Goal: Book appointment/travel/reservation

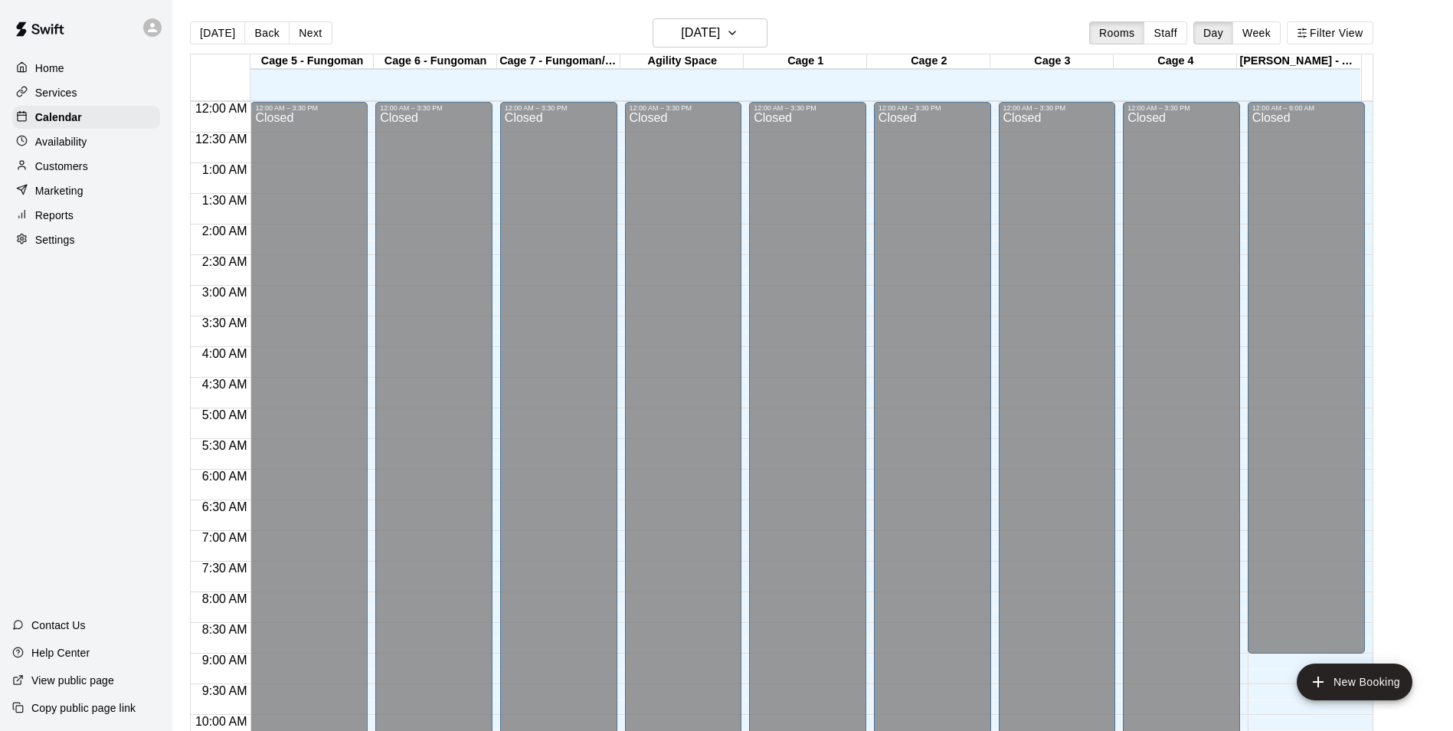
scroll to position [778, 0]
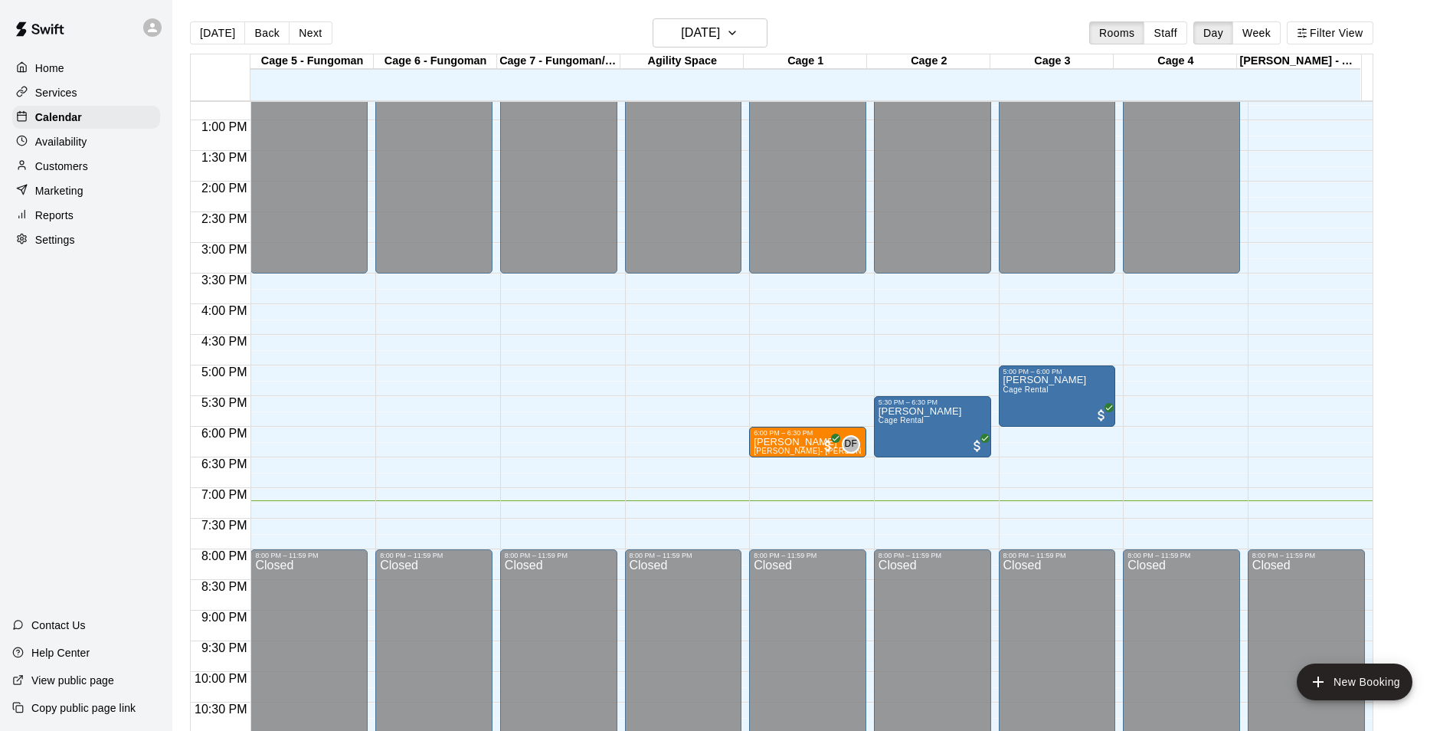
drag, startPoint x: 0, startPoint y: 0, endPoint x: 1396, endPoint y: 201, distance: 1410.6
click at [1396, 201] on main "[DATE] Back [DATE][DATE] Rooms Staff Day Week Filter View Cage 5 - Fungoman 12 …" at bounding box center [812, 383] width 1268 height 731
click at [34, 340] on div "Home Services Calendar Availability Customers Marketing Reports Settings Contac…" at bounding box center [86, 365] width 172 height 731
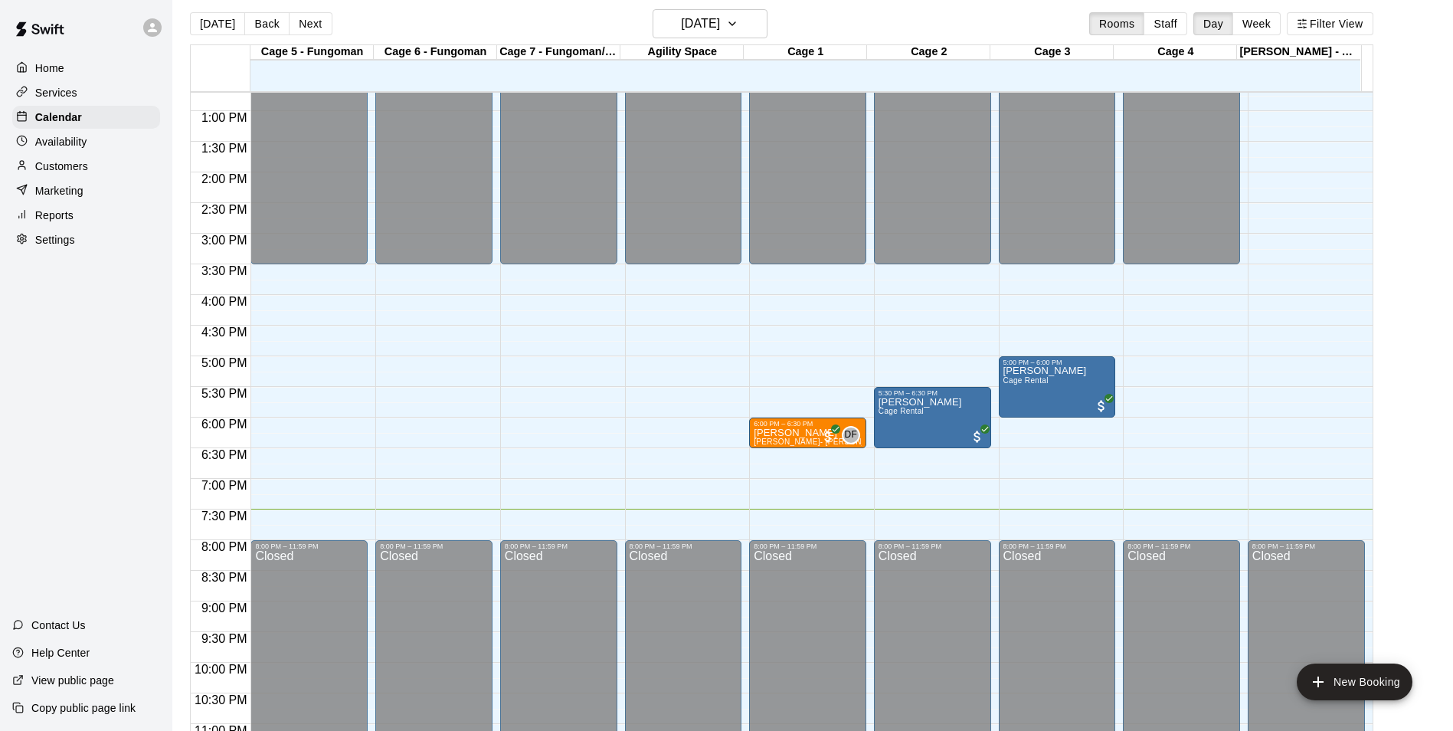
scroll to position [25, 0]
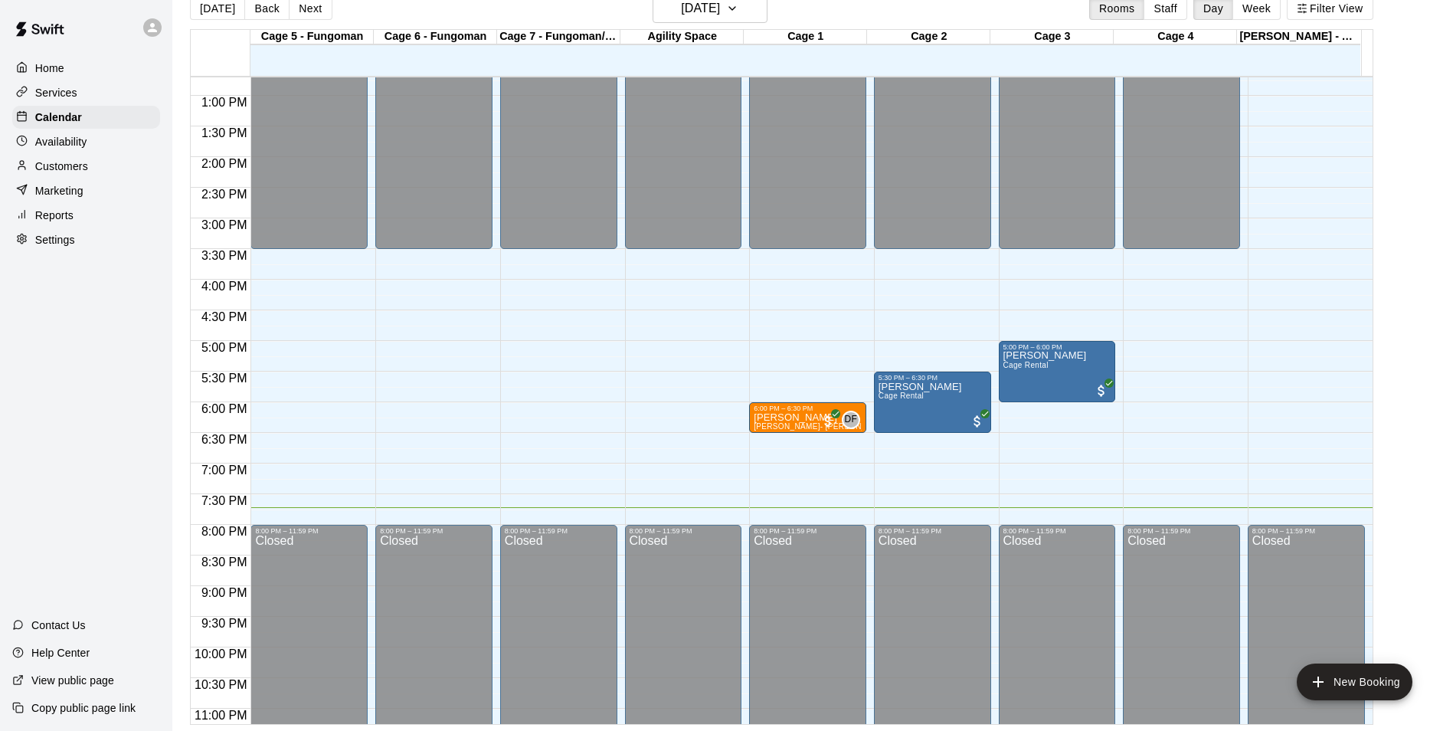
drag, startPoint x: 11, startPoint y: 302, endPoint x: 31, endPoint y: 329, distance: 33.9
click at [9, 309] on div "Home Services Calendar Availability Customers Marketing Reports Settings Contac…" at bounding box center [86, 365] width 172 height 731
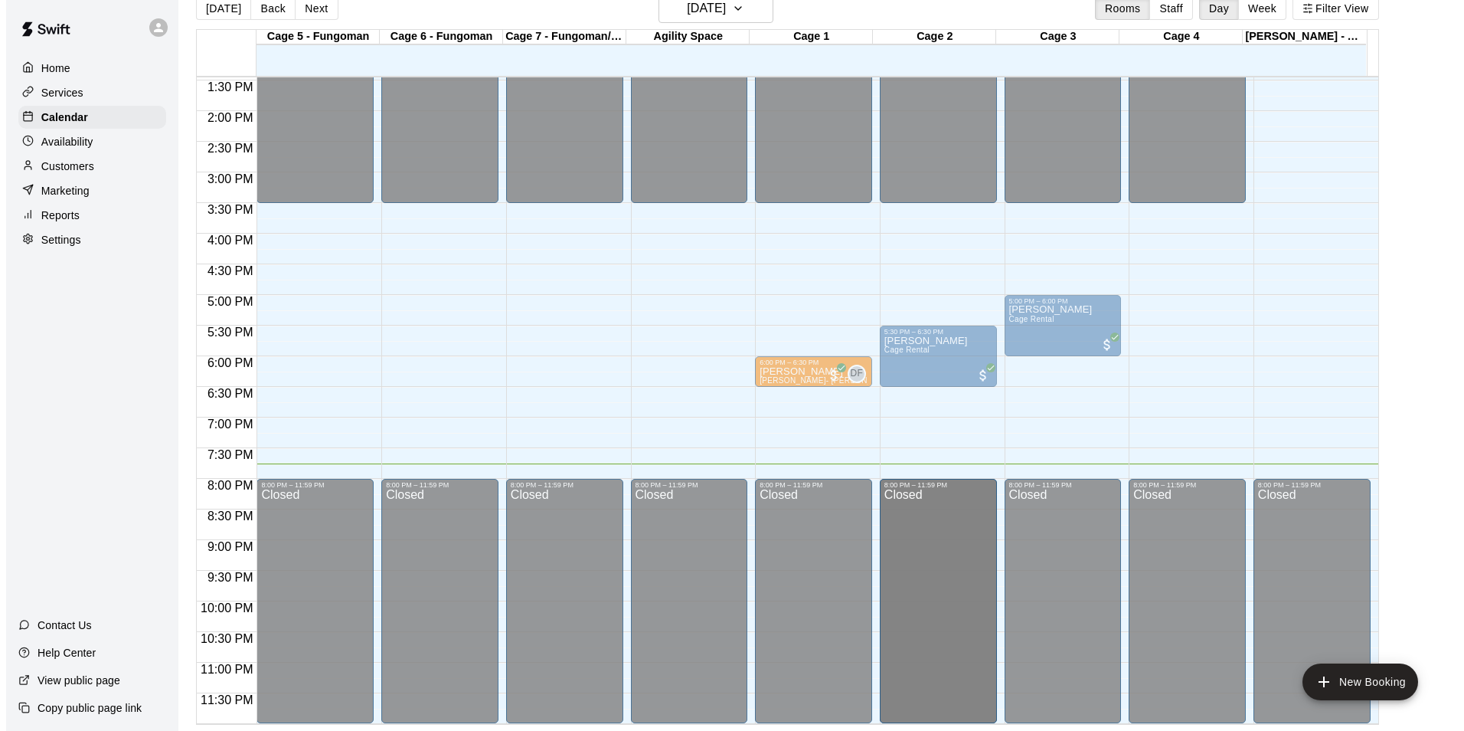
scroll to position [823, 0]
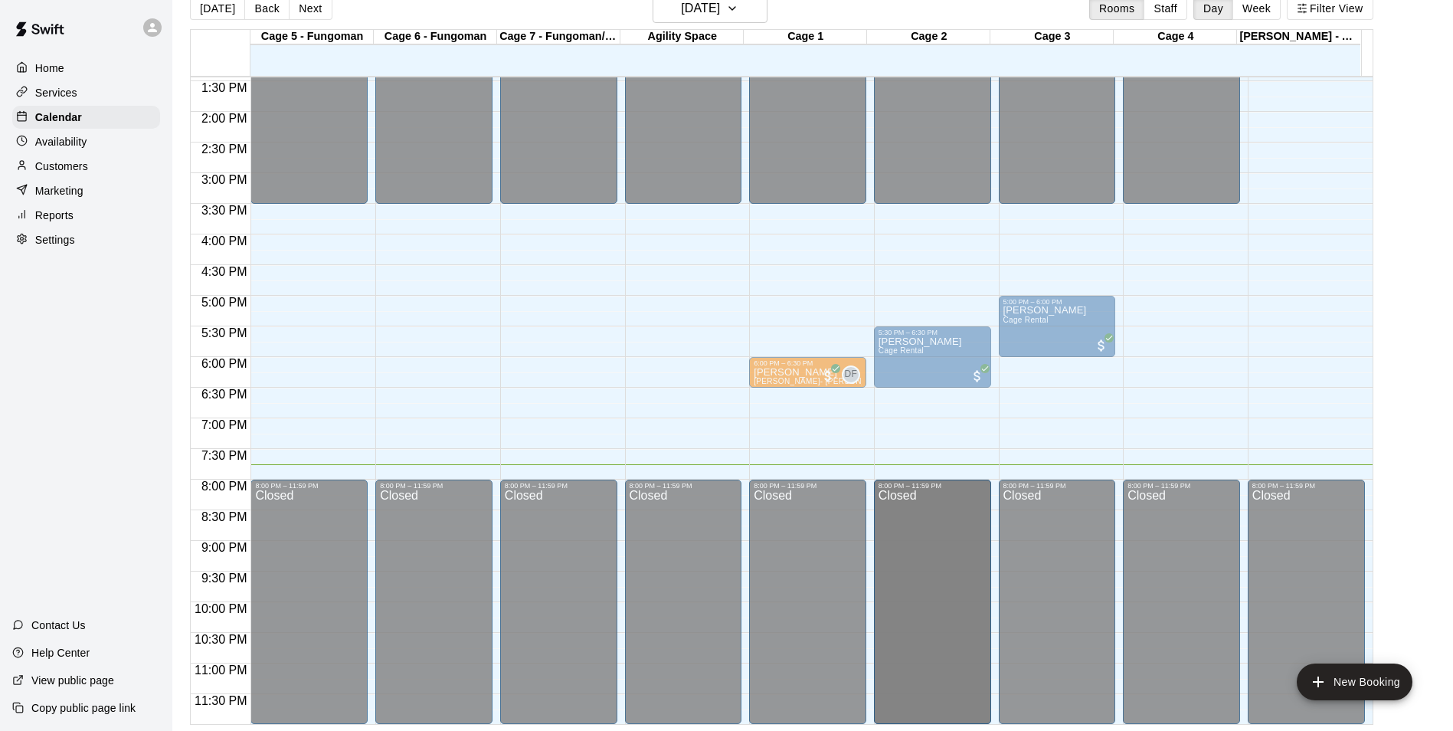
drag, startPoint x: 882, startPoint y: 527, endPoint x: 888, endPoint y: 485, distance: 42.6
drag, startPoint x: 890, startPoint y: 483, endPoint x: 903, endPoint y: 574, distance: 92.1
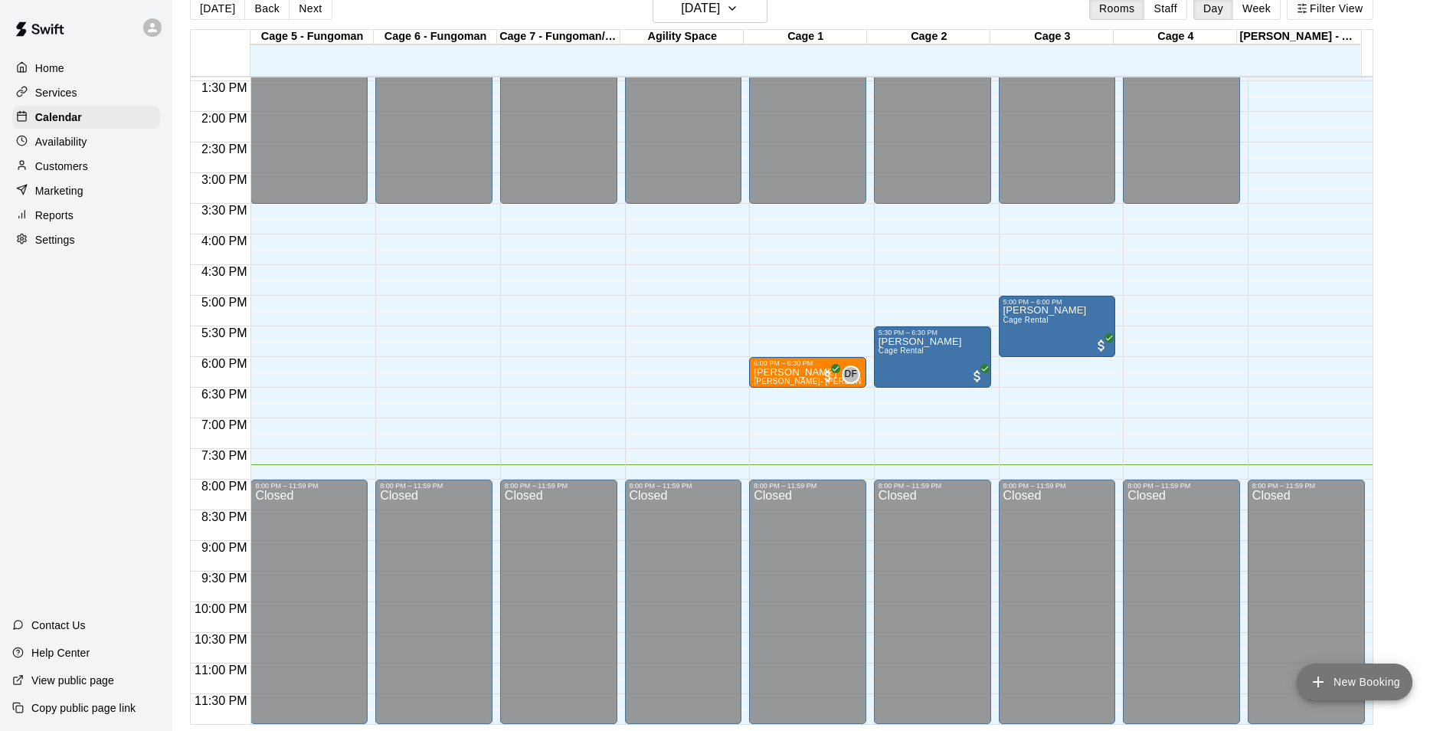
click at [1399, 669] on button "New Booking" at bounding box center [1355, 681] width 116 height 37
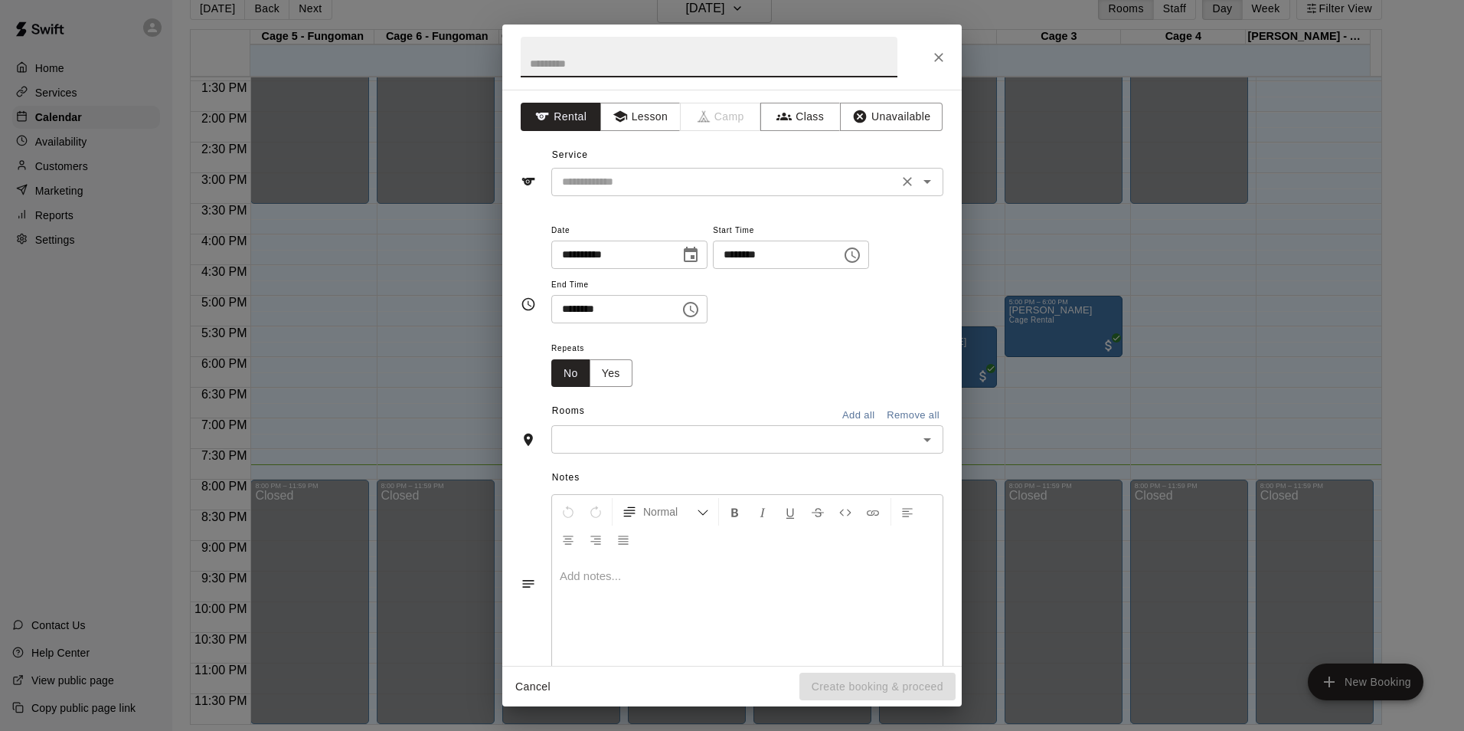
click at [660, 195] on div "​" at bounding box center [747, 182] width 392 height 28
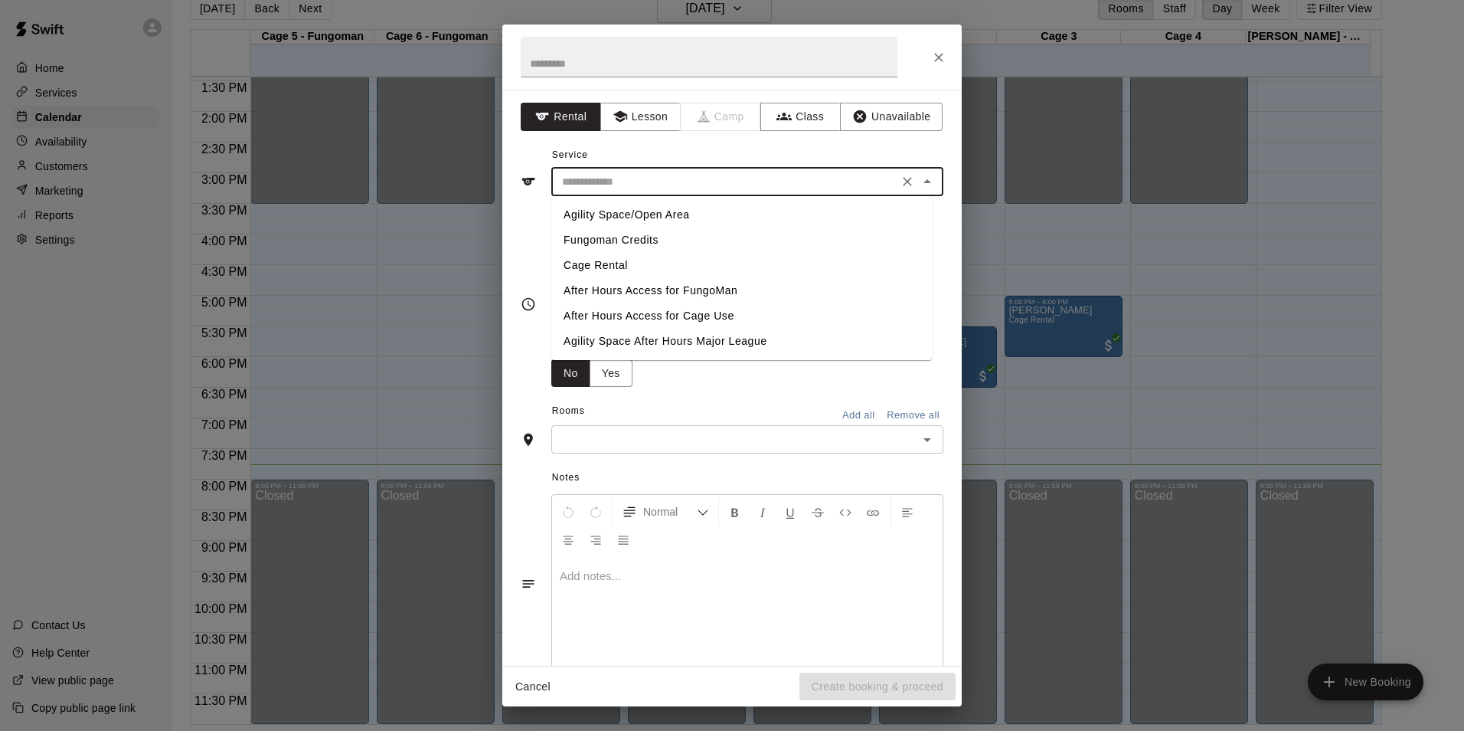
click at [669, 256] on li "Cage Rental" at bounding box center [741, 265] width 381 height 25
type input "**********"
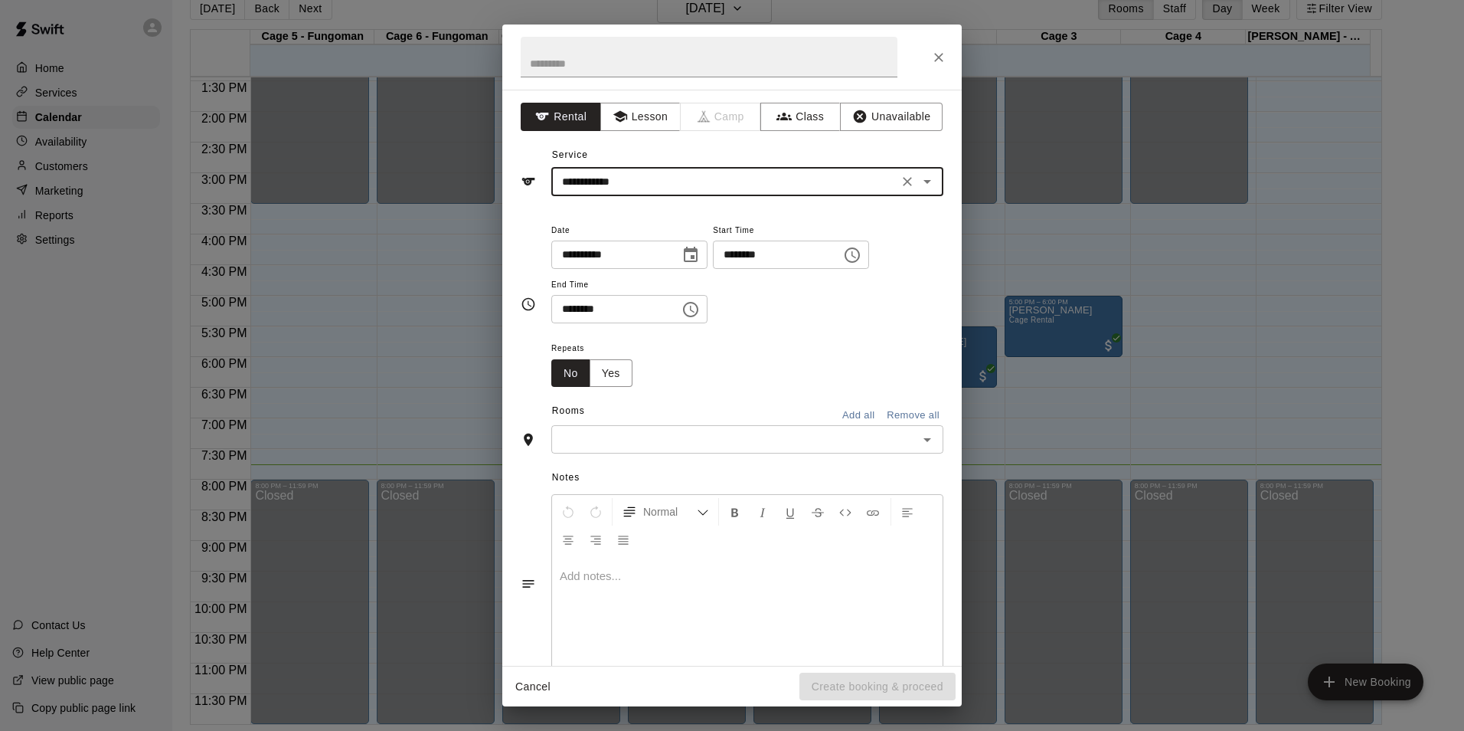
click at [862, 258] on icon "Choose time, selected time is 5:00 PM" at bounding box center [852, 255] width 18 height 18
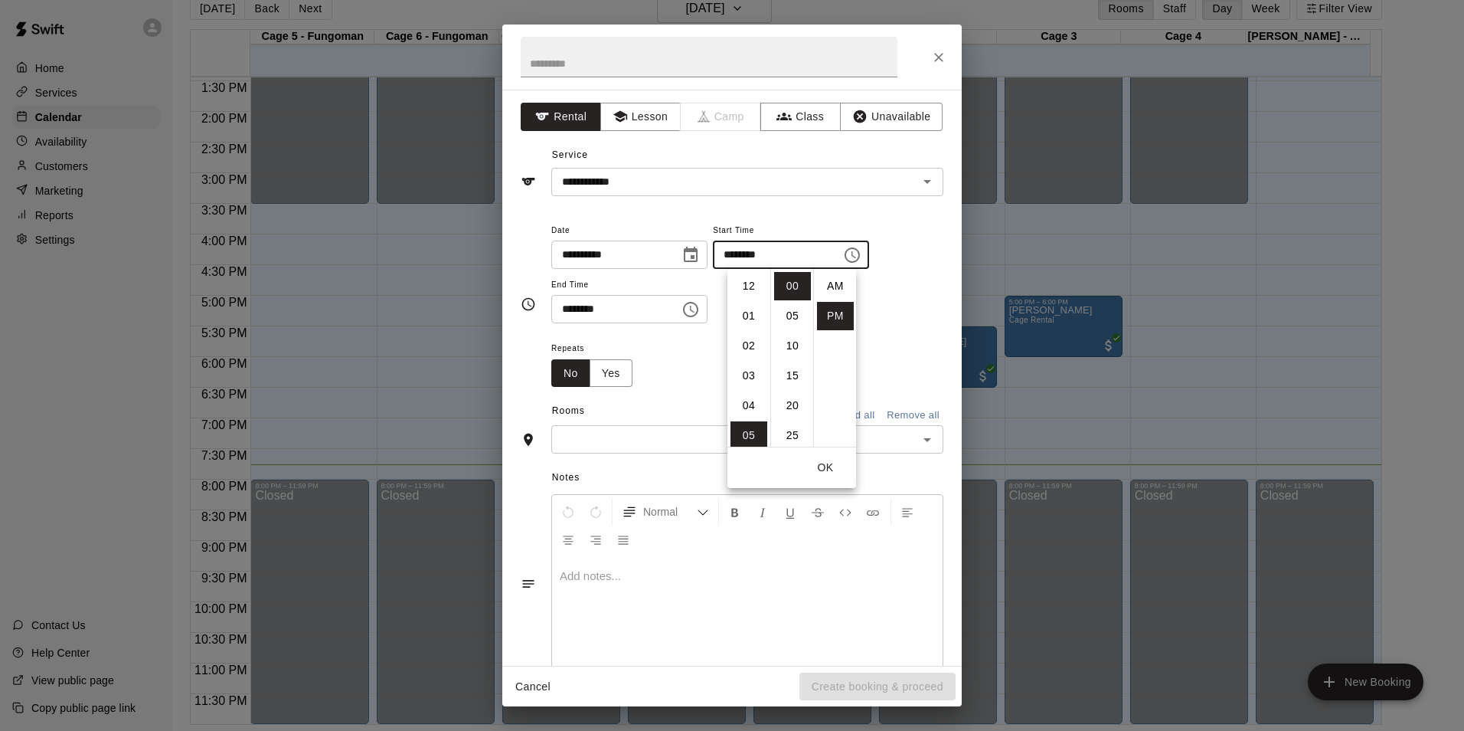
scroll to position [28, 0]
click at [743, 304] on li "08" at bounding box center [749, 299] width 37 height 28
type input "********"
click at [708, 309] on div "******** ​" at bounding box center [629, 309] width 156 height 28
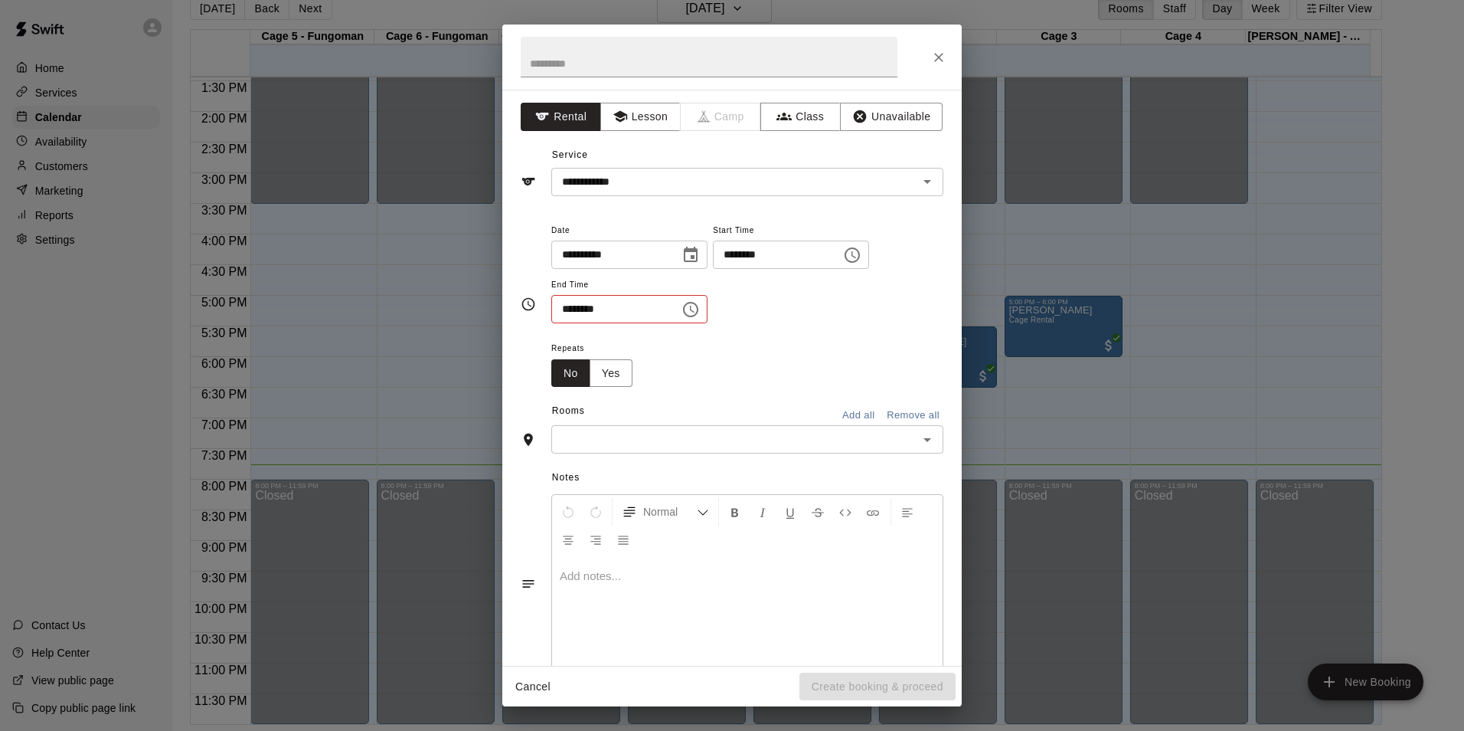
click at [700, 309] on icon "Choose time, selected time is 5:30 PM" at bounding box center [691, 309] width 18 height 18
click at [571, 463] on li "09" at bounding box center [573, 460] width 37 height 28
type input "********"
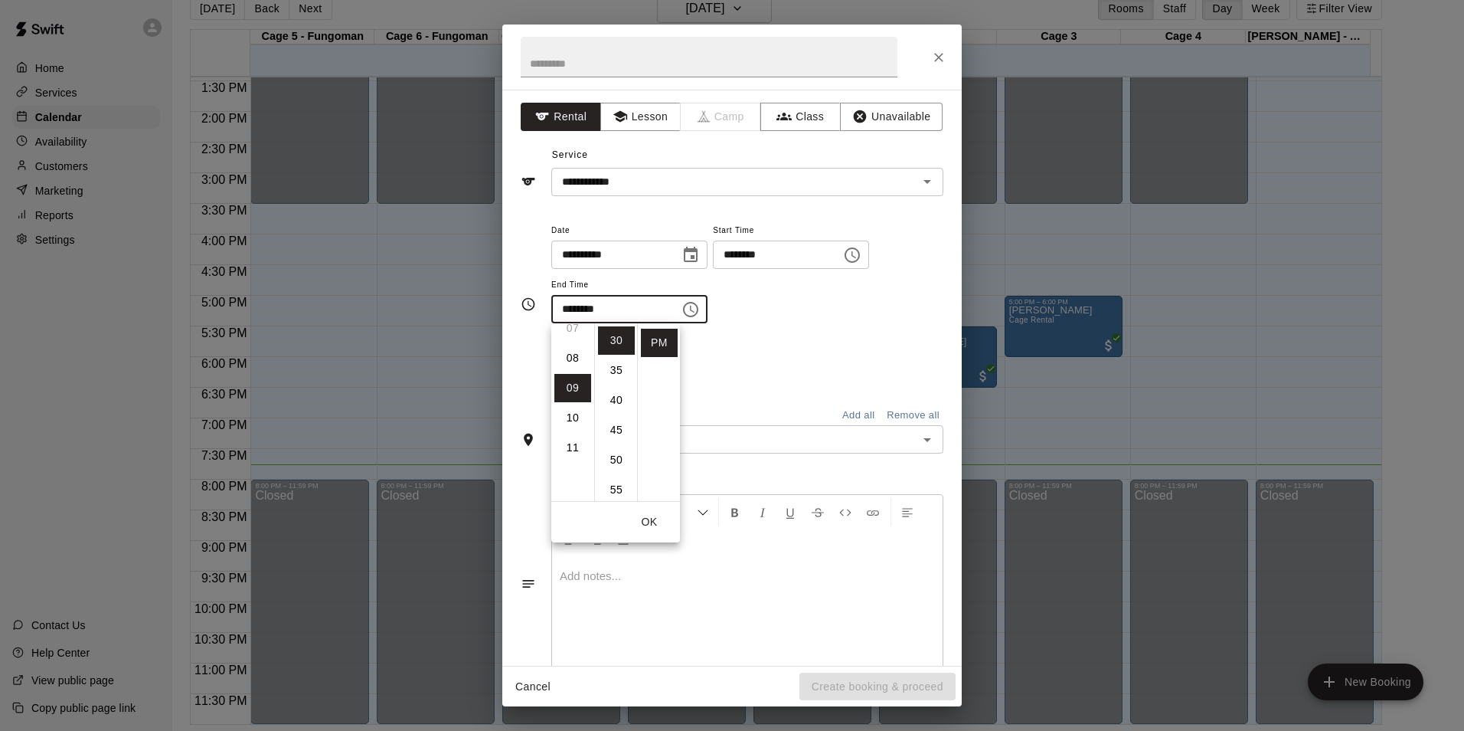
scroll to position [269, 0]
click at [655, 523] on button "OK" at bounding box center [649, 522] width 49 height 28
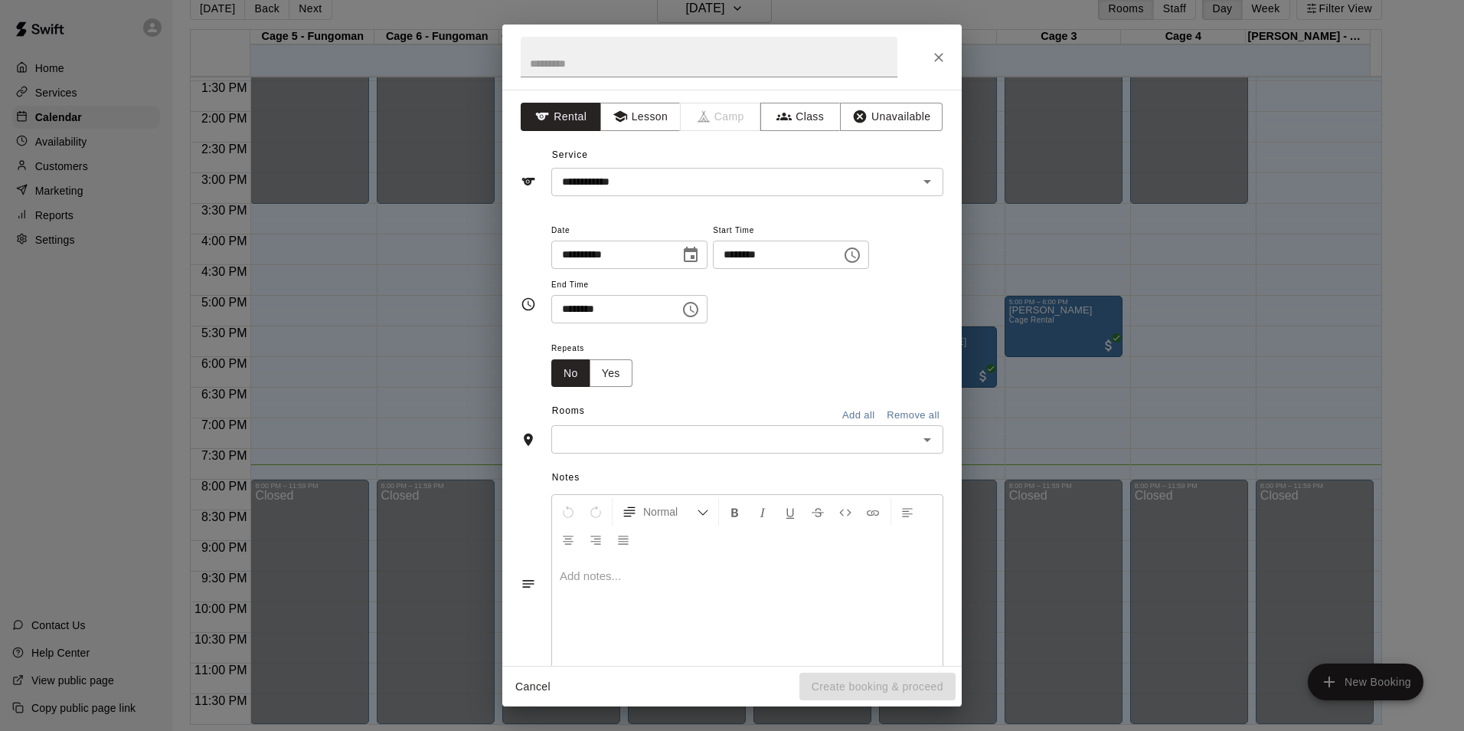
click at [715, 450] on div "​" at bounding box center [747, 439] width 392 height 28
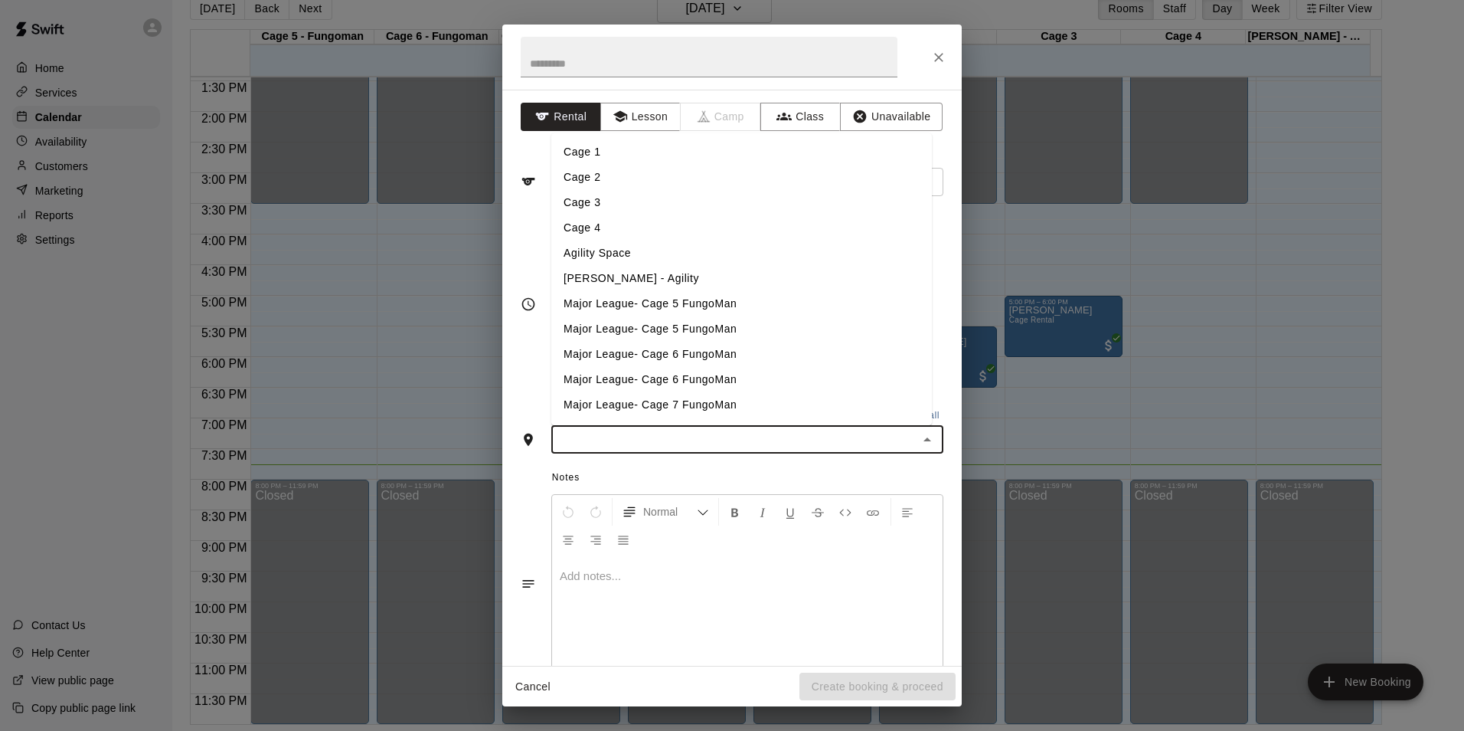
click at [613, 195] on li "Cage 3" at bounding box center [741, 202] width 381 height 25
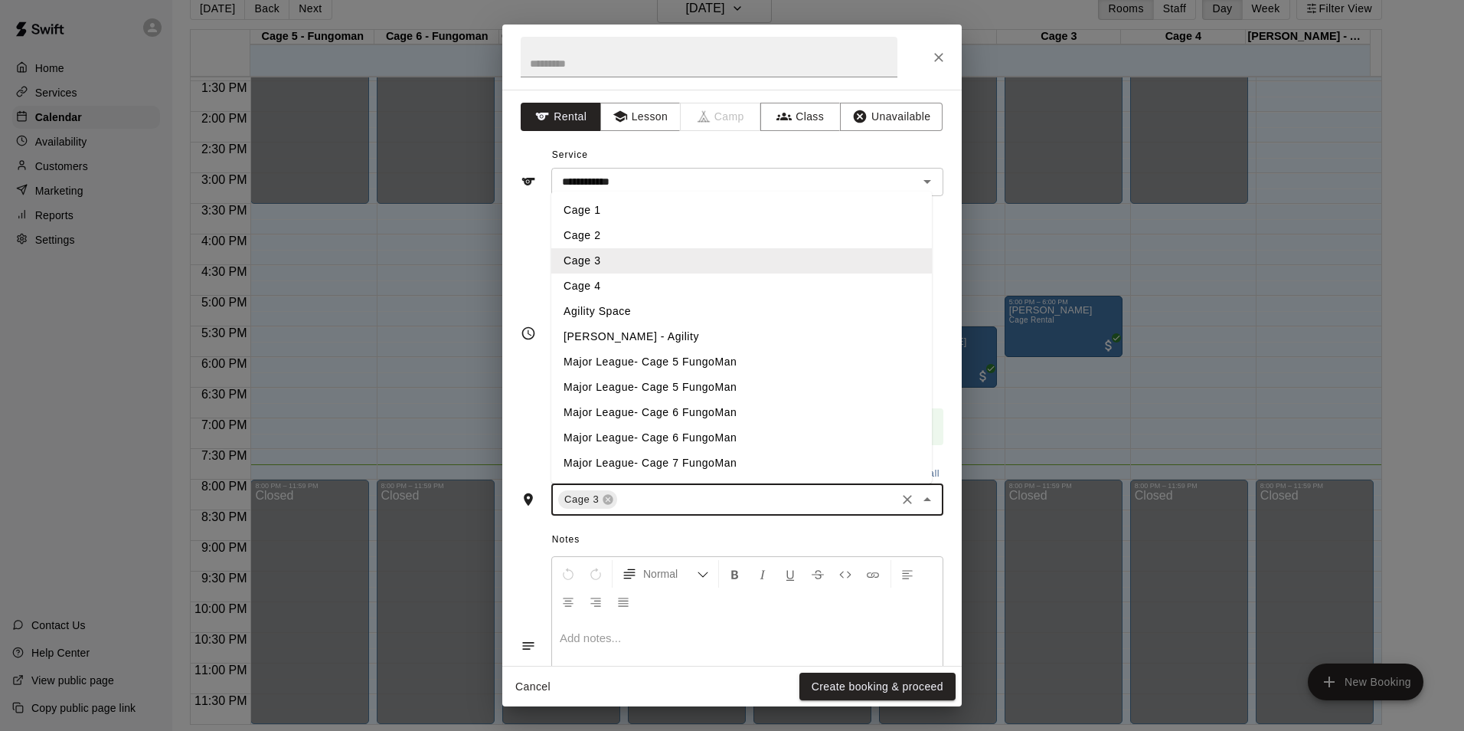
click at [703, 495] on input "text" at bounding box center [757, 499] width 274 height 19
click at [645, 282] on li "Cage 4" at bounding box center [741, 285] width 381 height 25
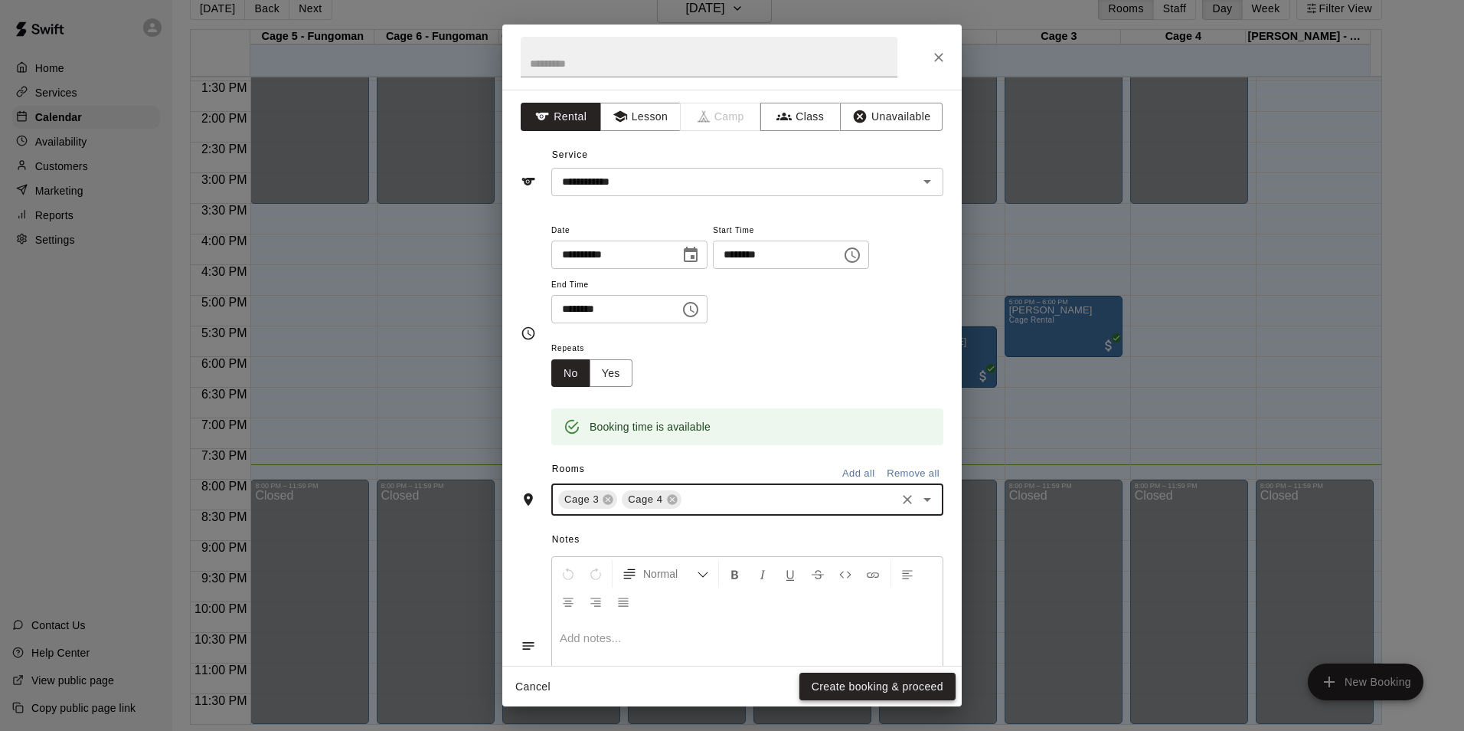
click at [855, 685] on button "Create booking & proceed" at bounding box center [878, 686] width 156 height 28
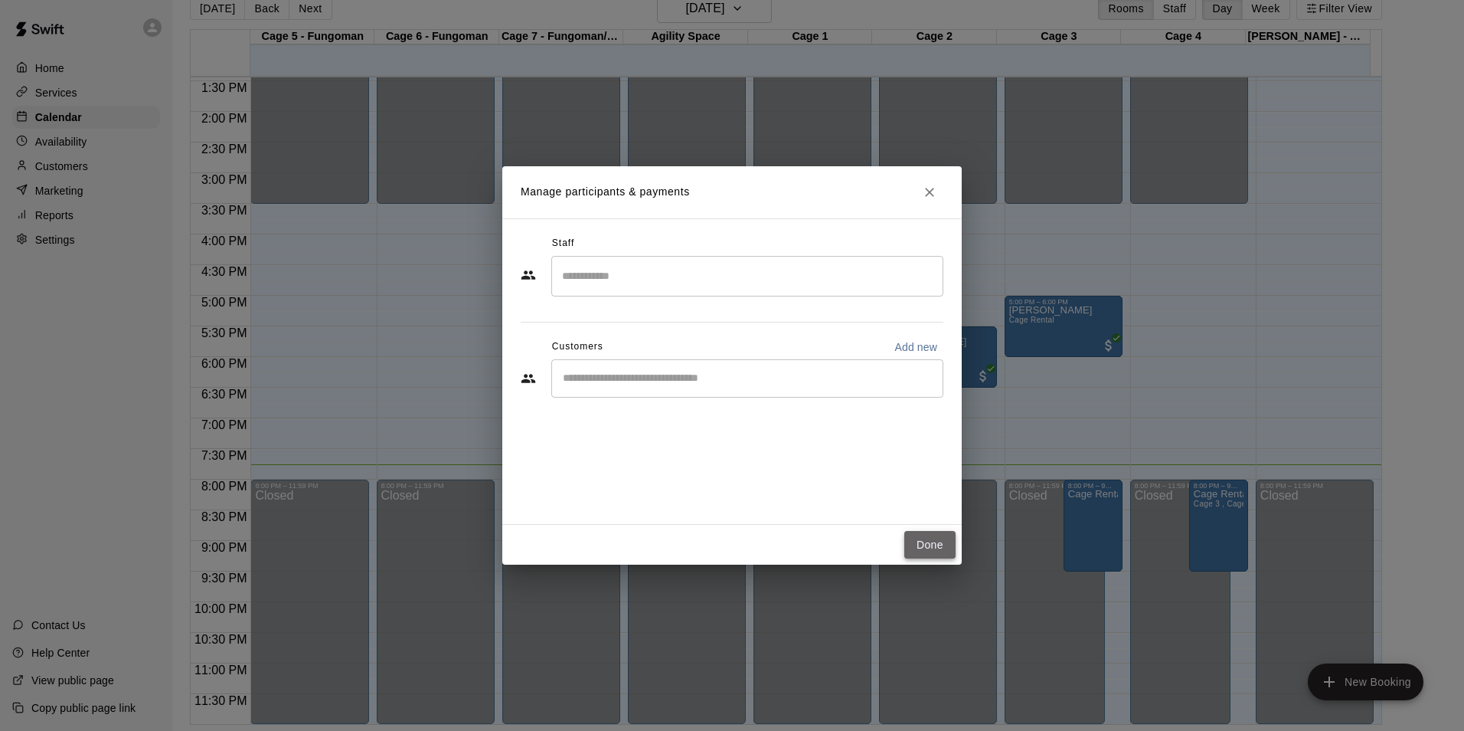
click at [913, 549] on button "Done" at bounding box center [930, 545] width 51 height 28
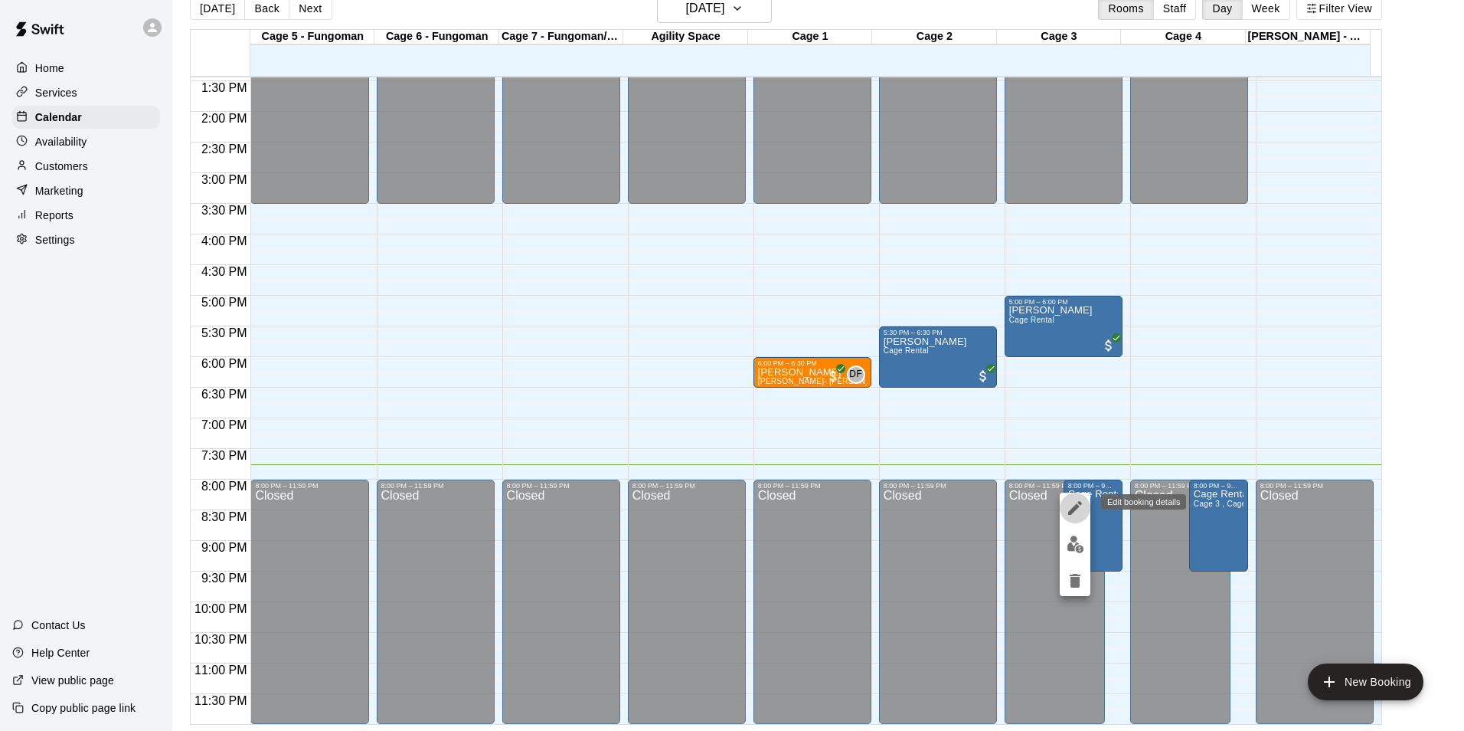
click at [1071, 508] on icon "edit" at bounding box center [1075, 508] width 18 height 18
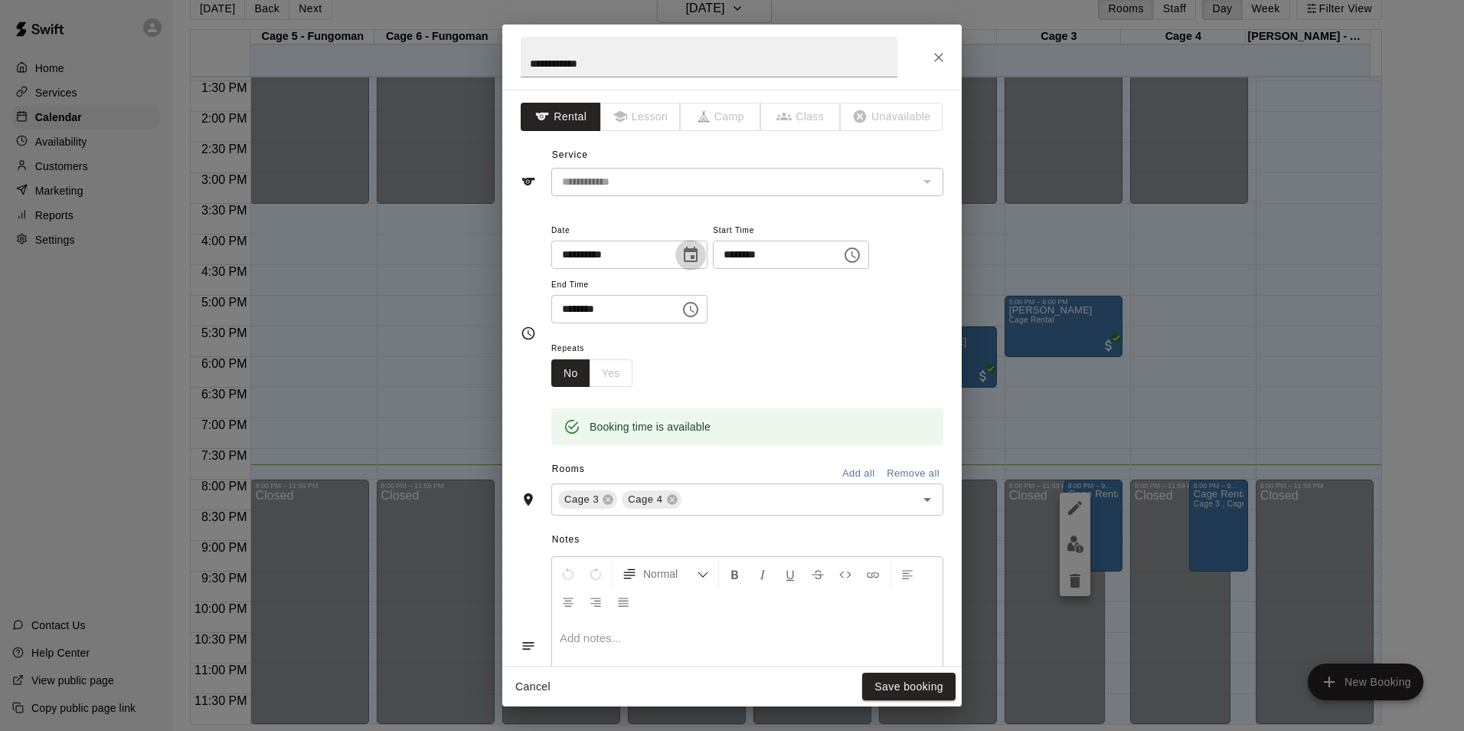
click at [698, 256] on icon "Choose date, selected date is Sep 12, 2025" at bounding box center [691, 254] width 14 height 15
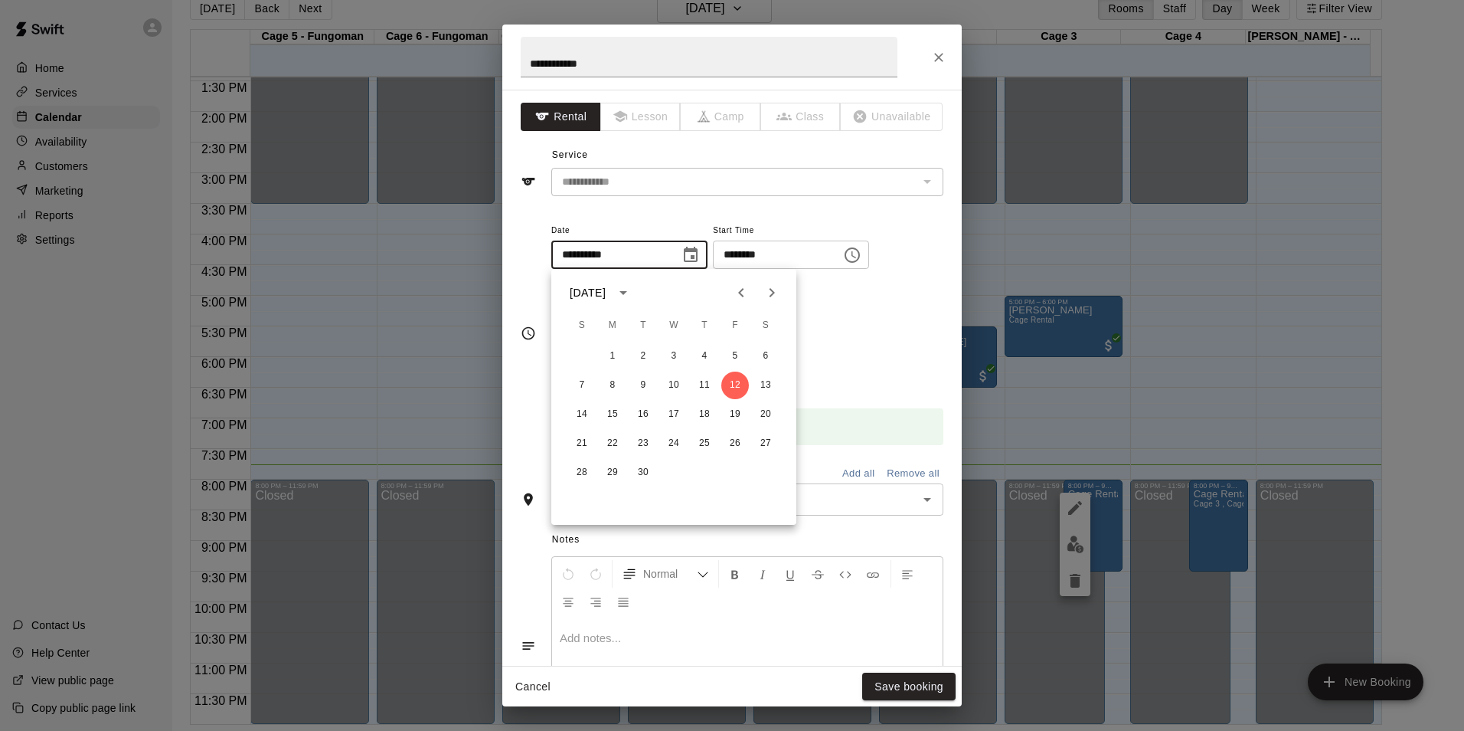
click at [852, 326] on div "**********" at bounding box center [747, 280] width 392 height 119
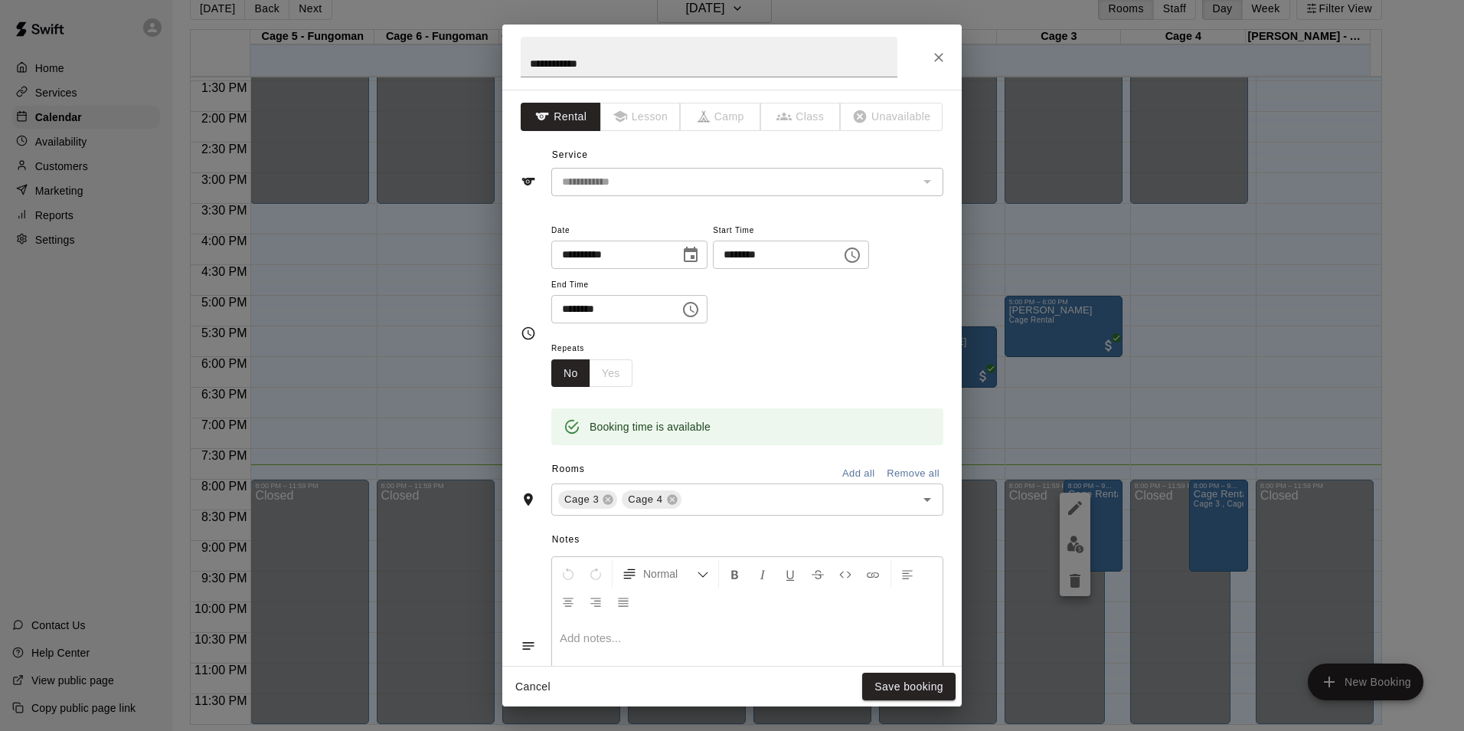
click at [624, 373] on div "No Yes" at bounding box center [591, 373] width 81 height 28
click at [931, 62] on button "Close" at bounding box center [939, 58] width 28 height 28
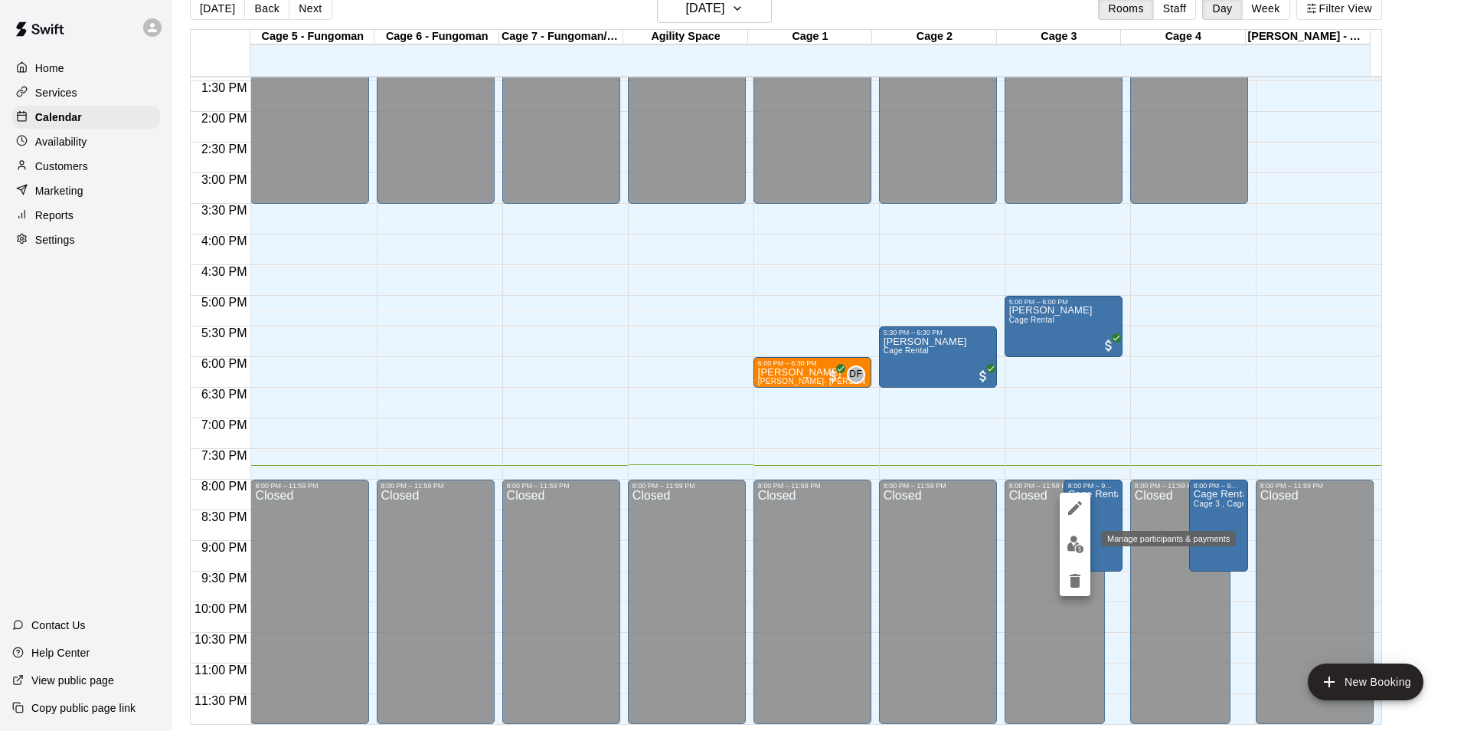
click at [1078, 539] on img "edit" at bounding box center [1076, 544] width 18 height 18
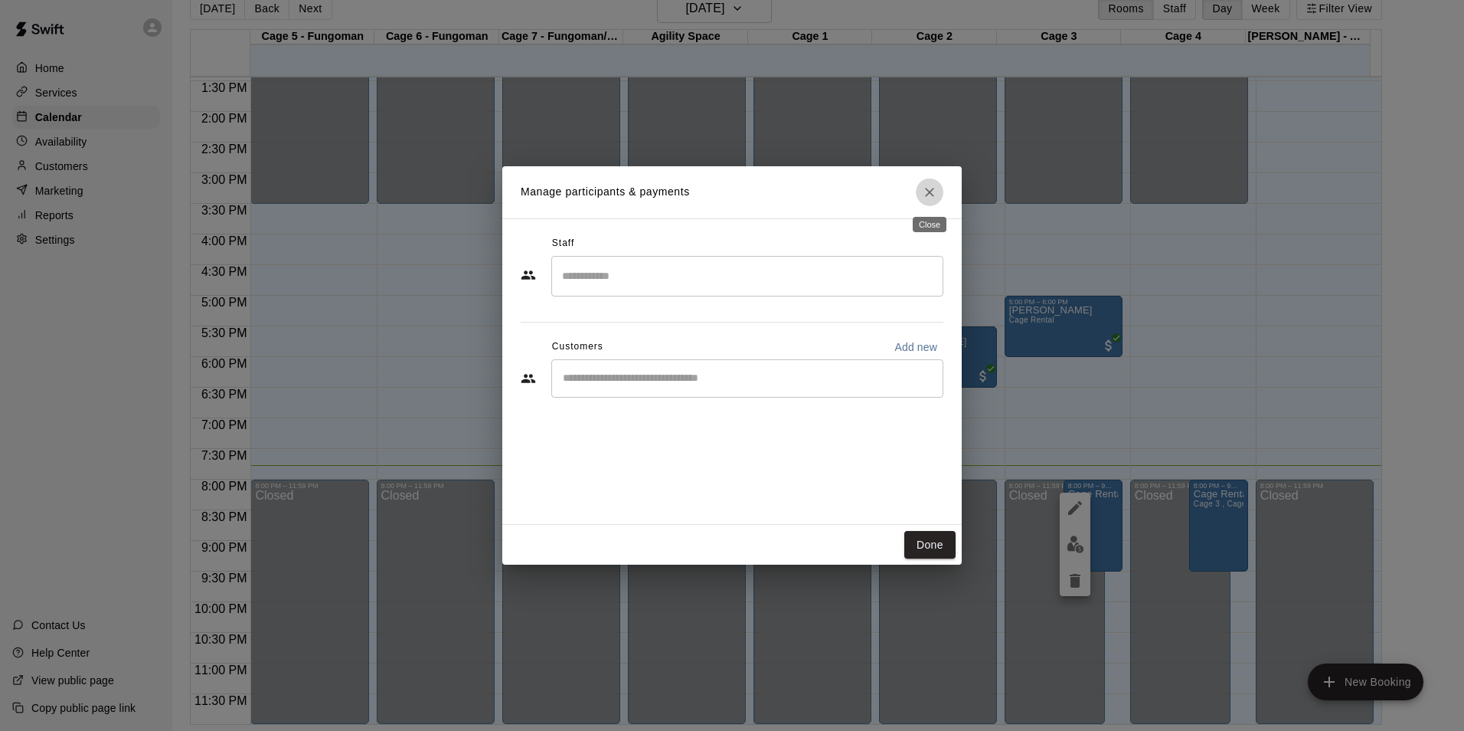
click at [932, 195] on icon "Close" at bounding box center [929, 192] width 9 height 9
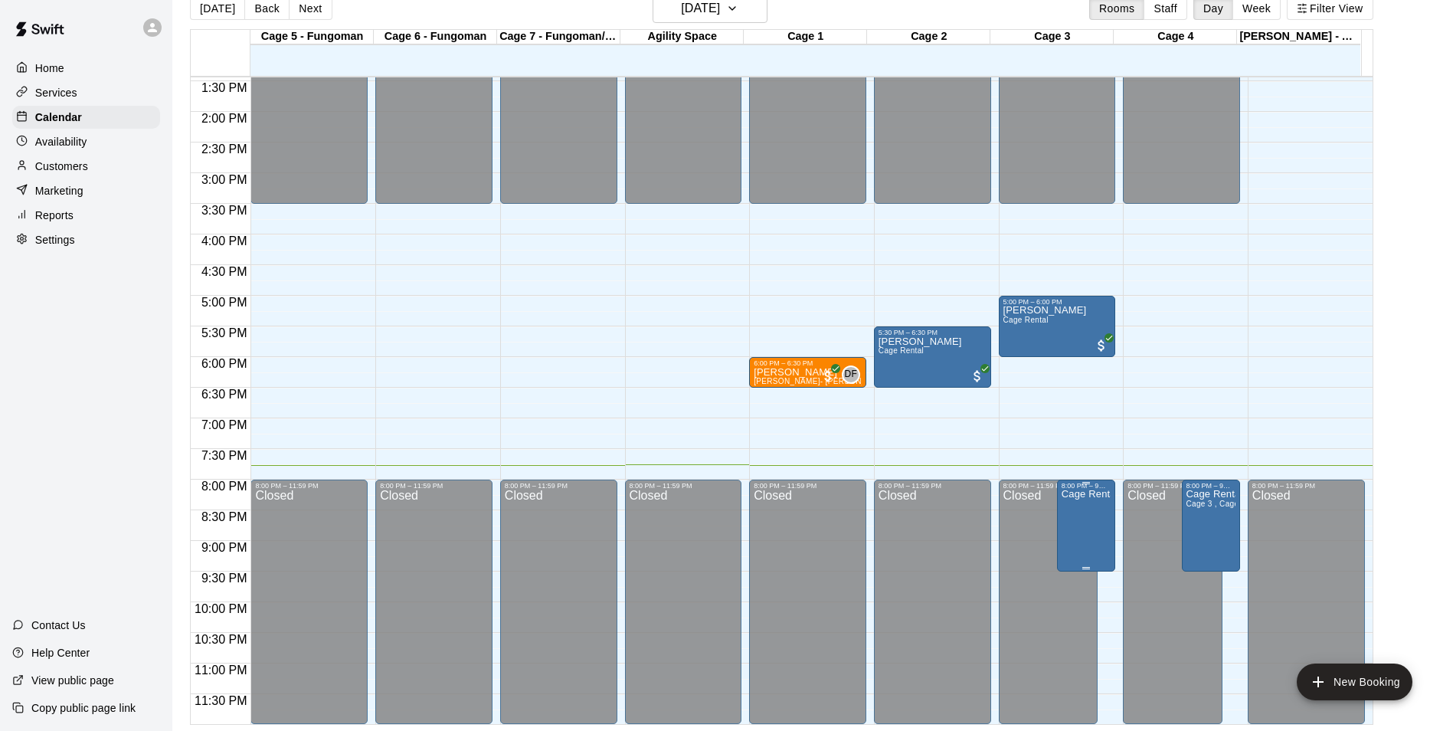
click at [1080, 587] on icon "delete" at bounding box center [1075, 580] width 18 height 18
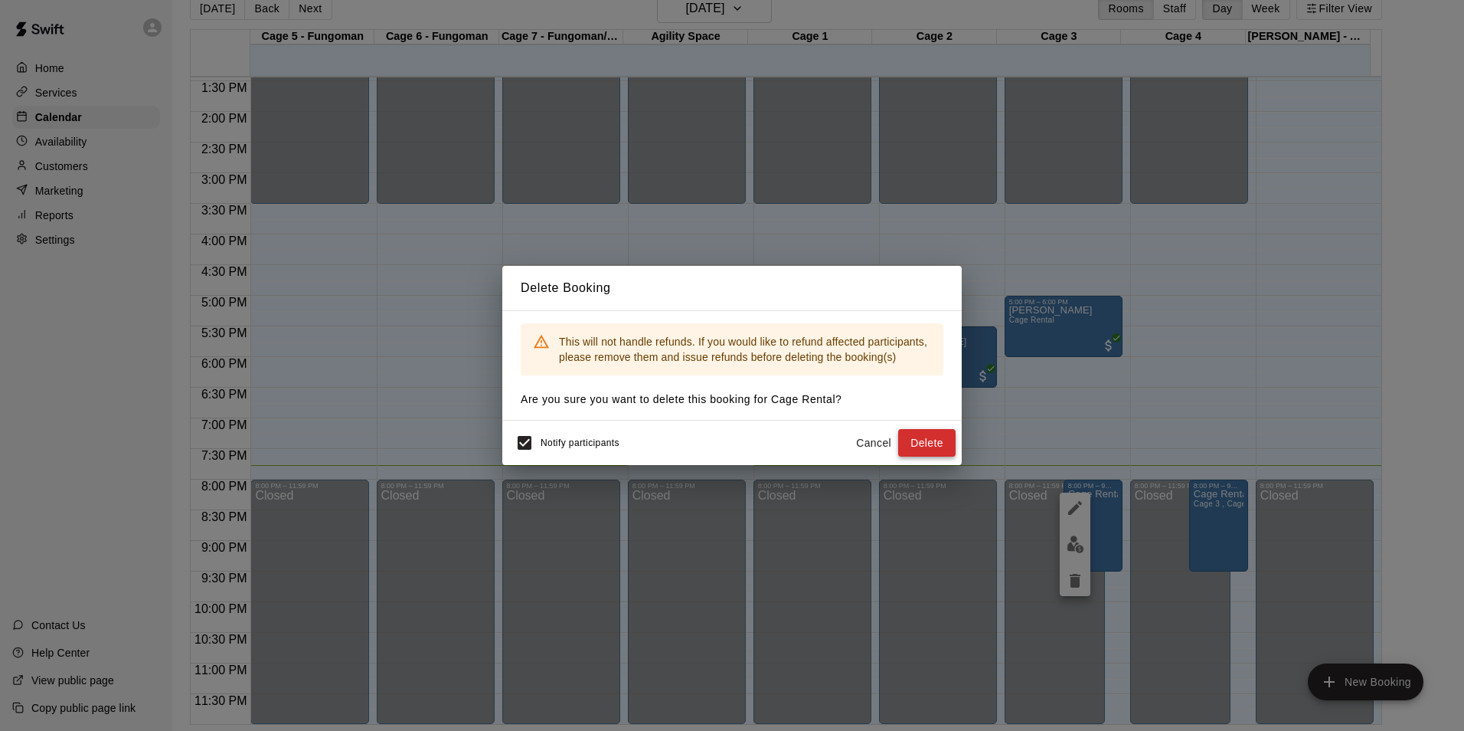
click at [942, 450] on button "Delete" at bounding box center [926, 443] width 57 height 28
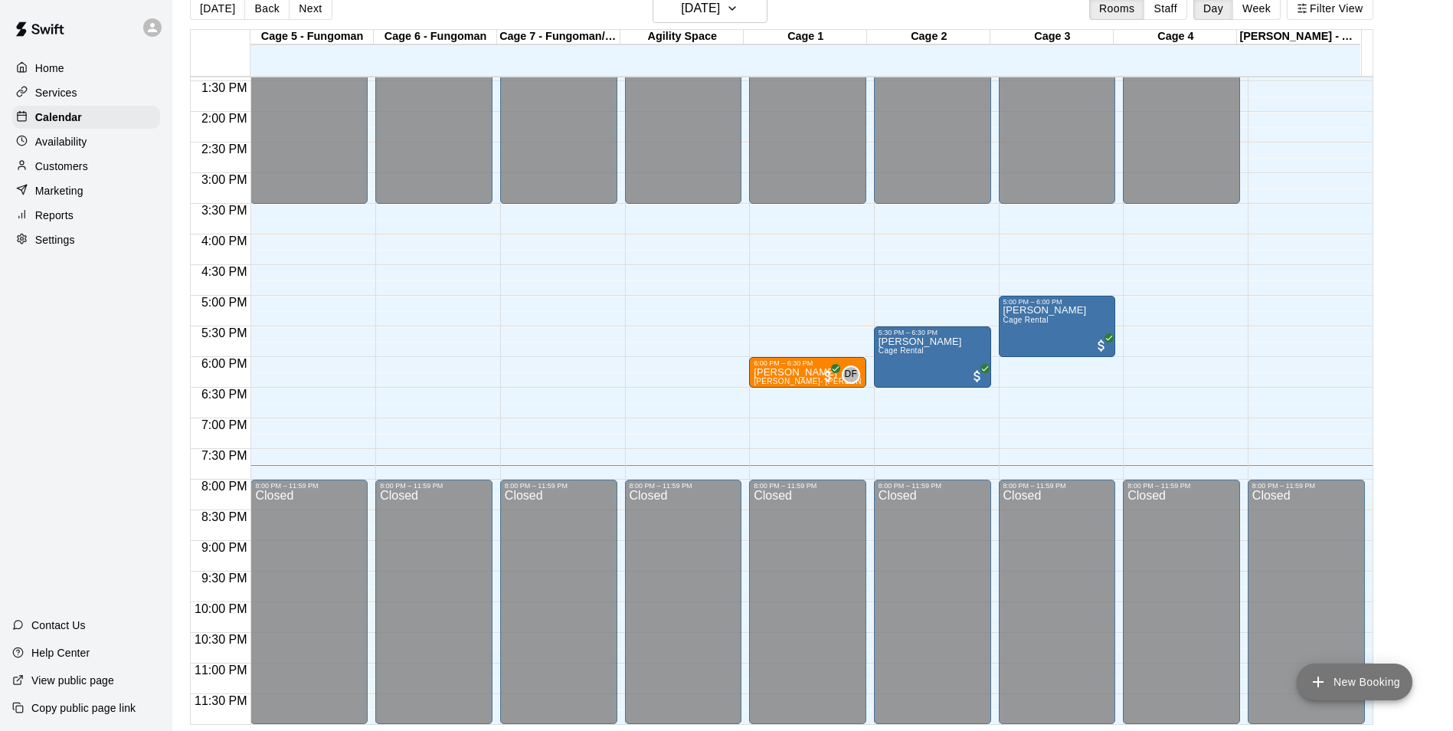
click at [1344, 672] on button "New Booking" at bounding box center [1355, 681] width 116 height 37
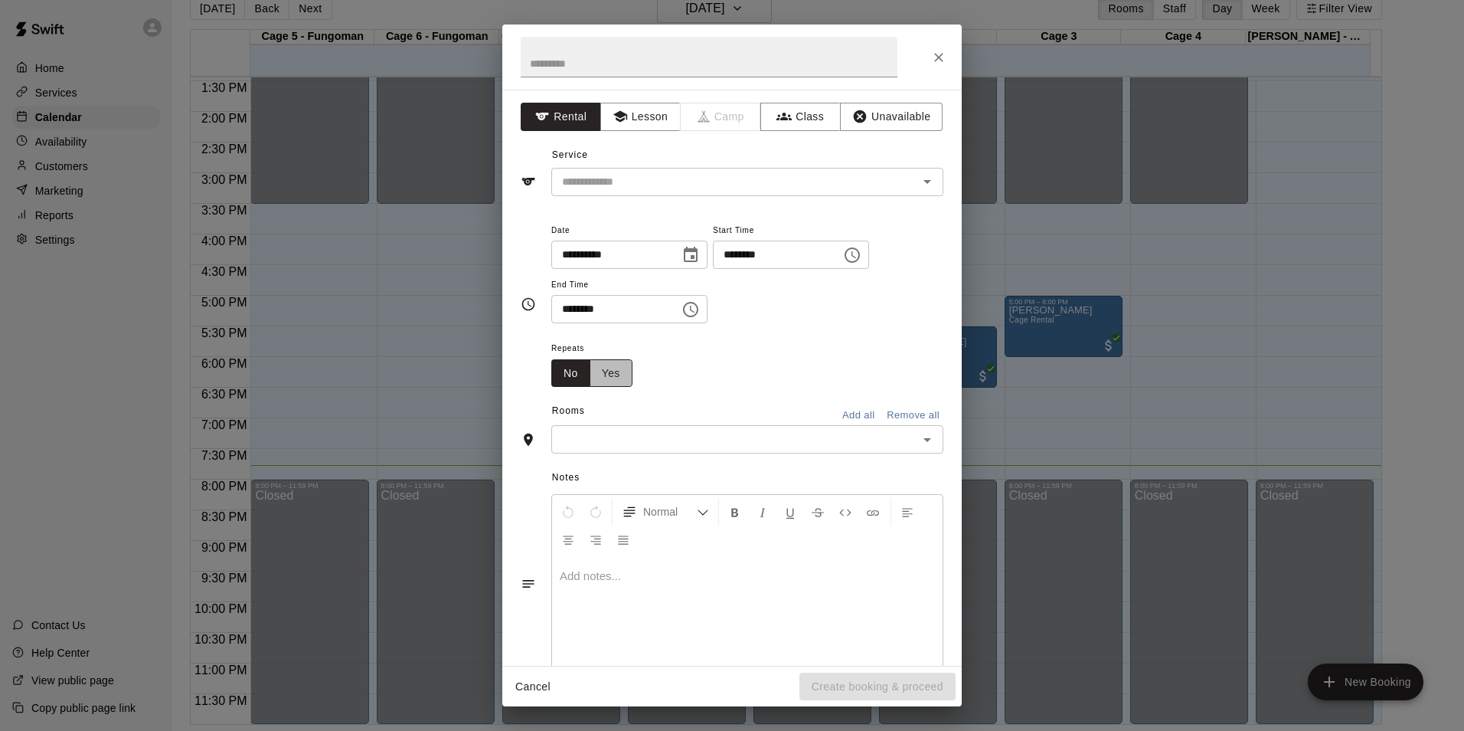
drag, startPoint x: 627, startPoint y: 360, endPoint x: 617, endPoint y: 365, distance: 11.3
click at [620, 362] on button "Yes" at bounding box center [611, 373] width 43 height 28
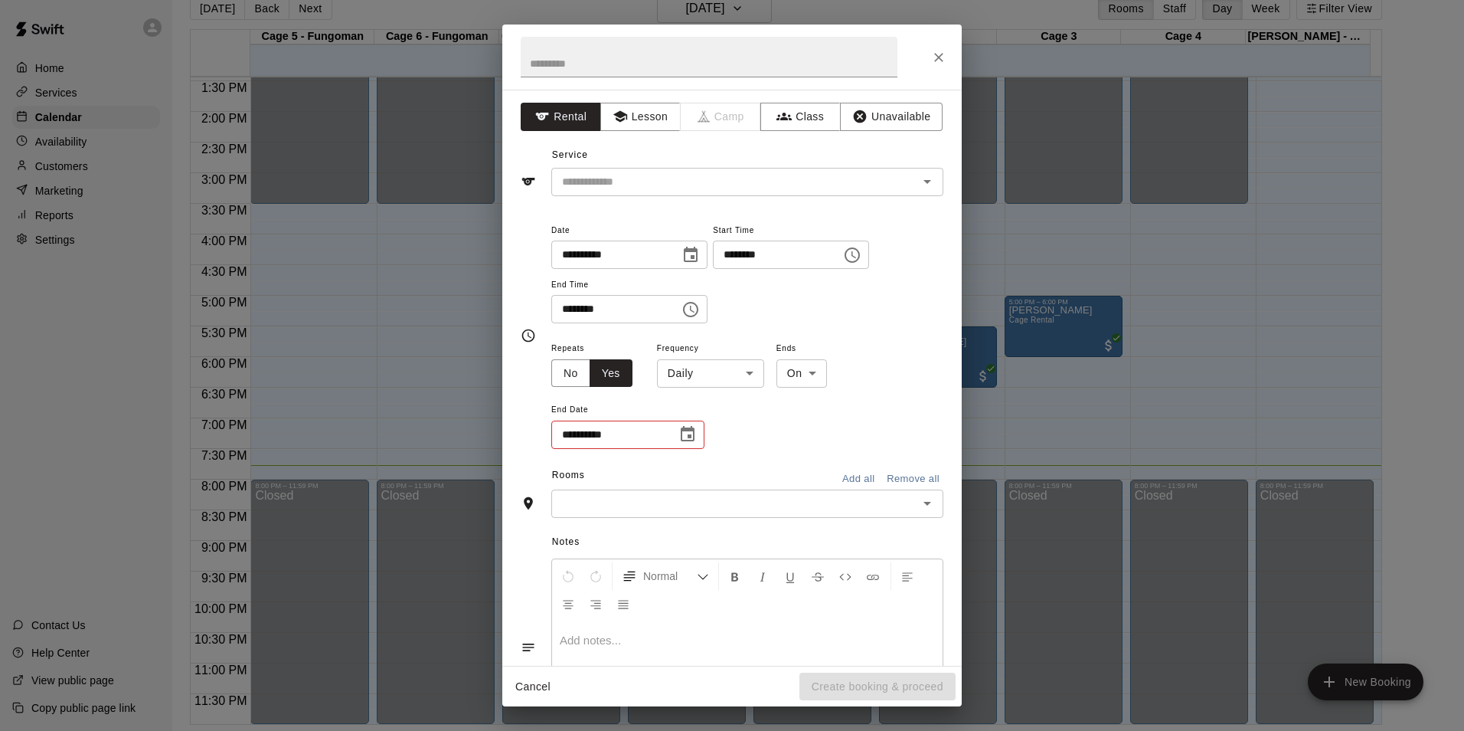
click at [689, 442] on icon "Choose date" at bounding box center [688, 434] width 18 height 18
click at [876, 290] on div "**********" at bounding box center [747, 272] width 392 height 103
click at [862, 247] on icon "Choose time, selected time is 5:00 PM" at bounding box center [852, 255] width 18 height 18
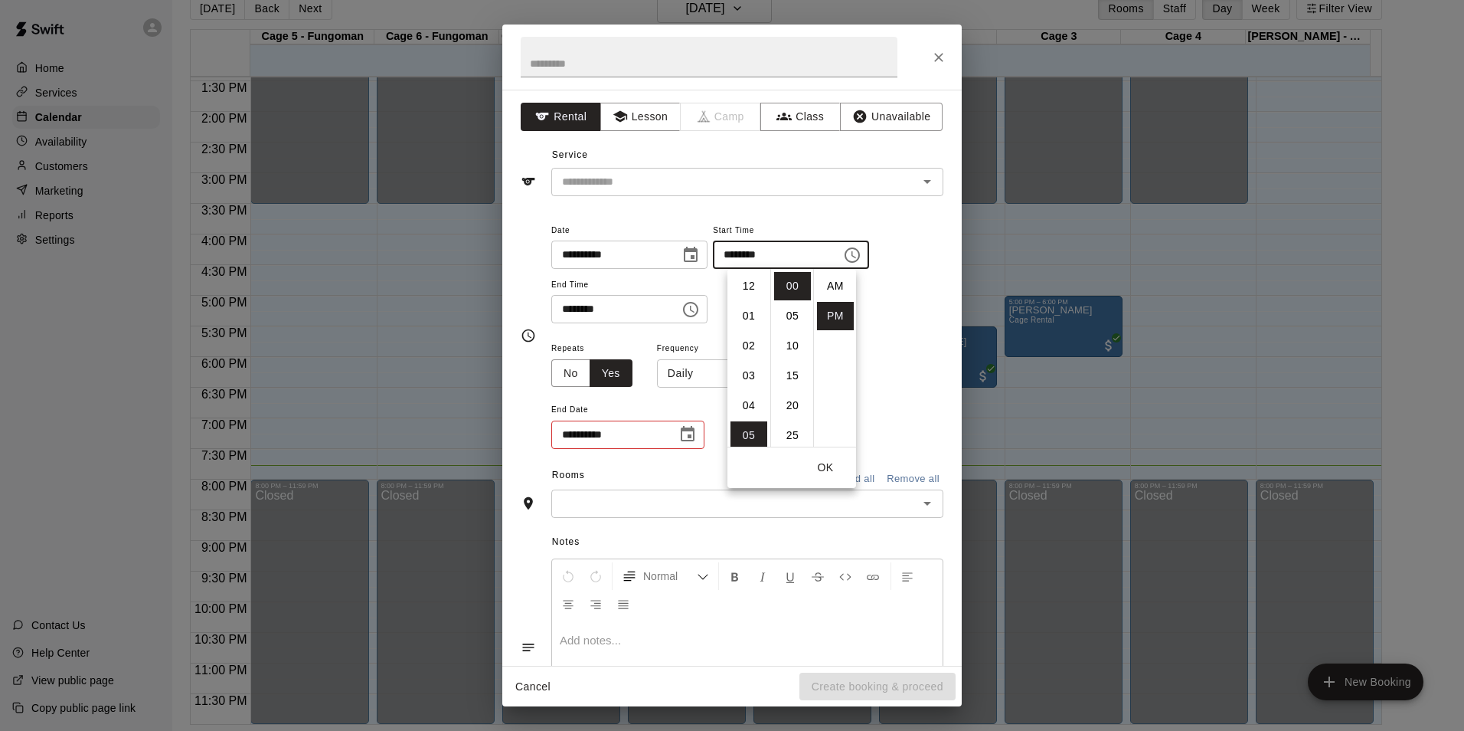
scroll to position [28, 0]
click at [749, 365] on li "08" at bounding box center [749, 376] width 37 height 28
type input "********"
click at [700, 309] on icon "Choose time, selected time is 5:30 PM" at bounding box center [691, 309] width 18 height 18
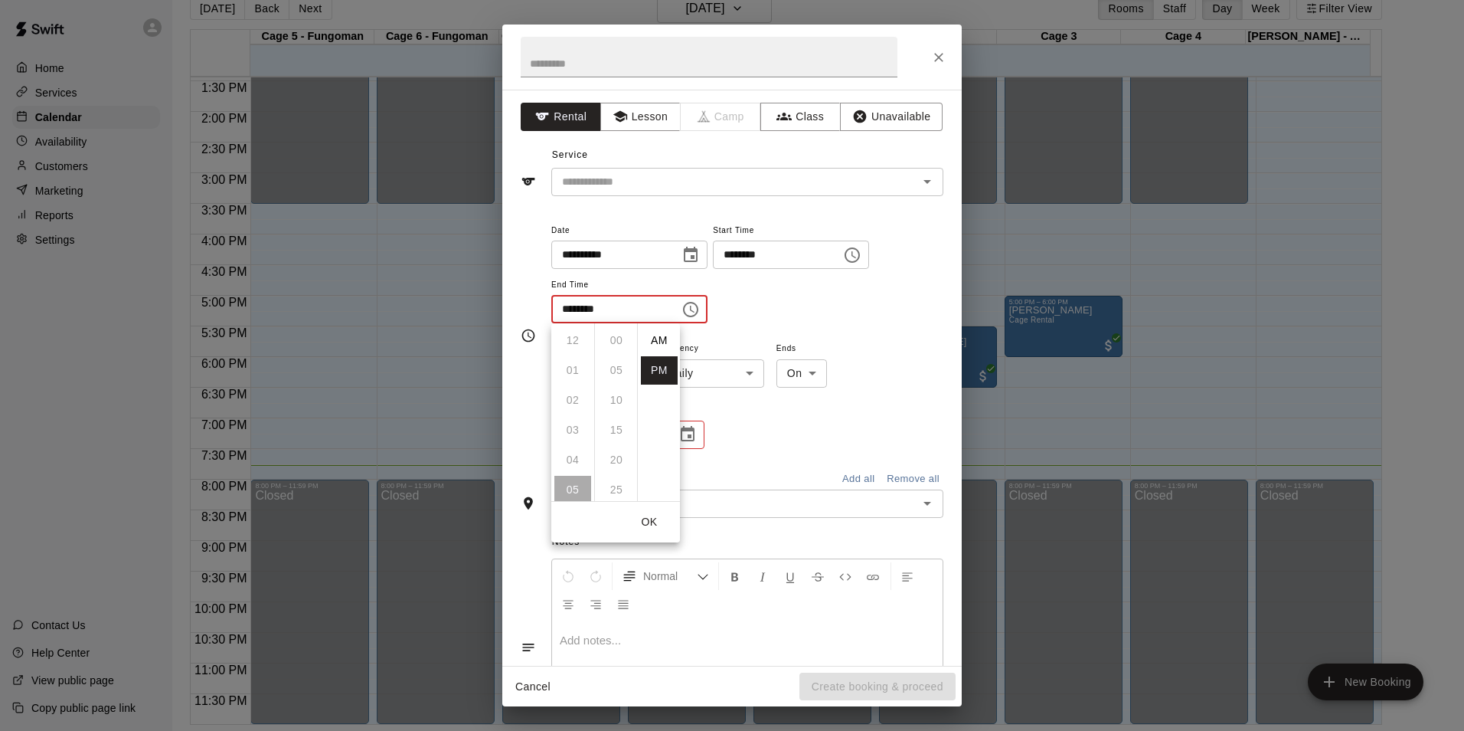
scroll to position [28, 0]
click at [577, 460] on li "09" at bounding box center [573, 460] width 37 height 28
type input "********"
click at [771, 437] on div "**********" at bounding box center [747, 395] width 392 height 112
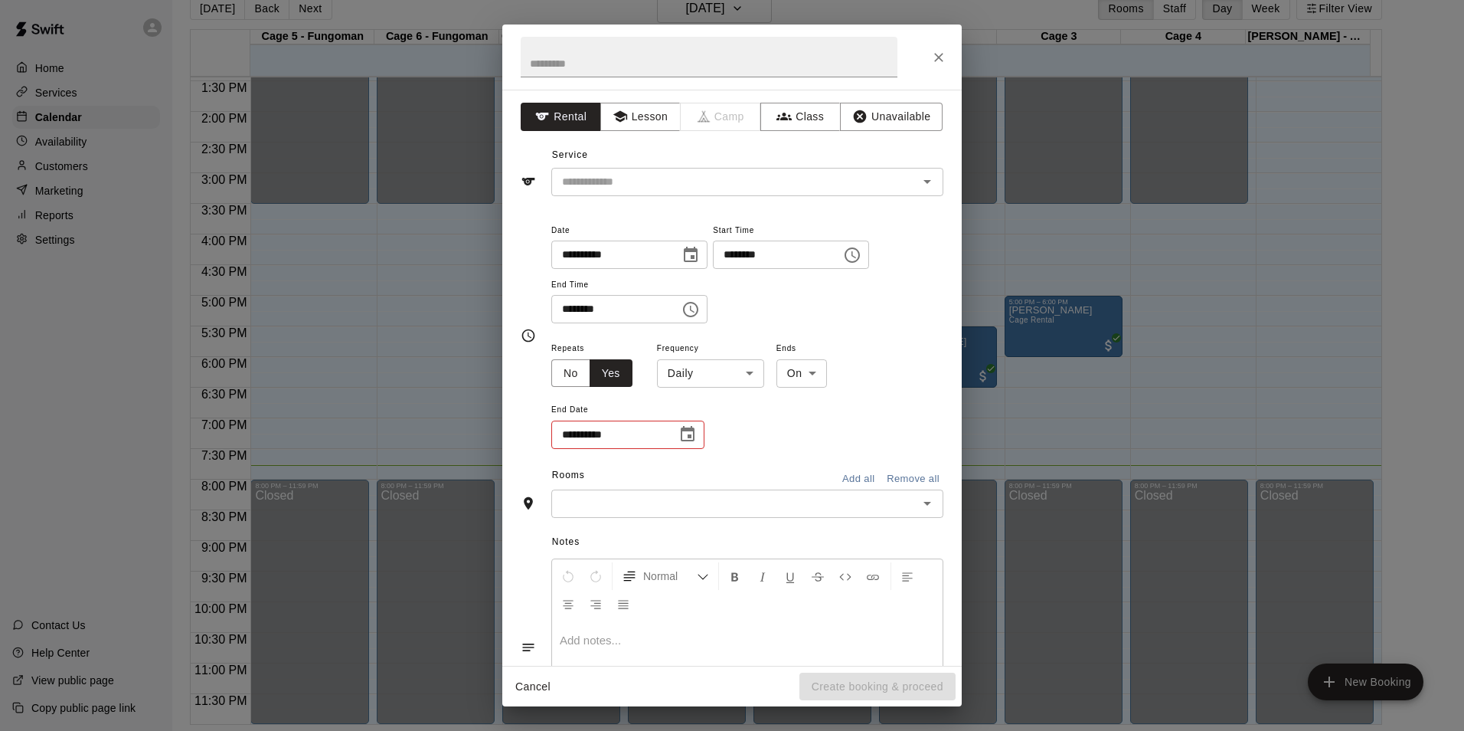
click at [688, 432] on icon "Choose date" at bounding box center [688, 434] width 18 height 18
click at [776, 475] on icon "Next month" at bounding box center [772, 472] width 18 height 18
click at [738, 594] on button "14" at bounding box center [735, 595] width 28 height 28
type input "**********"
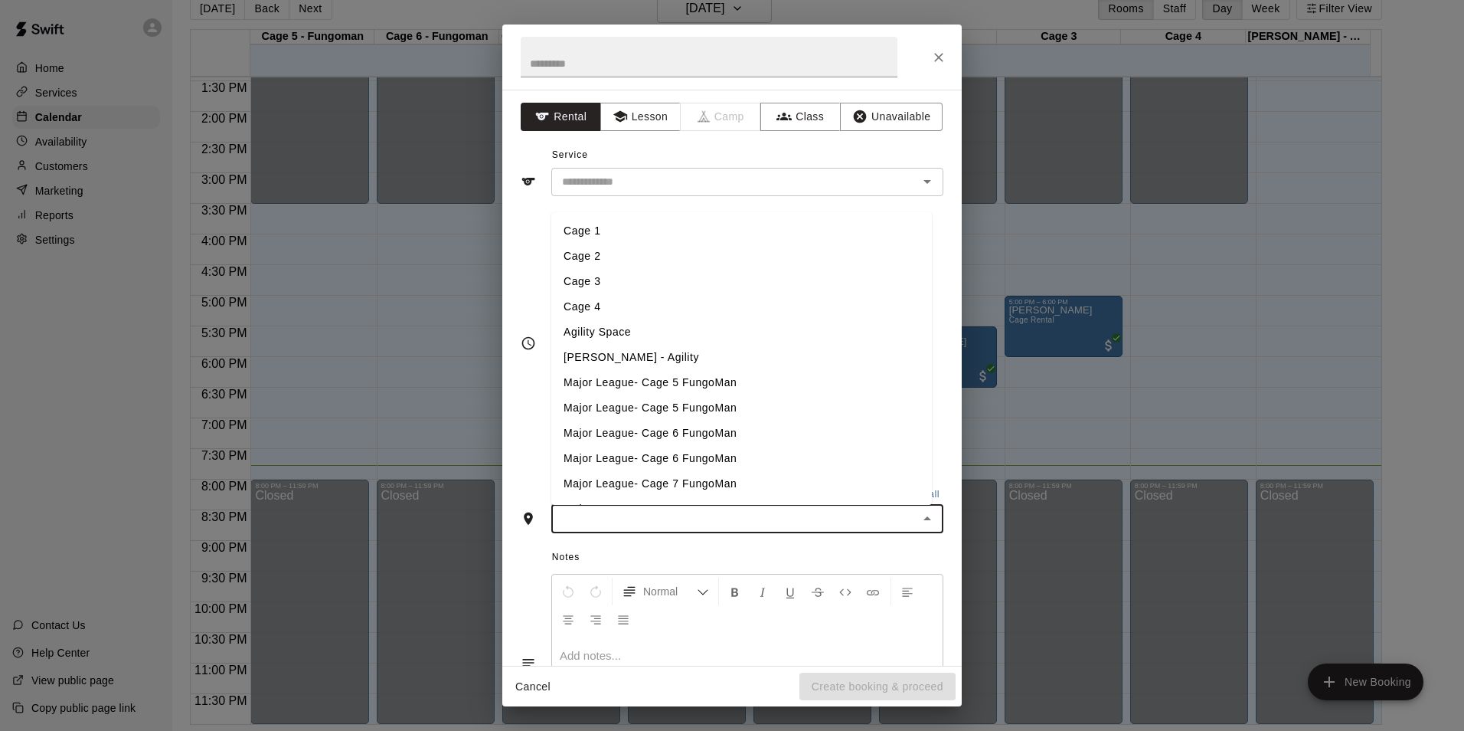
click at [696, 518] on input "text" at bounding box center [735, 518] width 358 height 19
click at [630, 279] on li "Cage 3" at bounding box center [741, 281] width 381 height 25
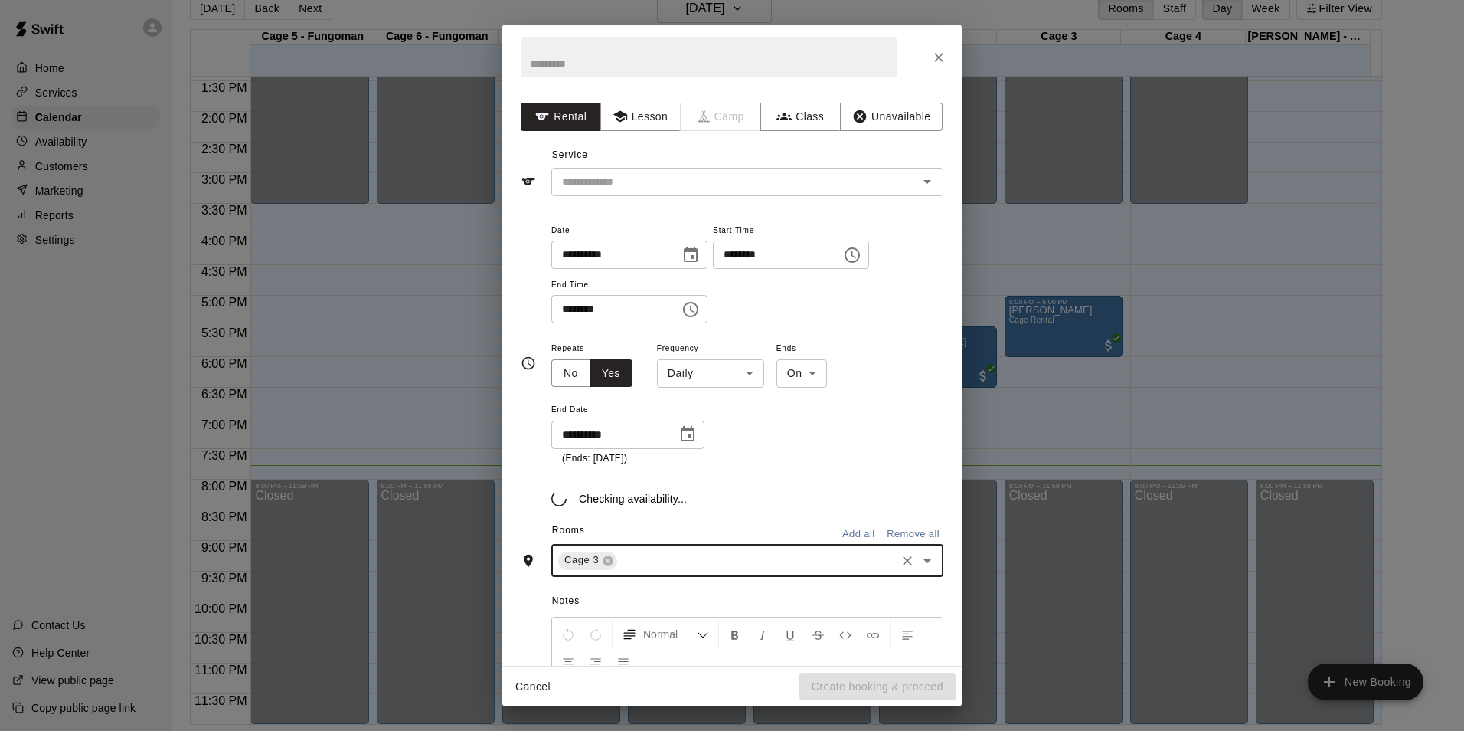
click at [715, 561] on input "text" at bounding box center [757, 560] width 274 height 19
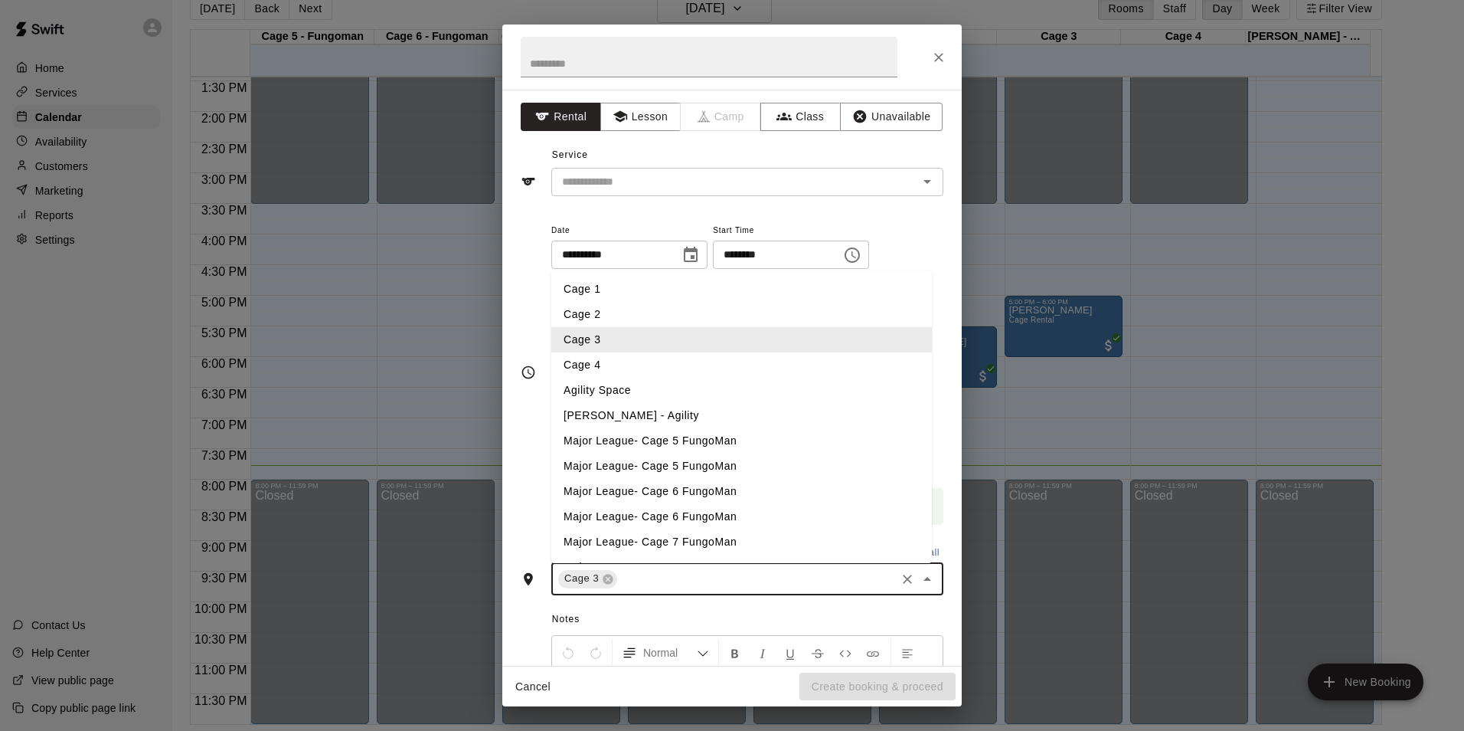
click at [635, 339] on li "Cage 3" at bounding box center [741, 339] width 381 height 25
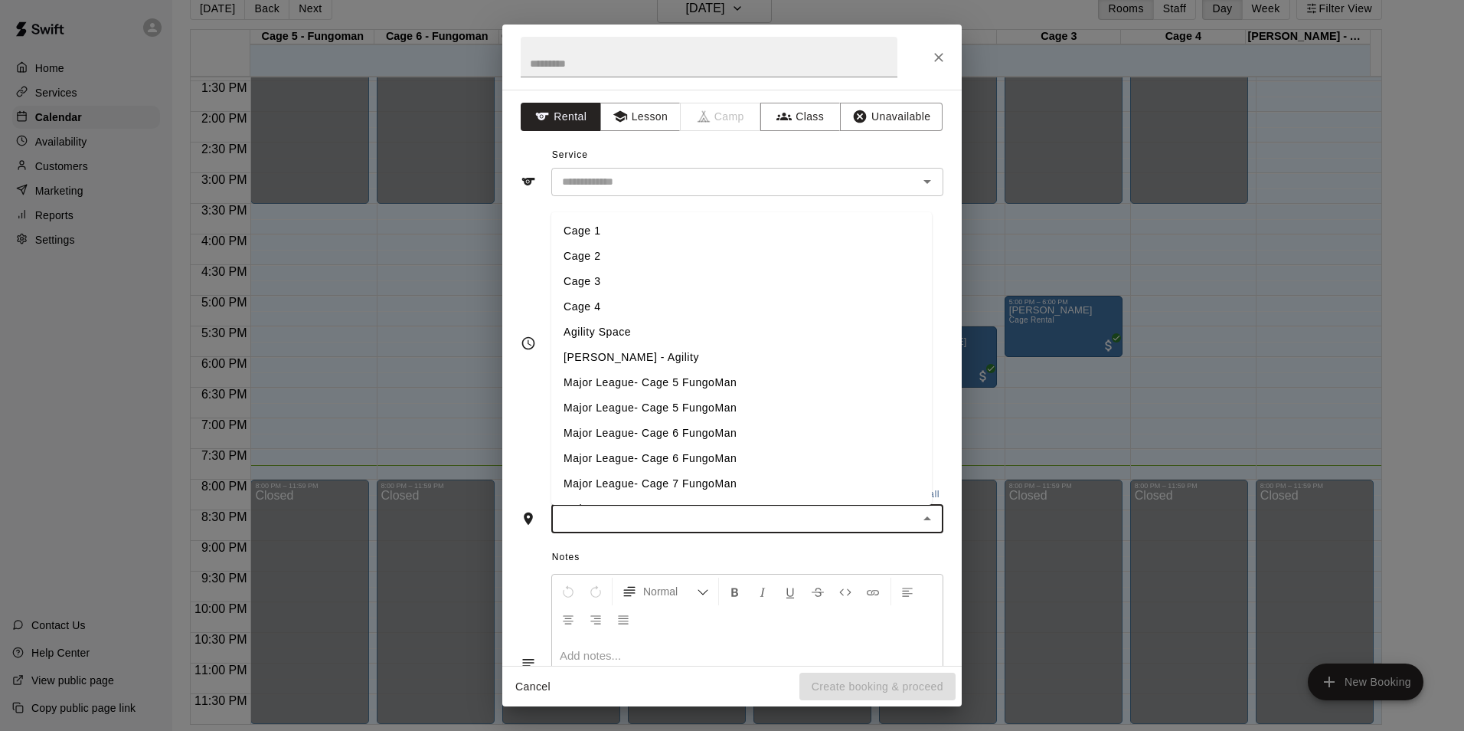
click at [717, 521] on input "text" at bounding box center [735, 518] width 358 height 19
click at [605, 283] on li "Cage 3" at bounding box center [741, 281] width 381 height 25
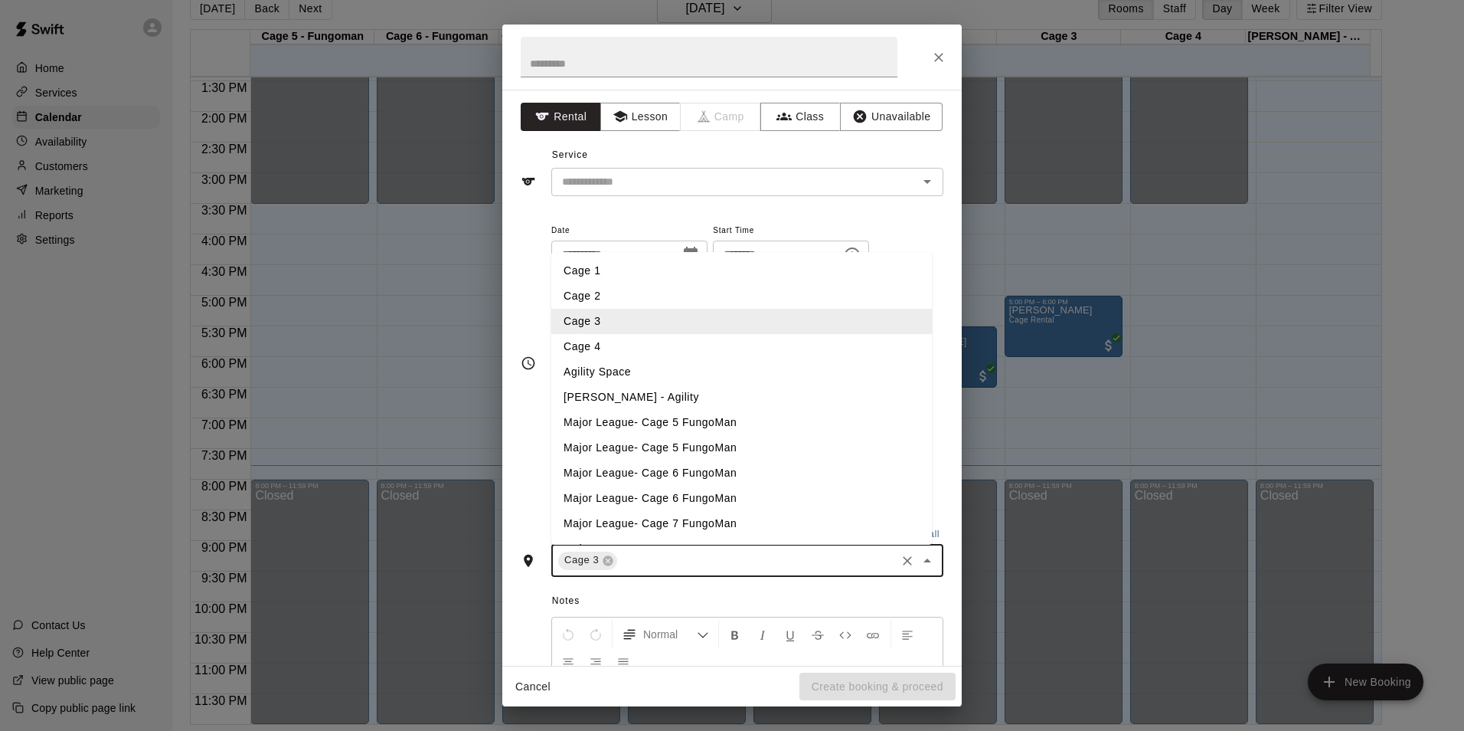
click at [710, 563] on input "text" at bounding box center [757, 560] width 274 height 19
click at [649, 345] on li "Cage 4" at bounding box center [741, 346] width 381 height 25
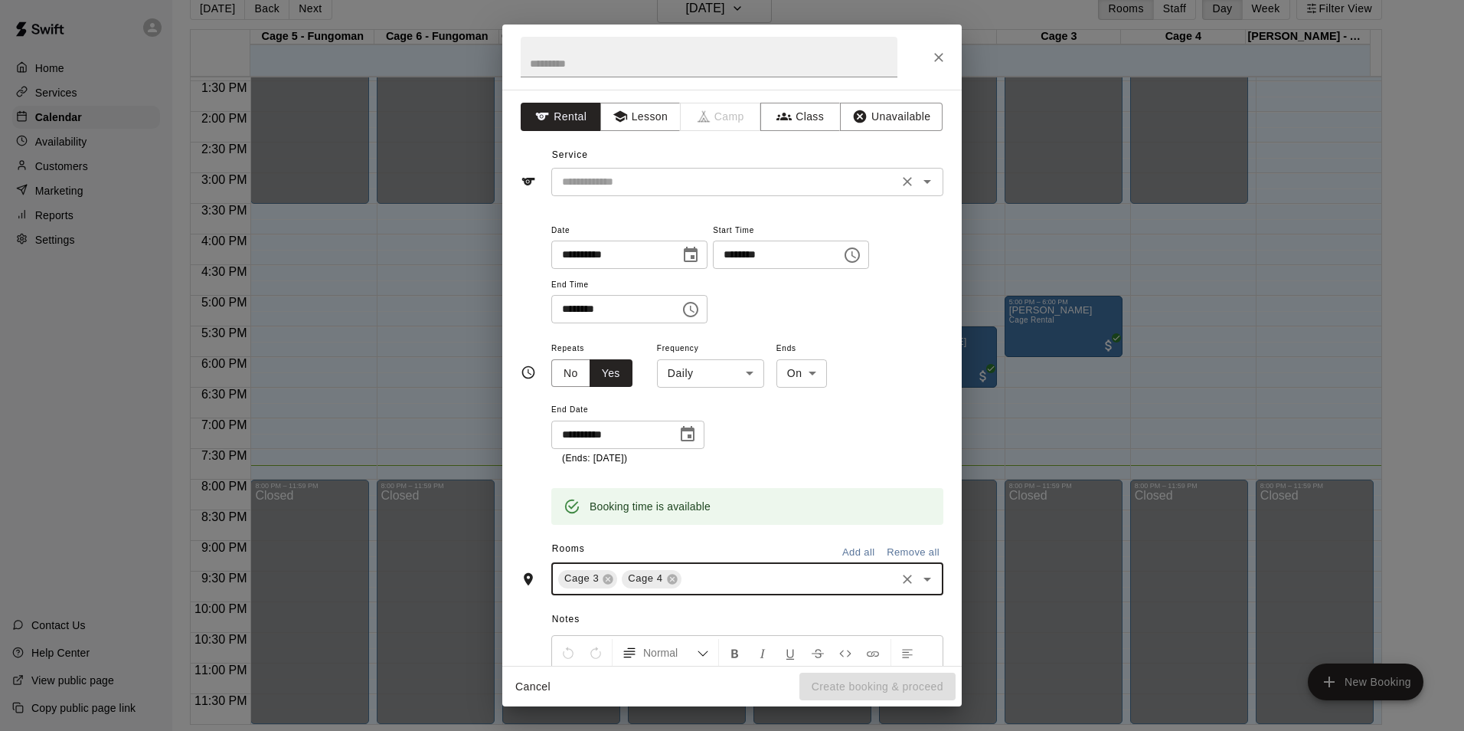
click at [871, 191] on input "text" at bounding box center [725, 181] width 338 height 19
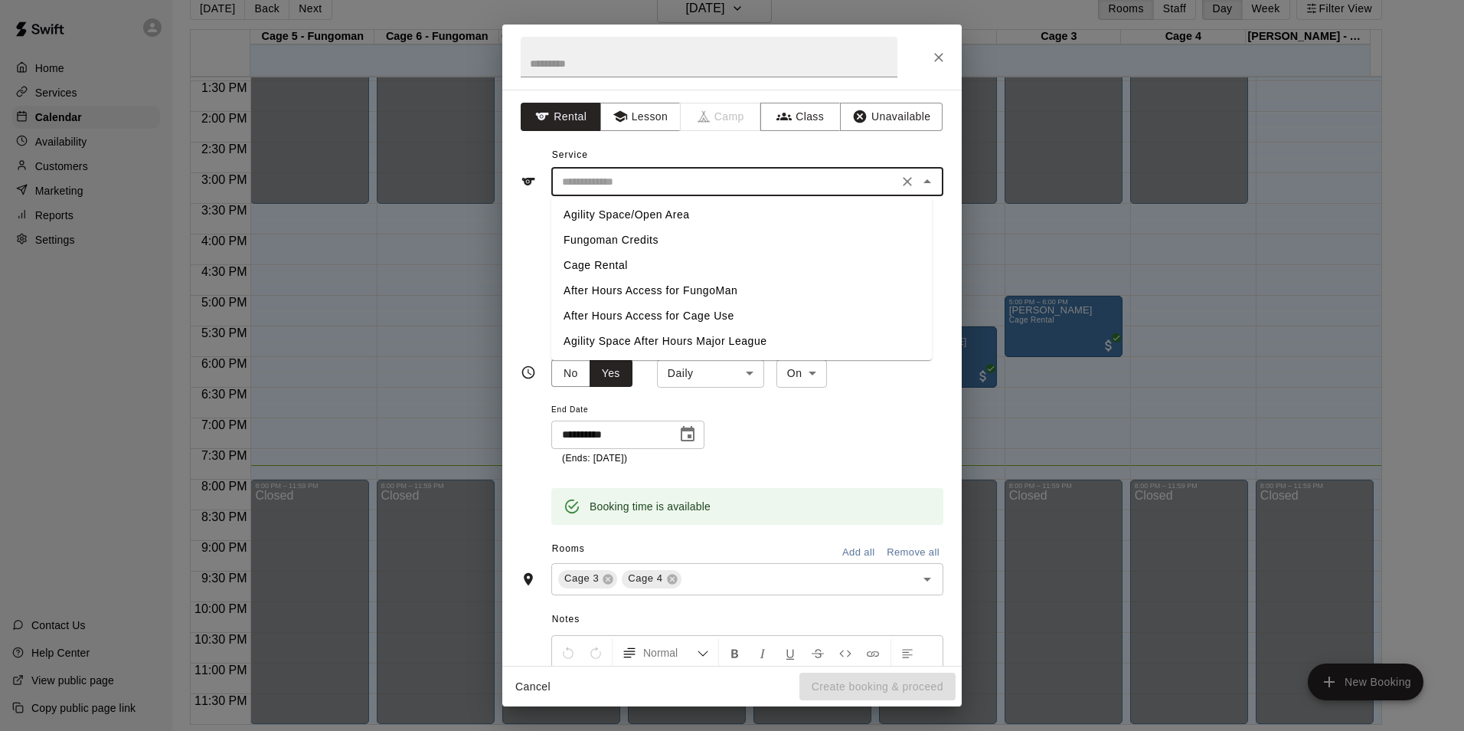
click at [721, 267] on li "Cage Rental" at bounding box center [741, 265] width 381 height 25
type input "**********"
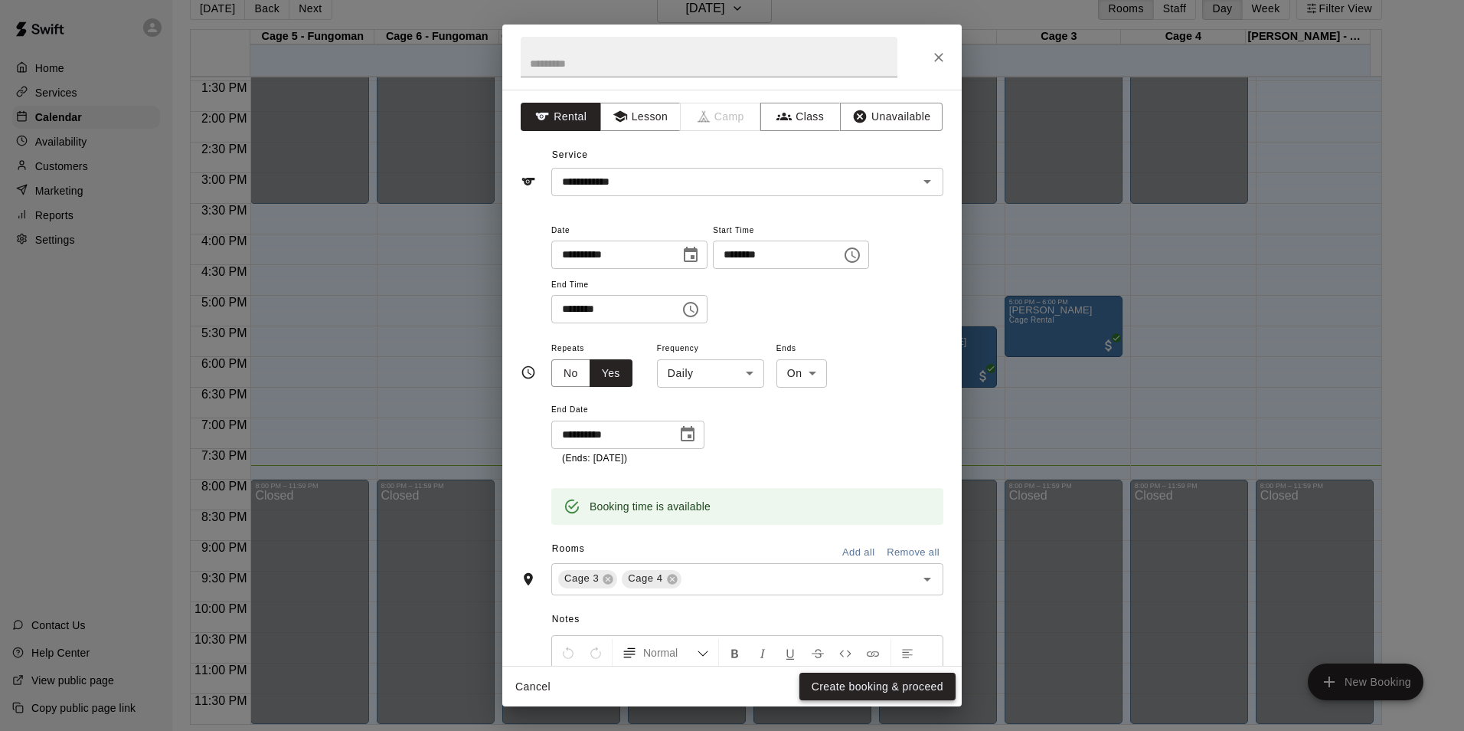
drag, startPoint x: 914, startPoint y: 669, endPoint x: 928, endPoint y: 698, distance: 31.9
click at [928, 698] on div "Cancel Create booking & proceed" at bounding box center [732, 686] width 460 height 41
click at [929, 689] on button "Create booking & proceed" at bounding box center [878, 686] width 156 height 28
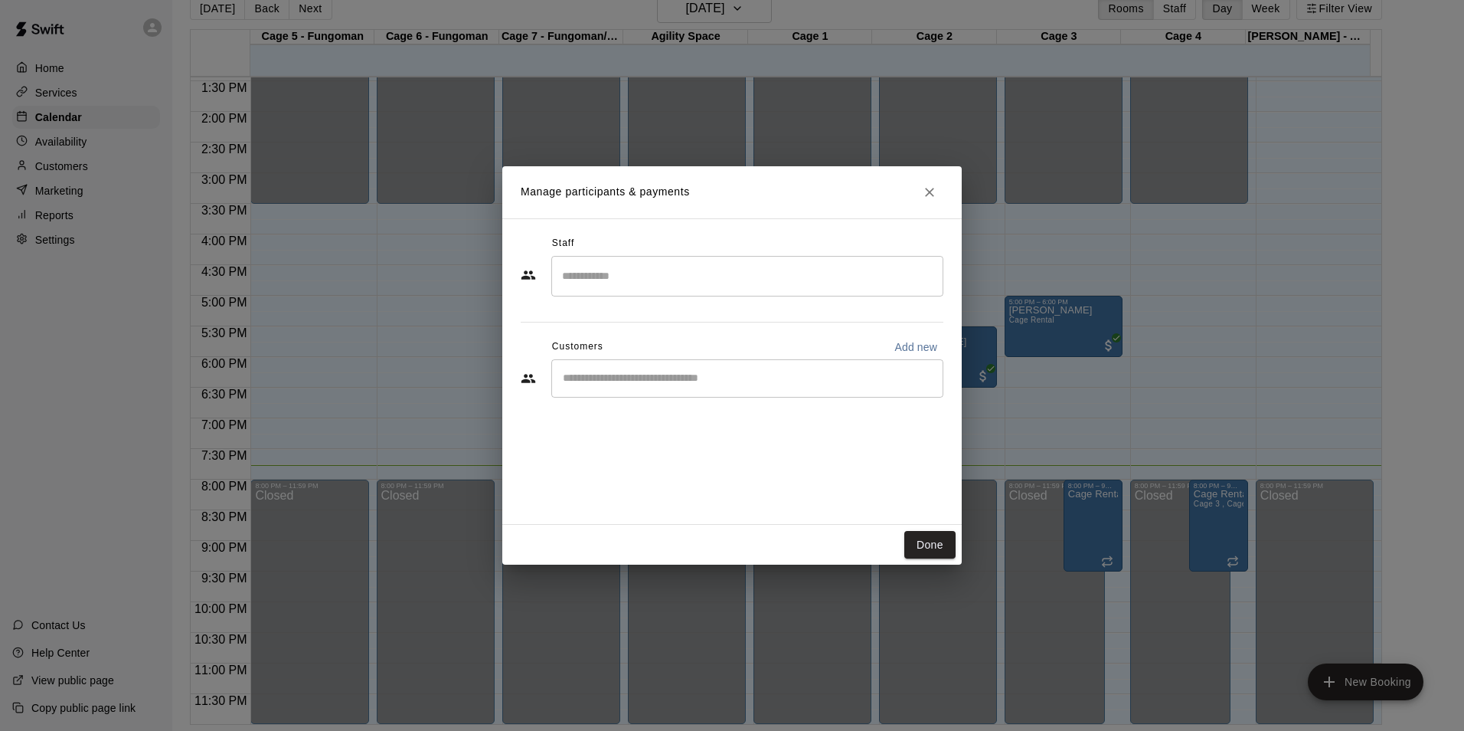
click at [718, 386] on div "​" at bounding box center [747, 378] width 392 height 38
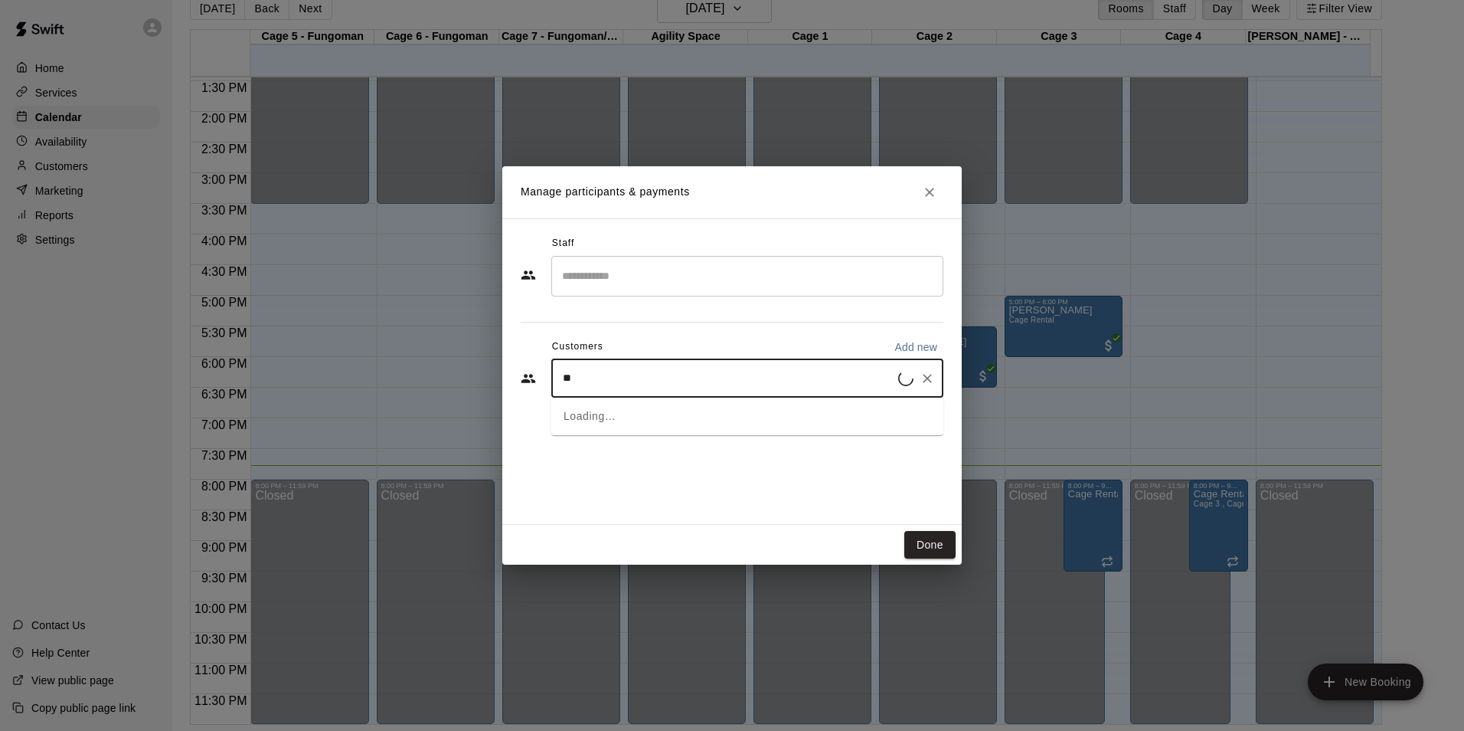
type input "*"
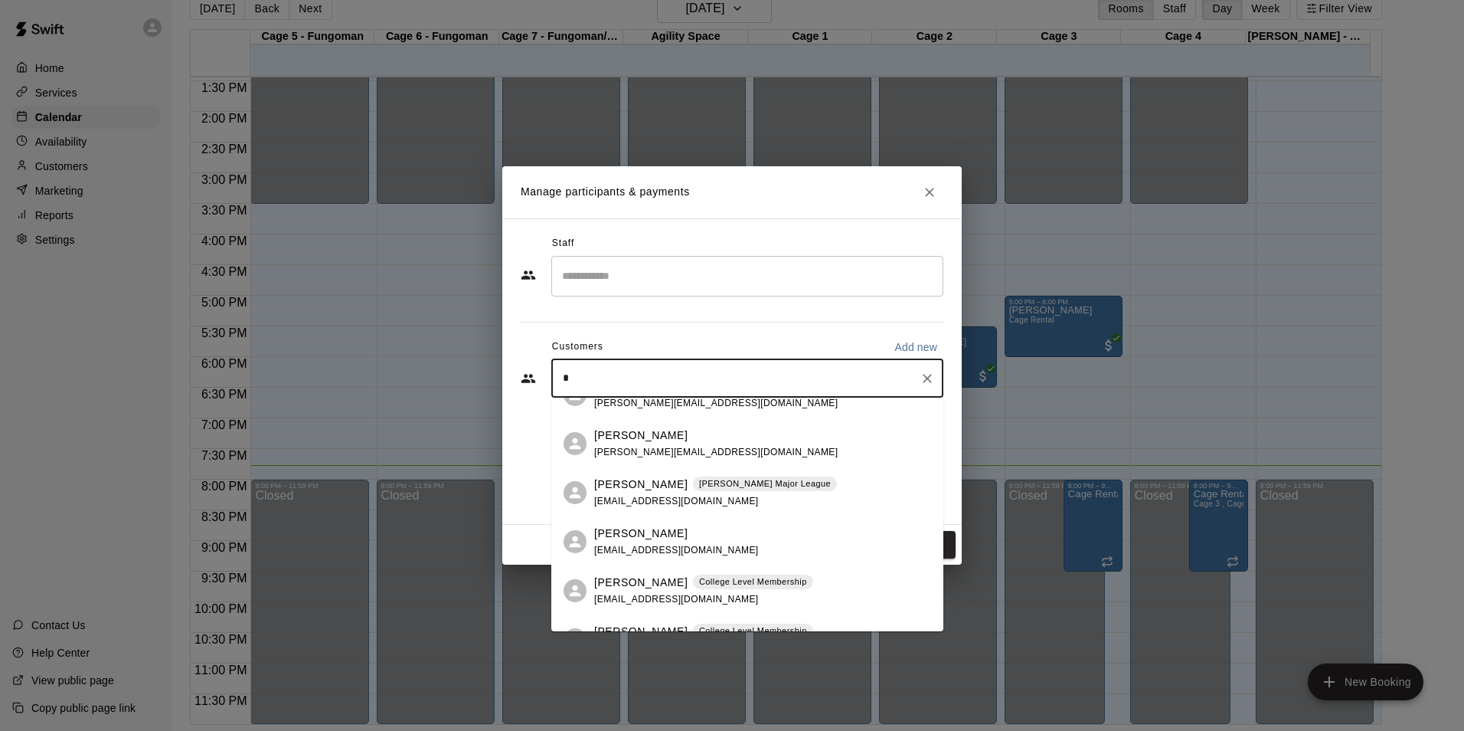
scroll to position [0, 0]
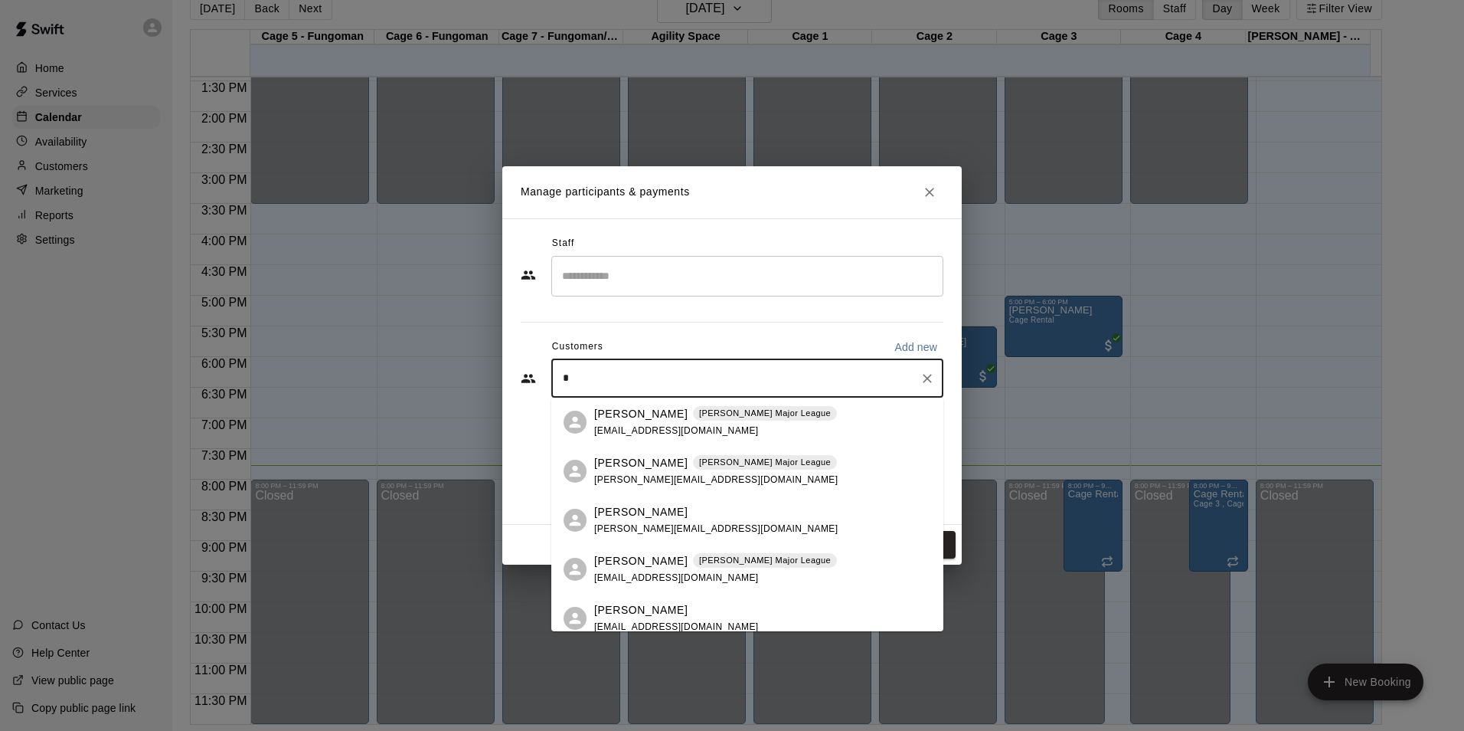
type input "**"
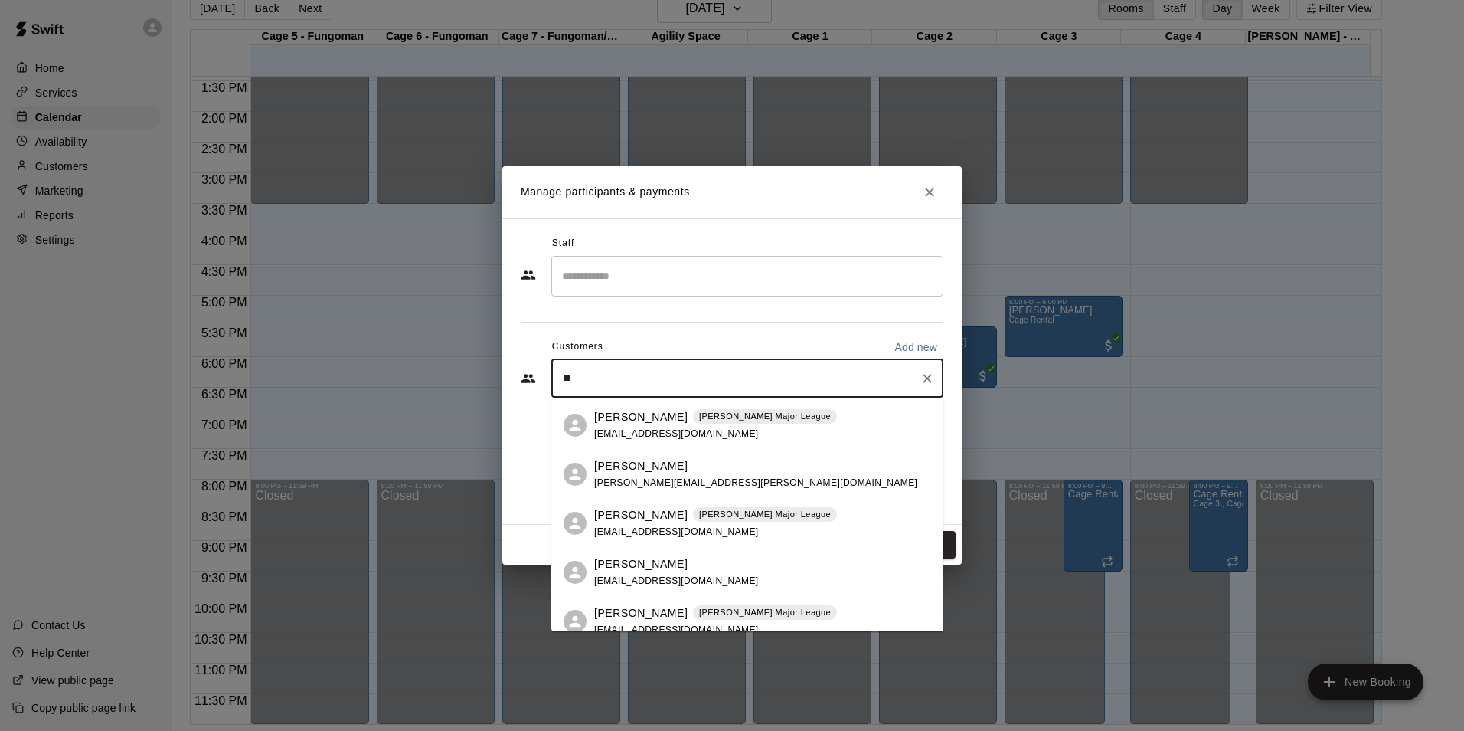
scroll to position [460, 0]
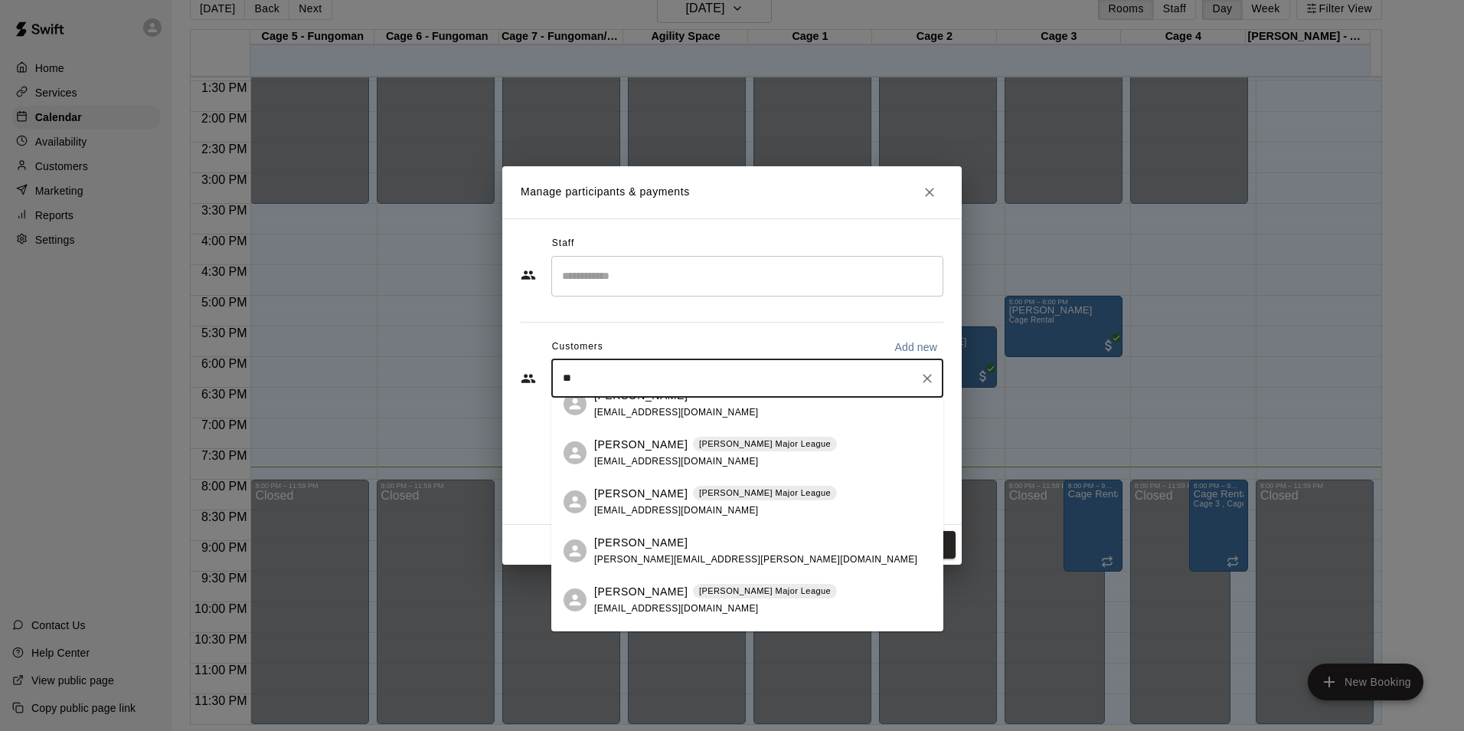
click at [650, 444] on p "[PERSON_NAME]" at bounding box center [640, 445] width 93 height 16
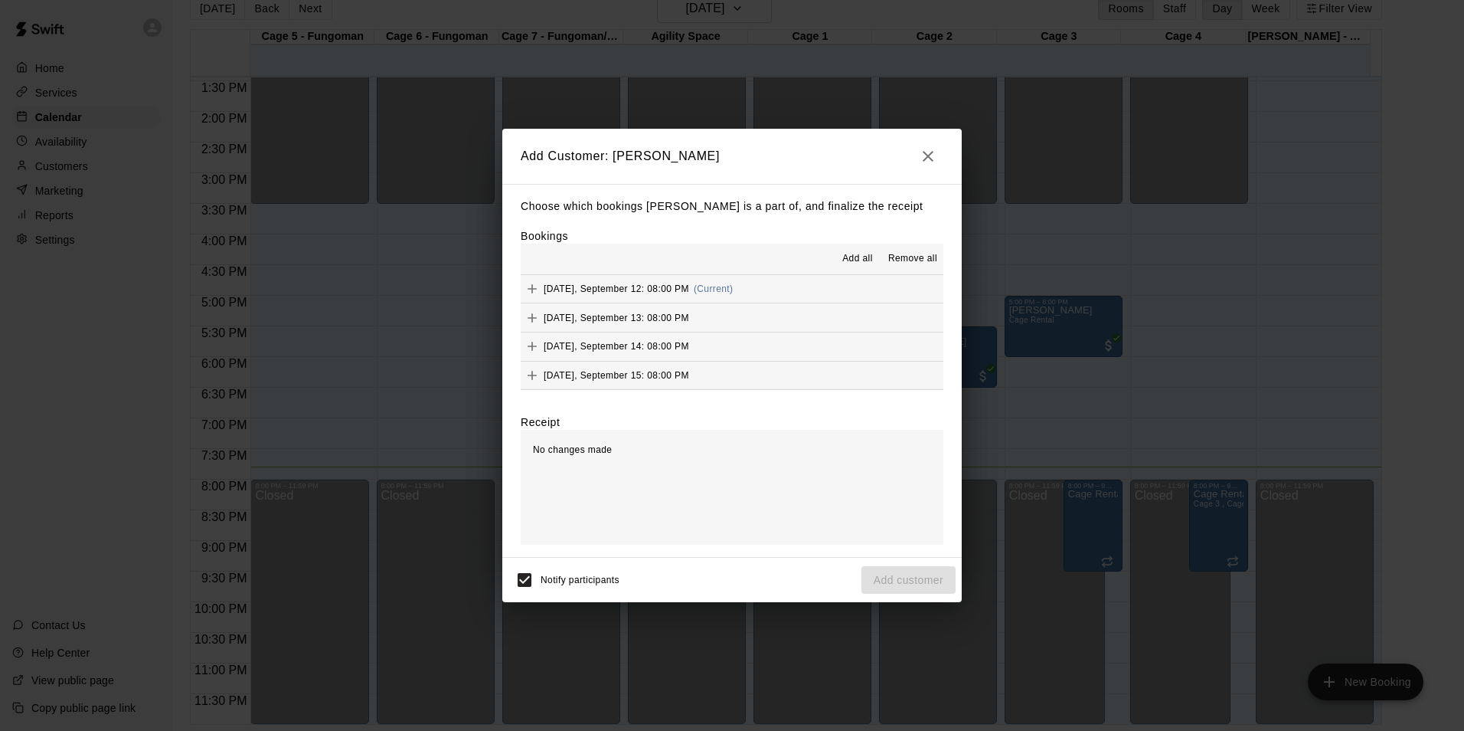
click at [859, 258] on span "Add all" at bounding box center [858, 258] width 31 height 15
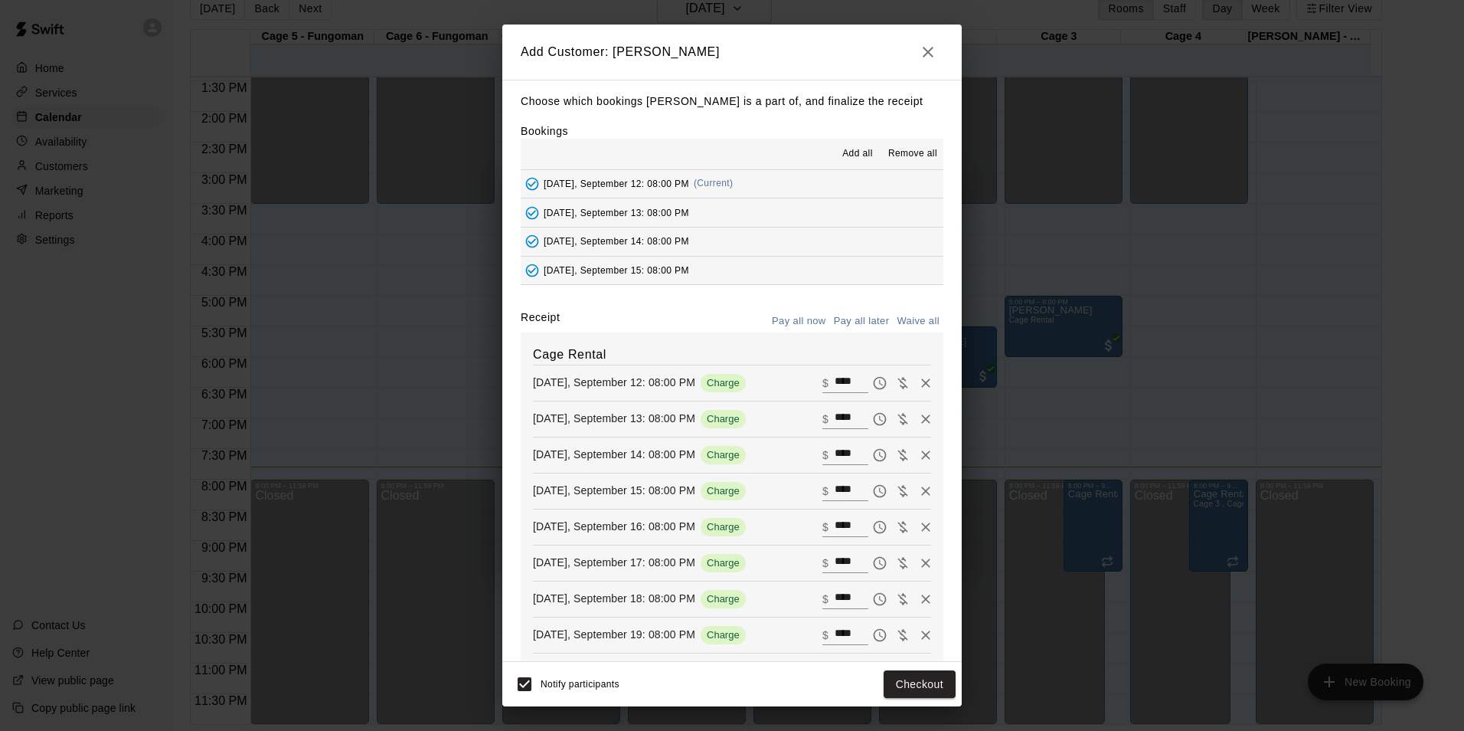
scroll to position [0, 0]
click at [905, 326] on button "Waive all" at bounding box center [918, 322] width 51 height 24
type input "*"
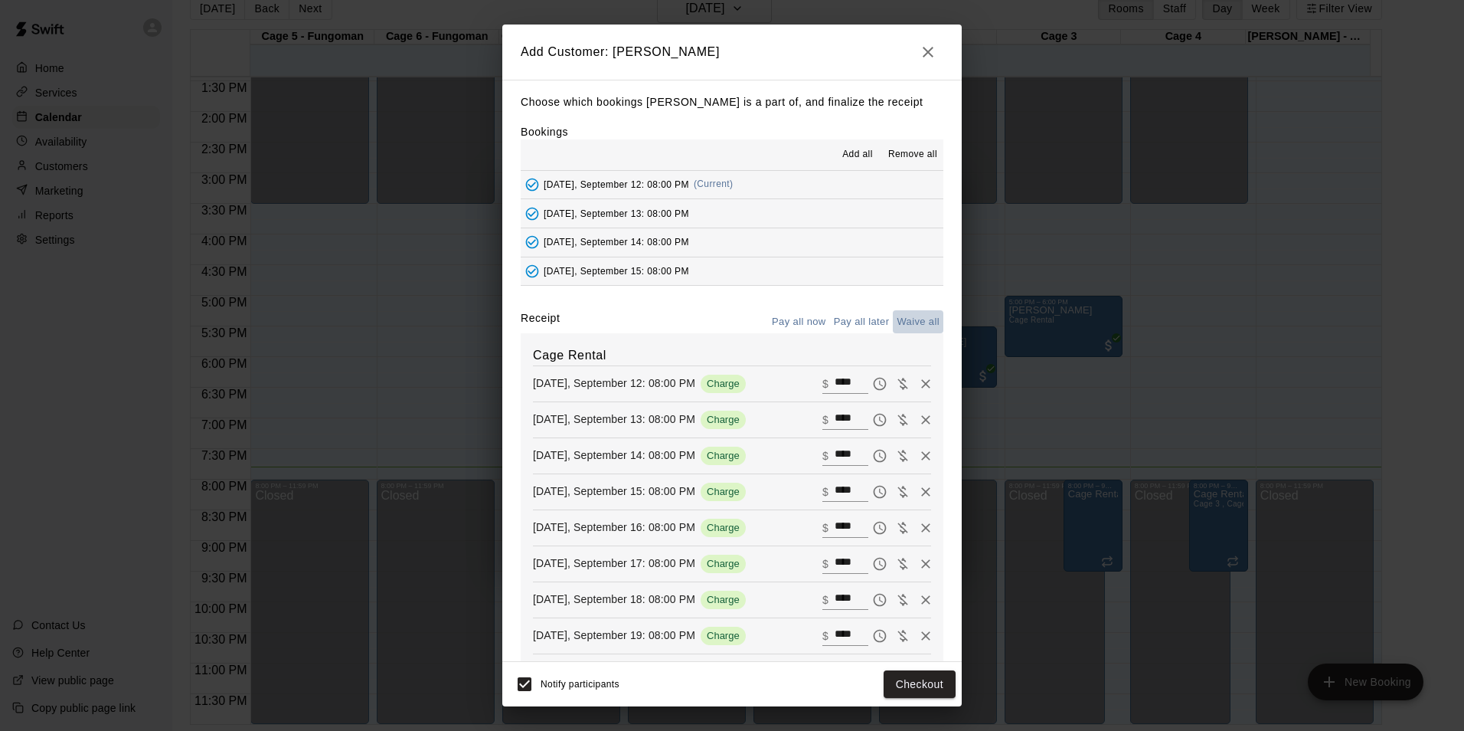
type input "*"
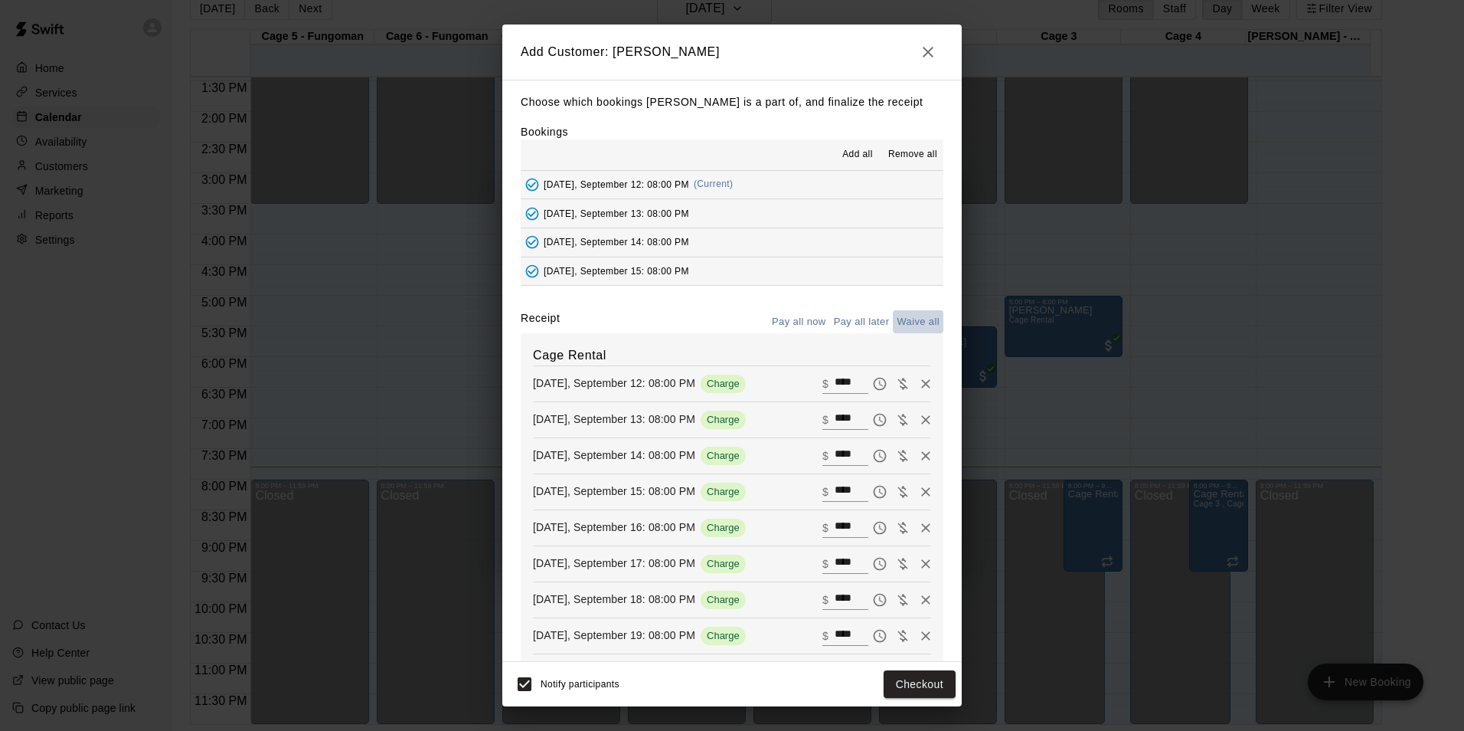
type input "*"
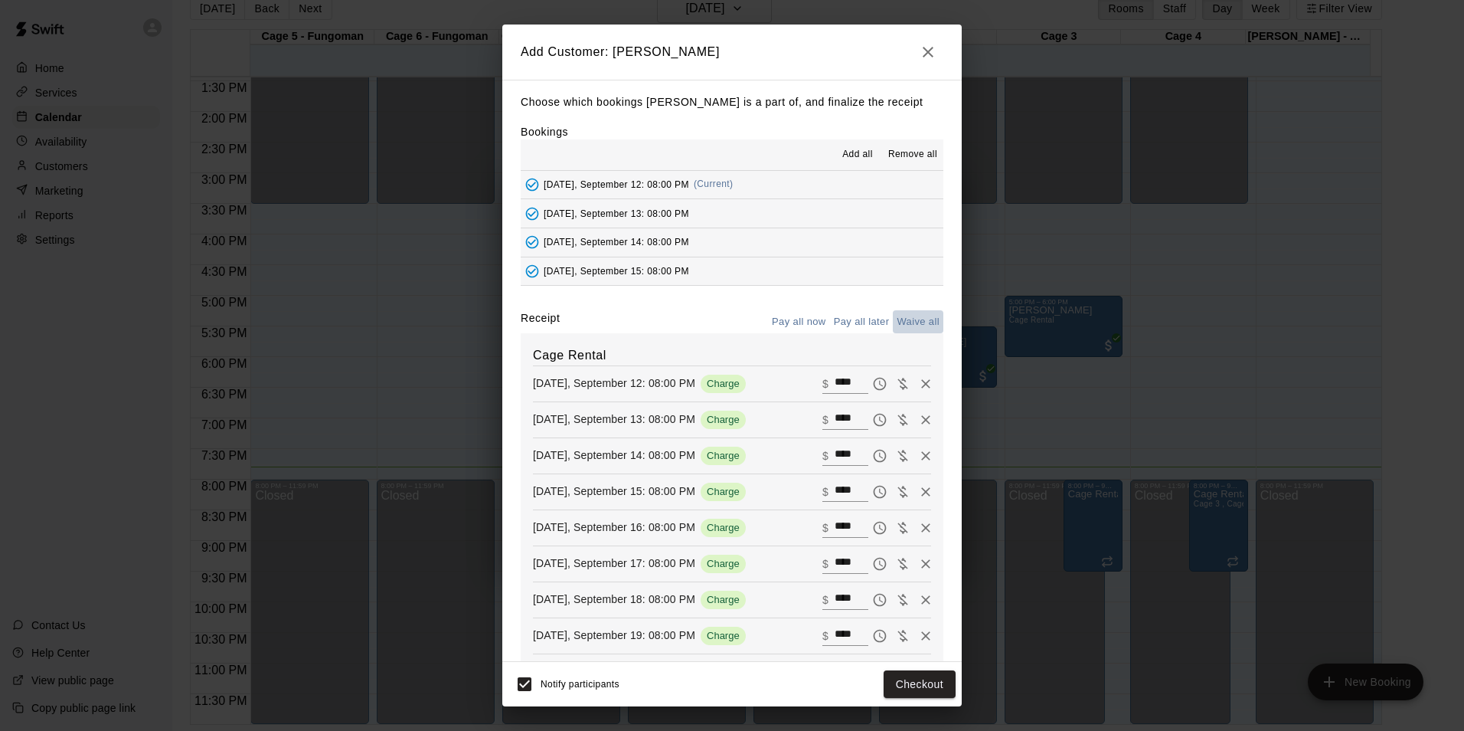
type input "*"
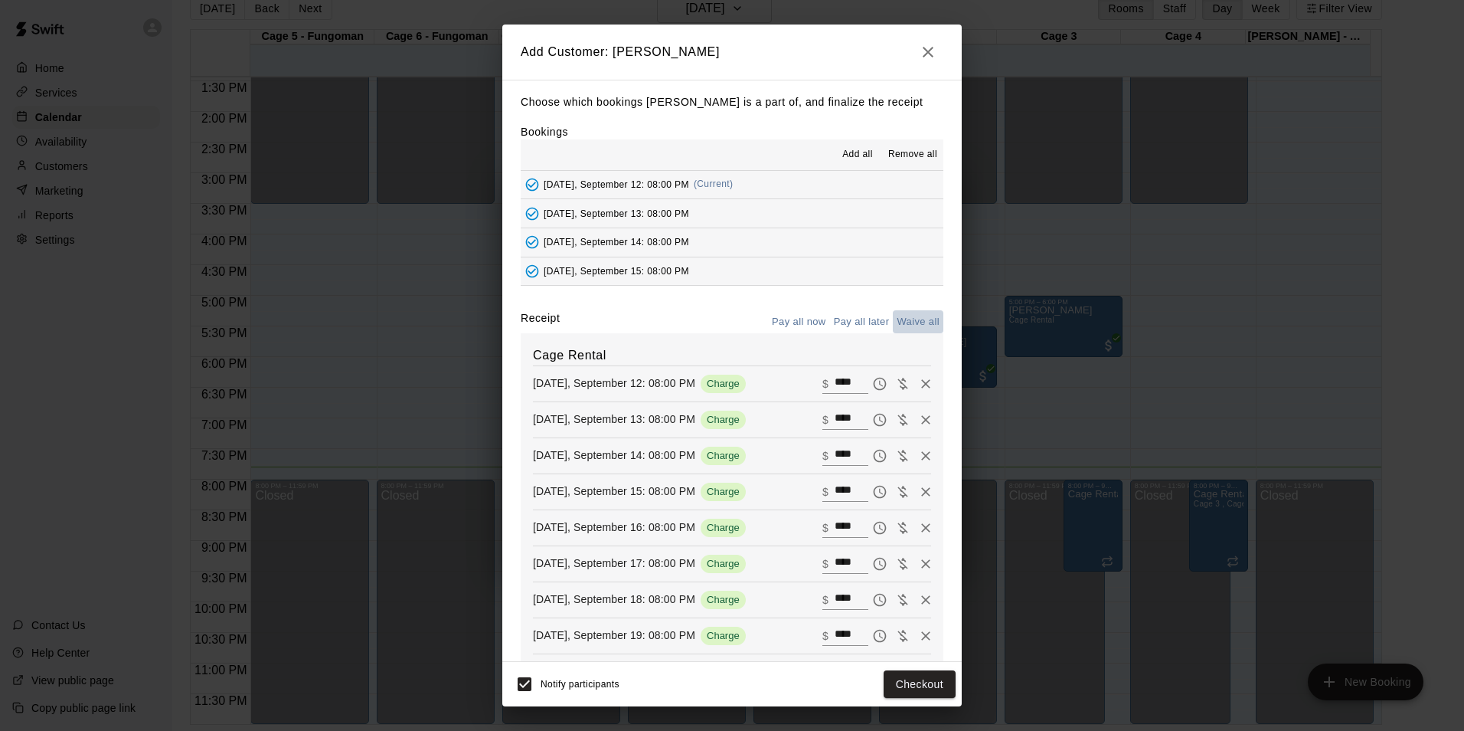
type input "*"
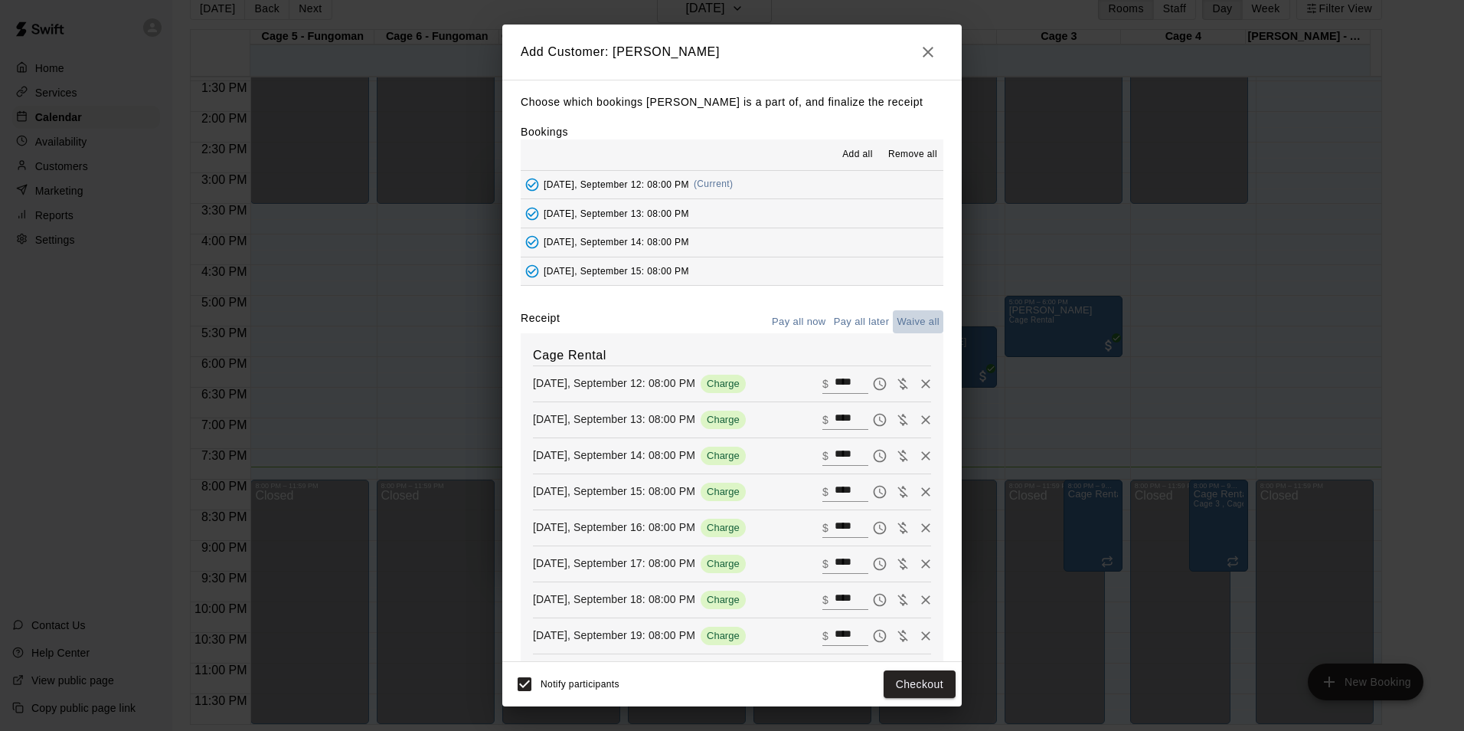
type input "*"
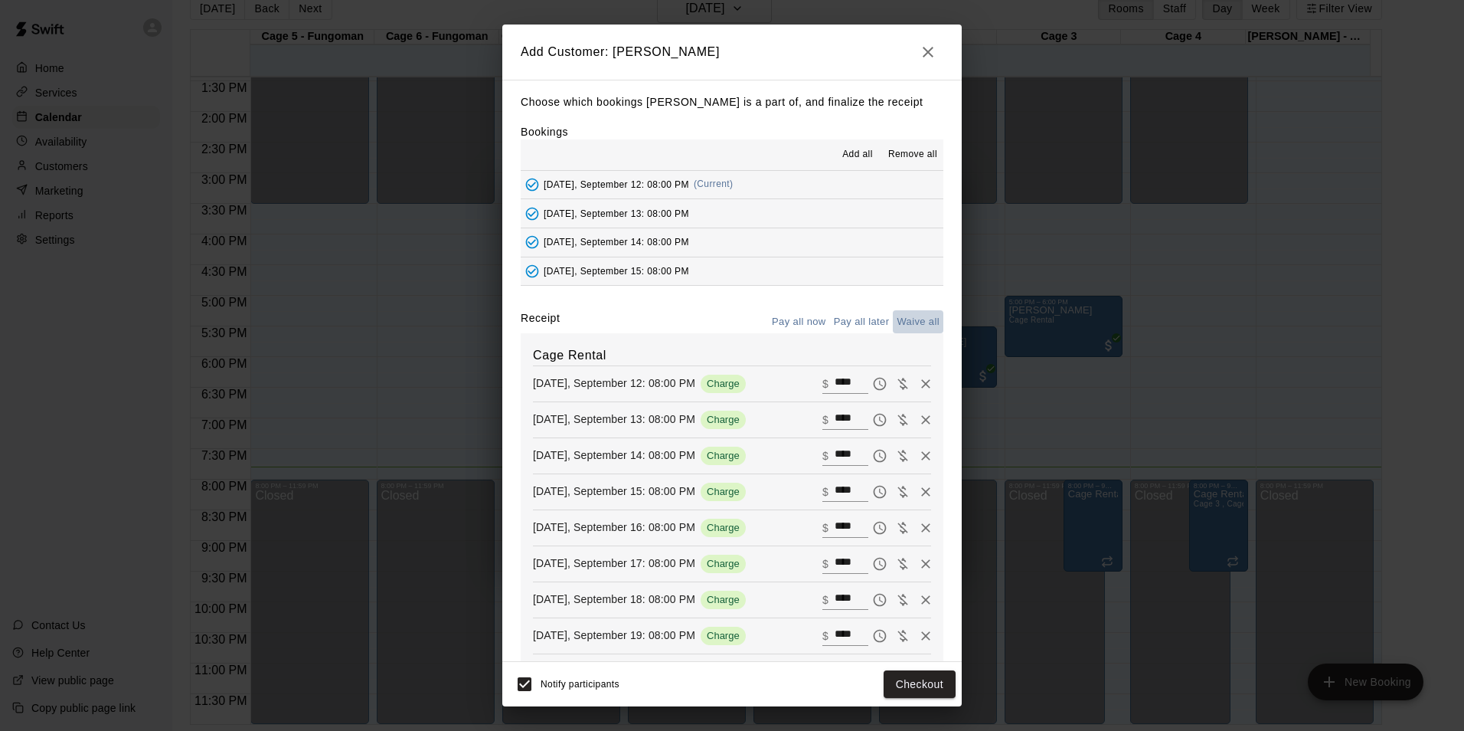
type input "*"
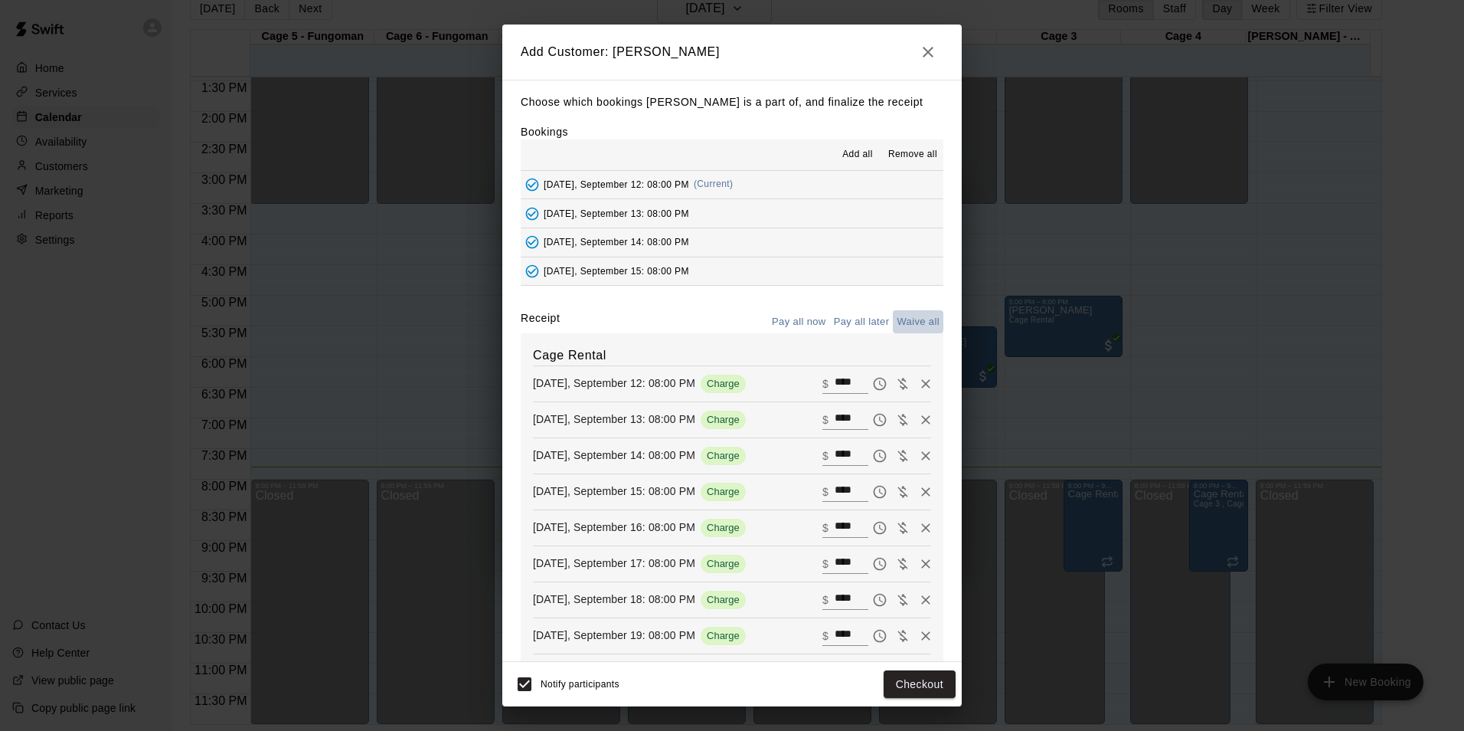
type input "*"
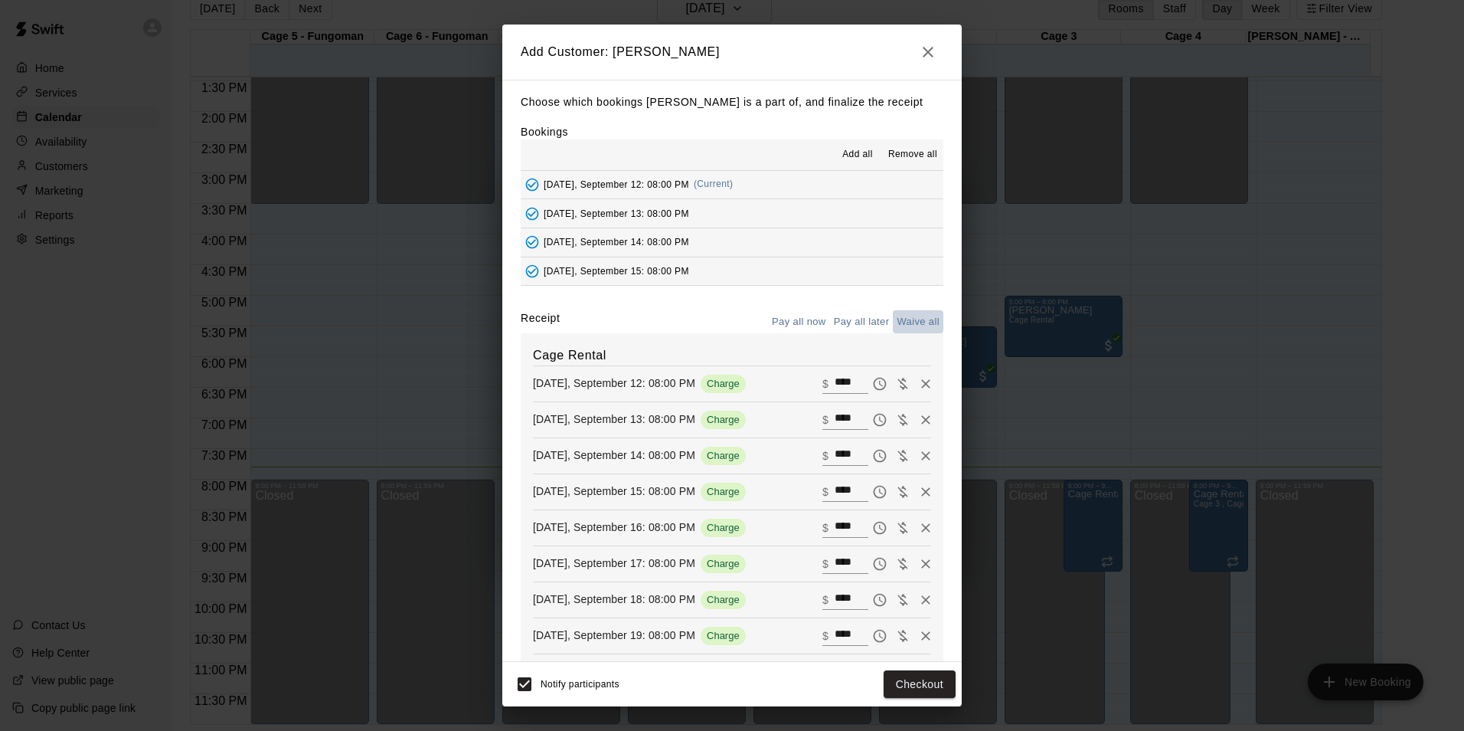
type input "*"
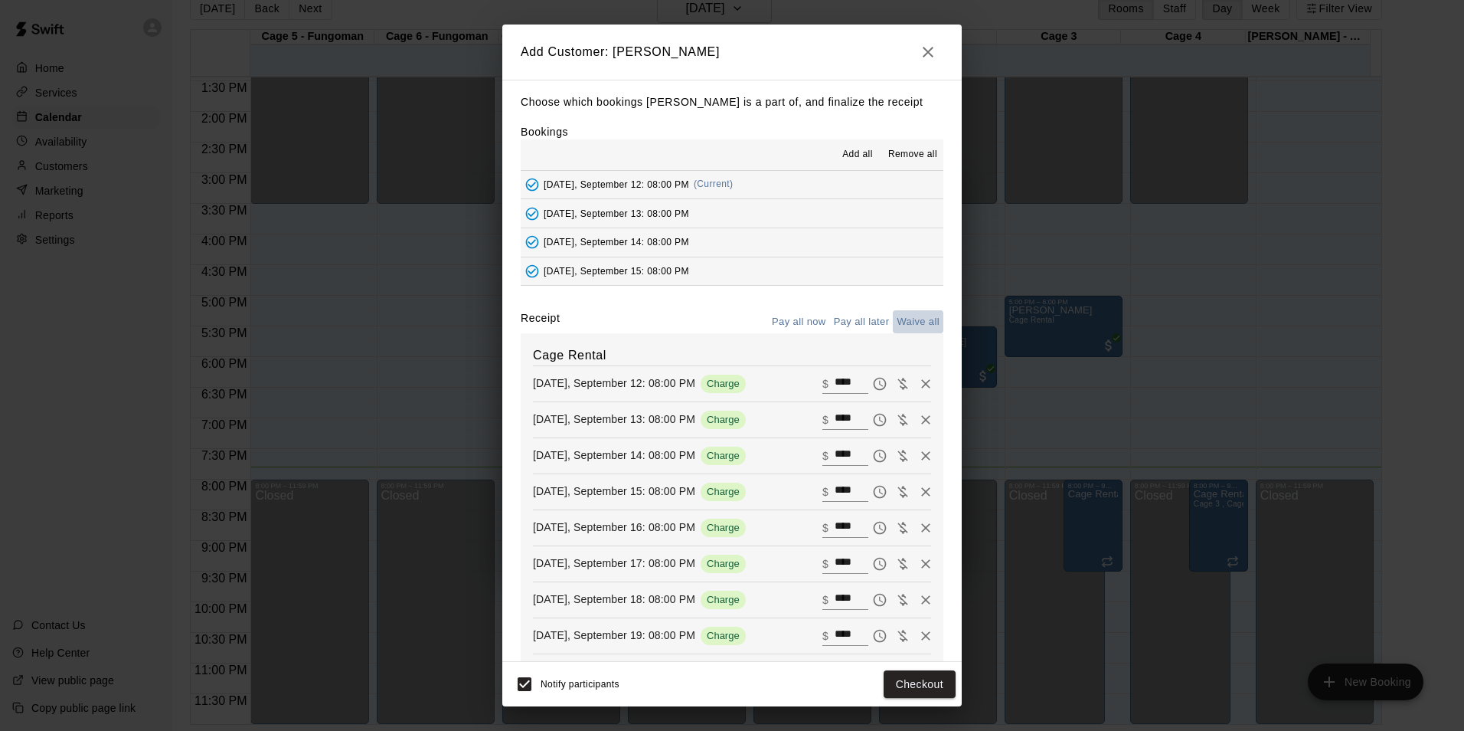
type input "*"
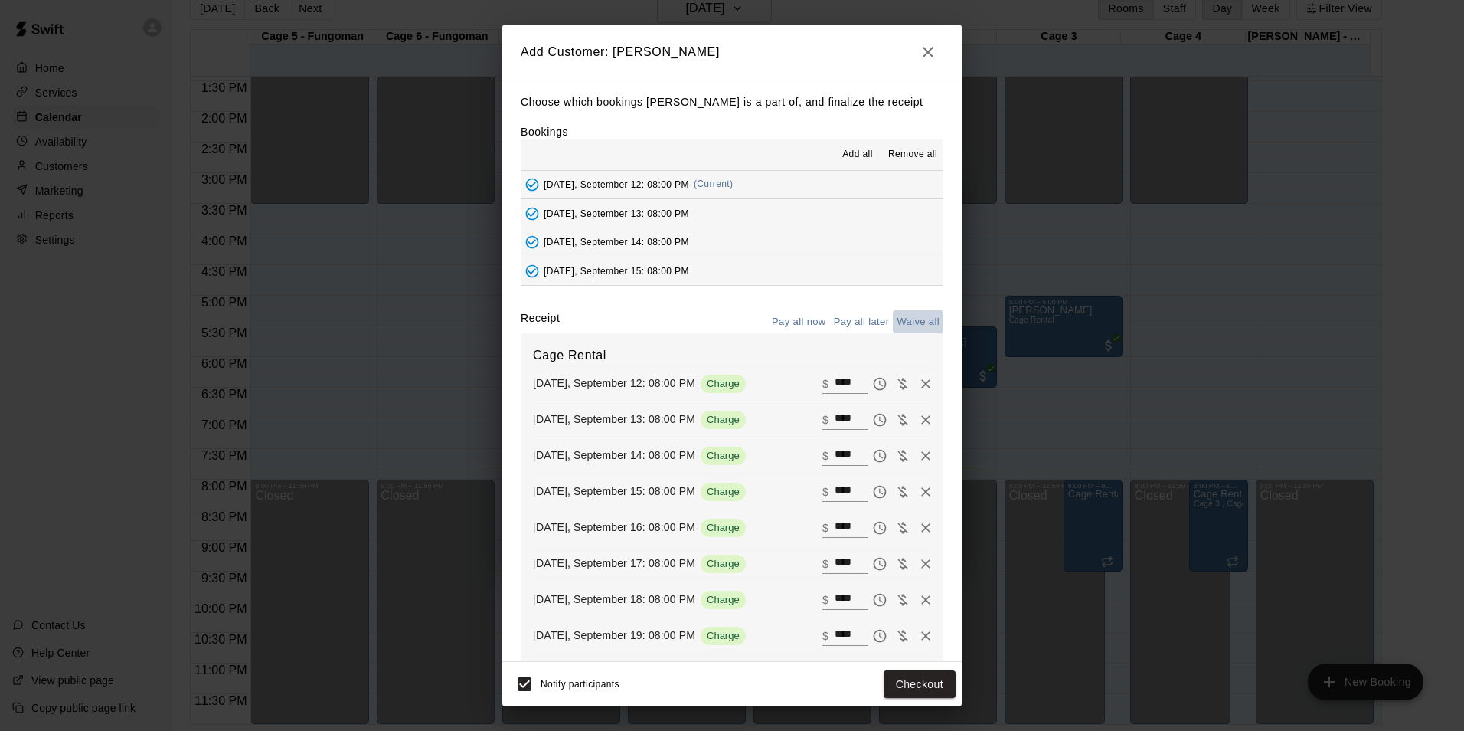
type input "*"
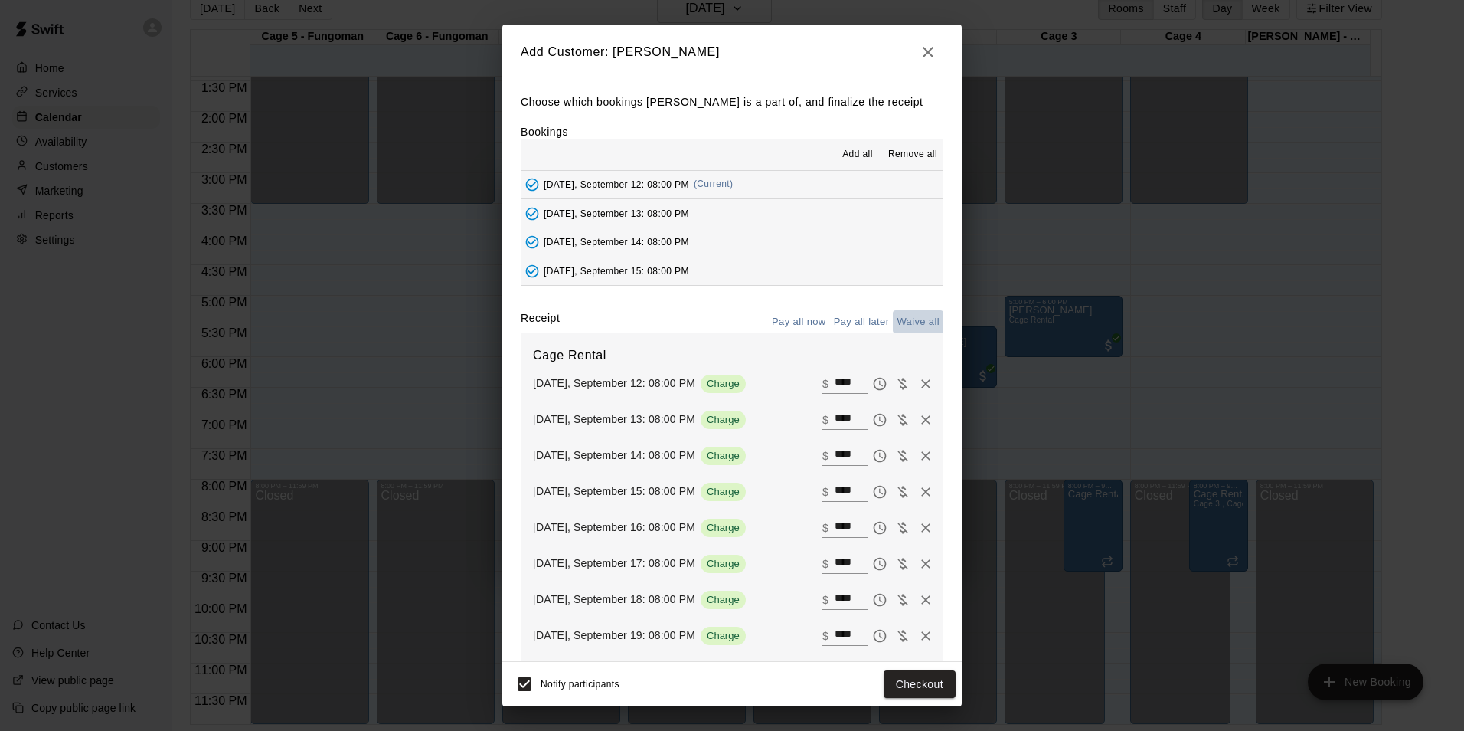
type input "*"
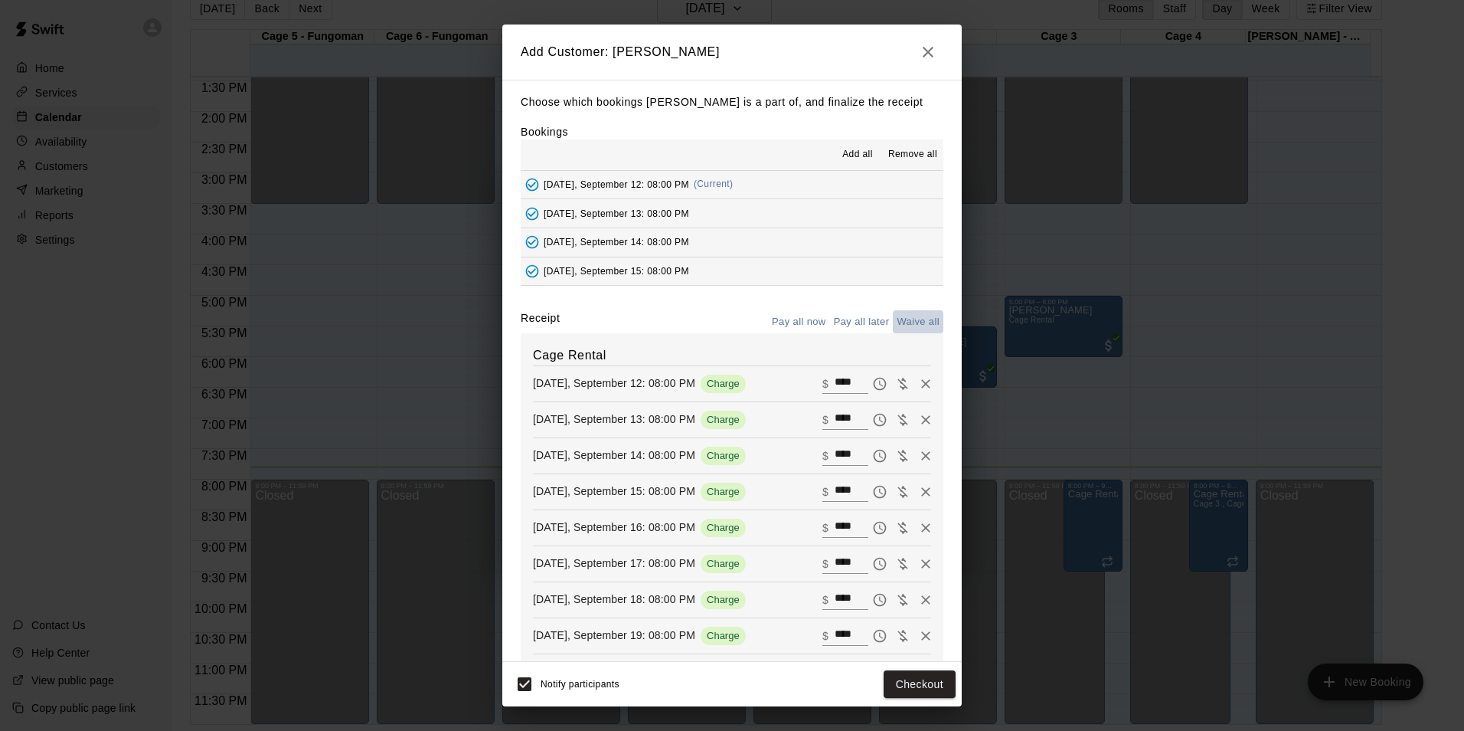
type input "*"
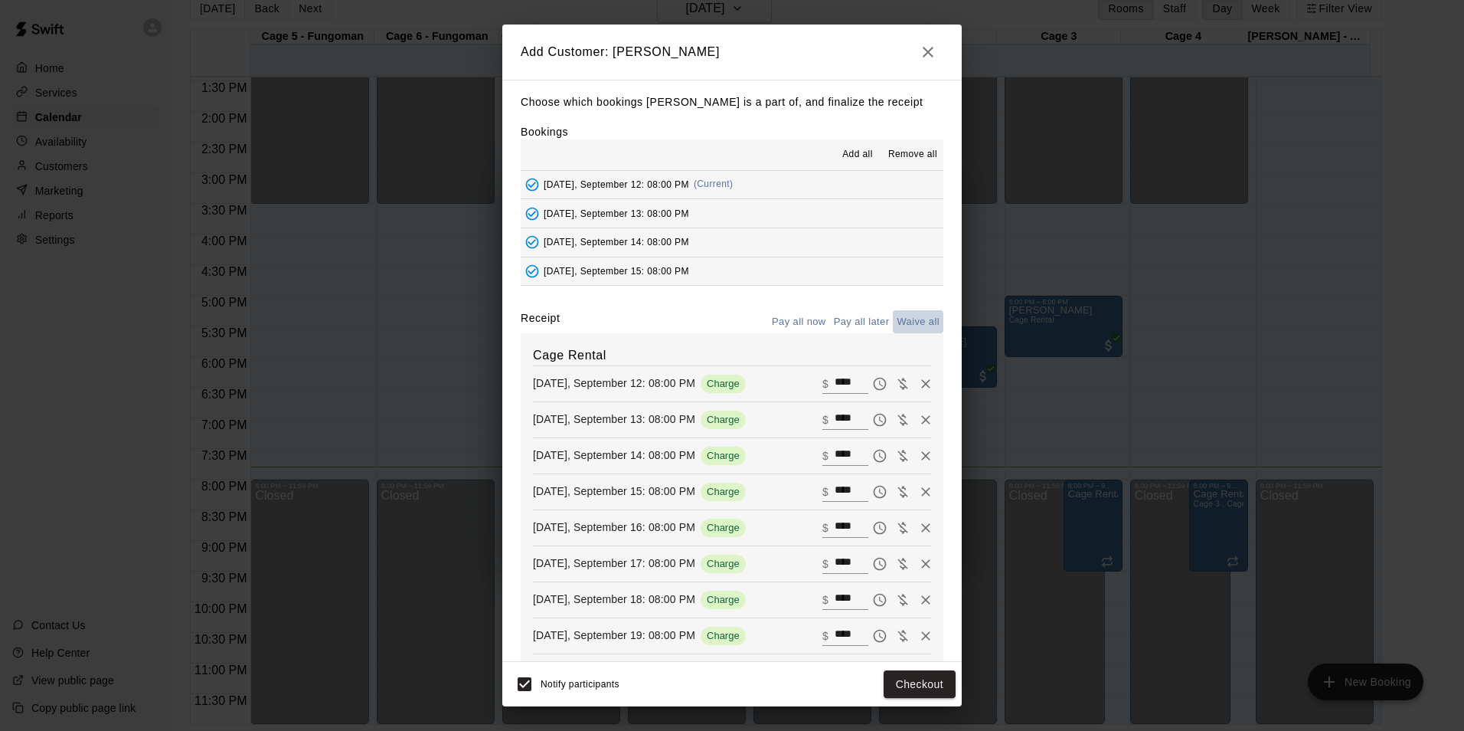
type input "*"
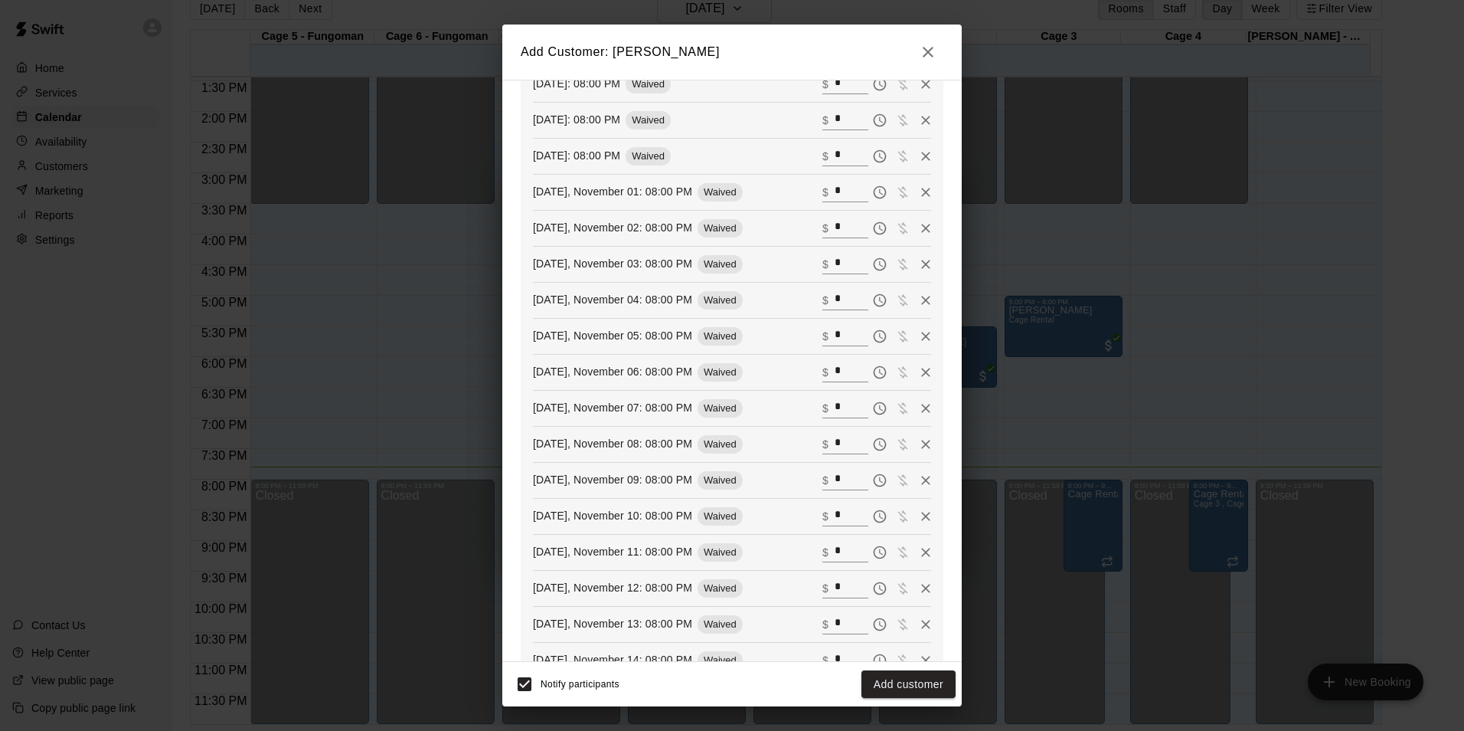
scroll to position [2081, 0]
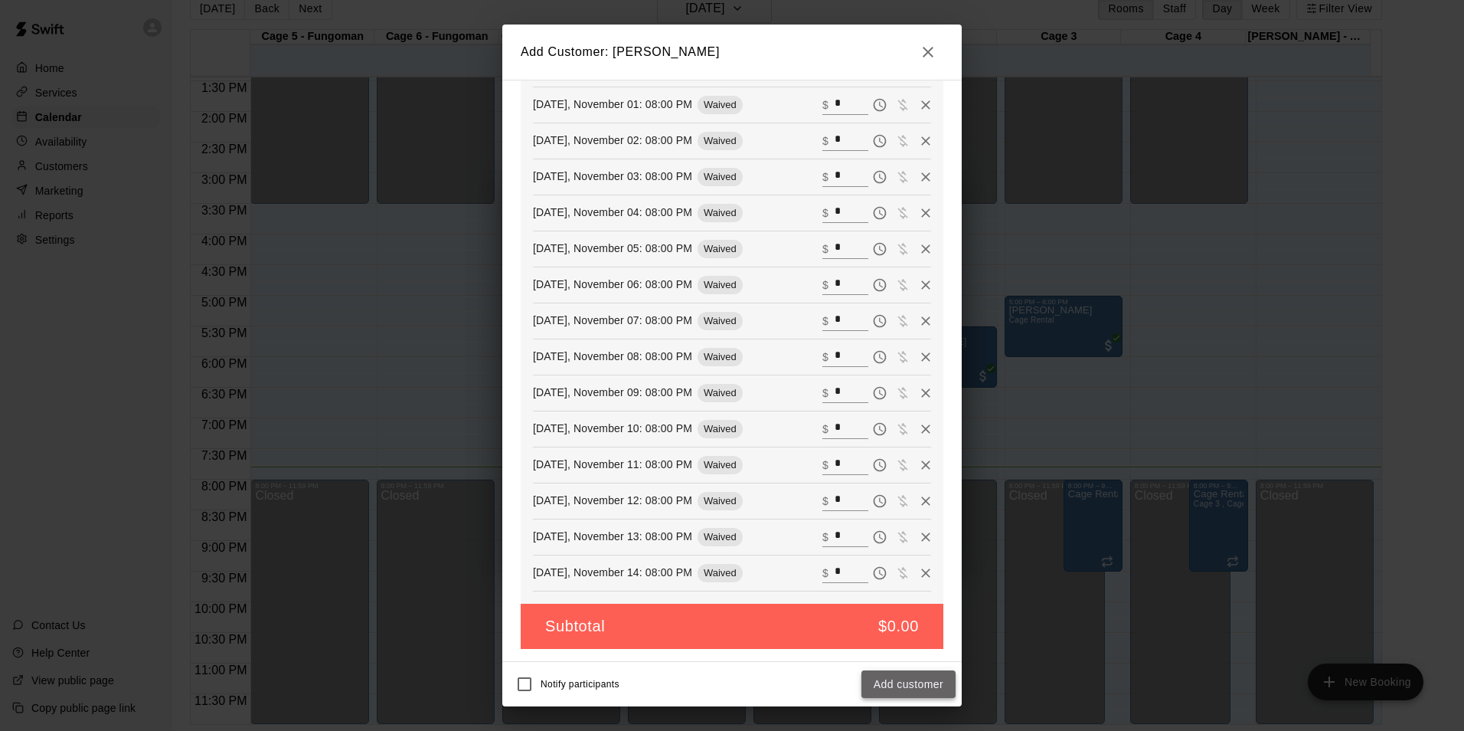
click at [905, 676] on button "Add customer" at bounding box center [909, 684] width 94 height 28
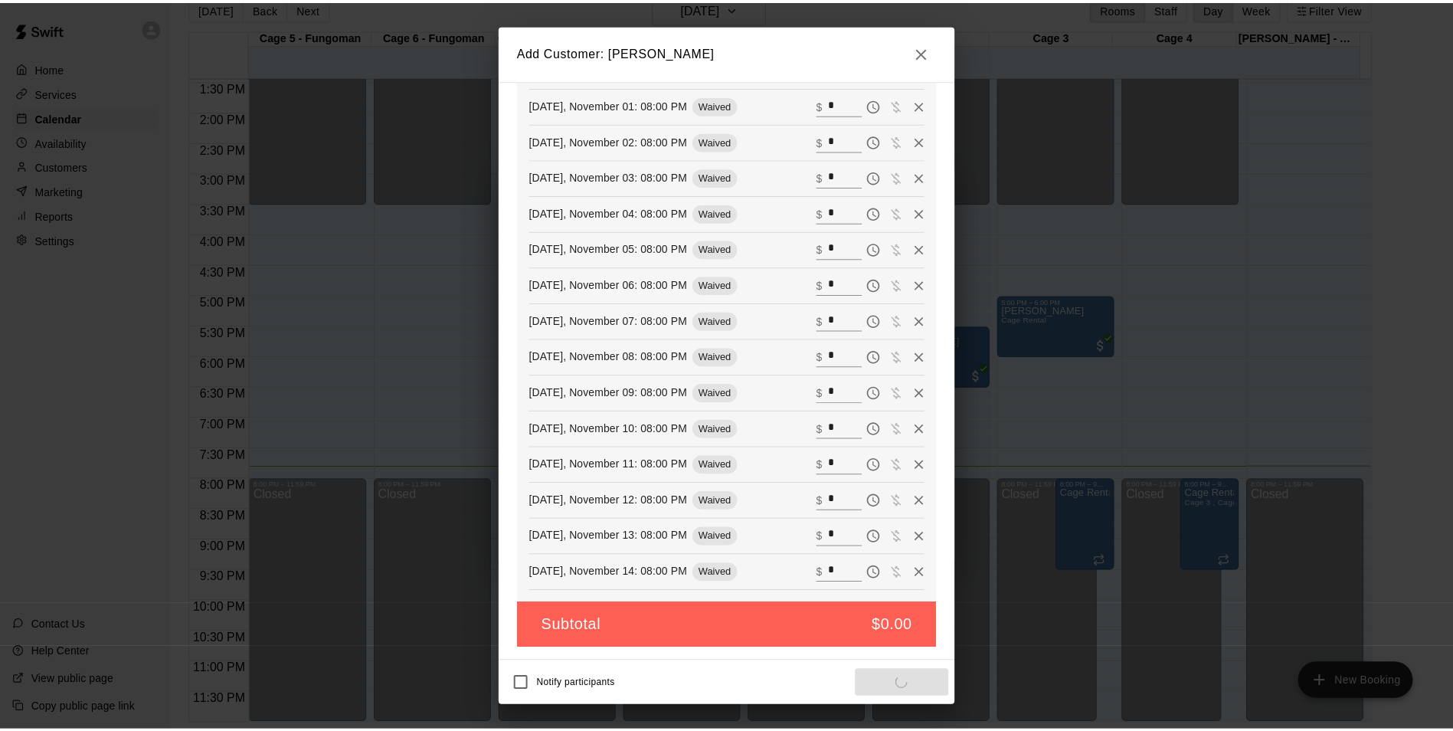
scroll to position [2027, 0]
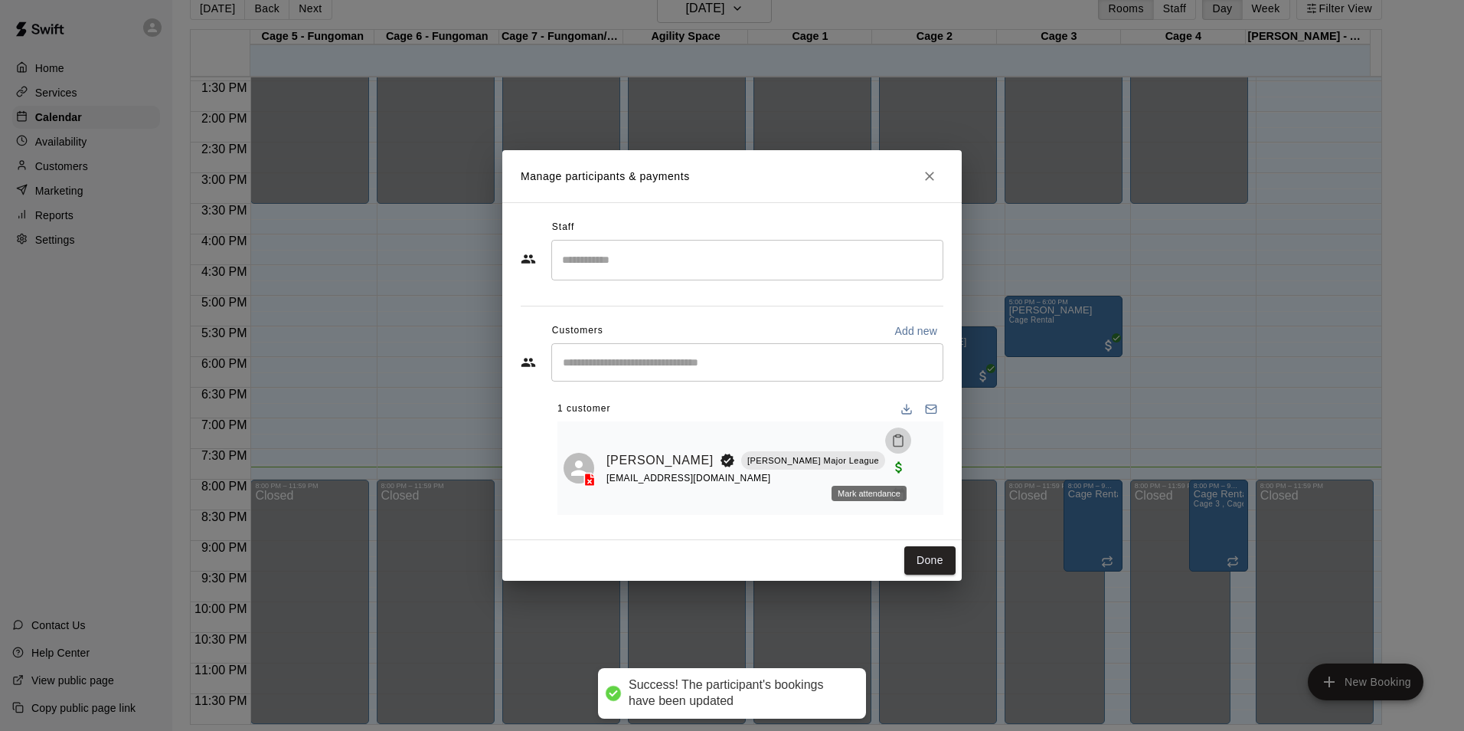
click at [892, 447] on icon "Mark attendance" at bounding box center [899, 441] width 14 height 14
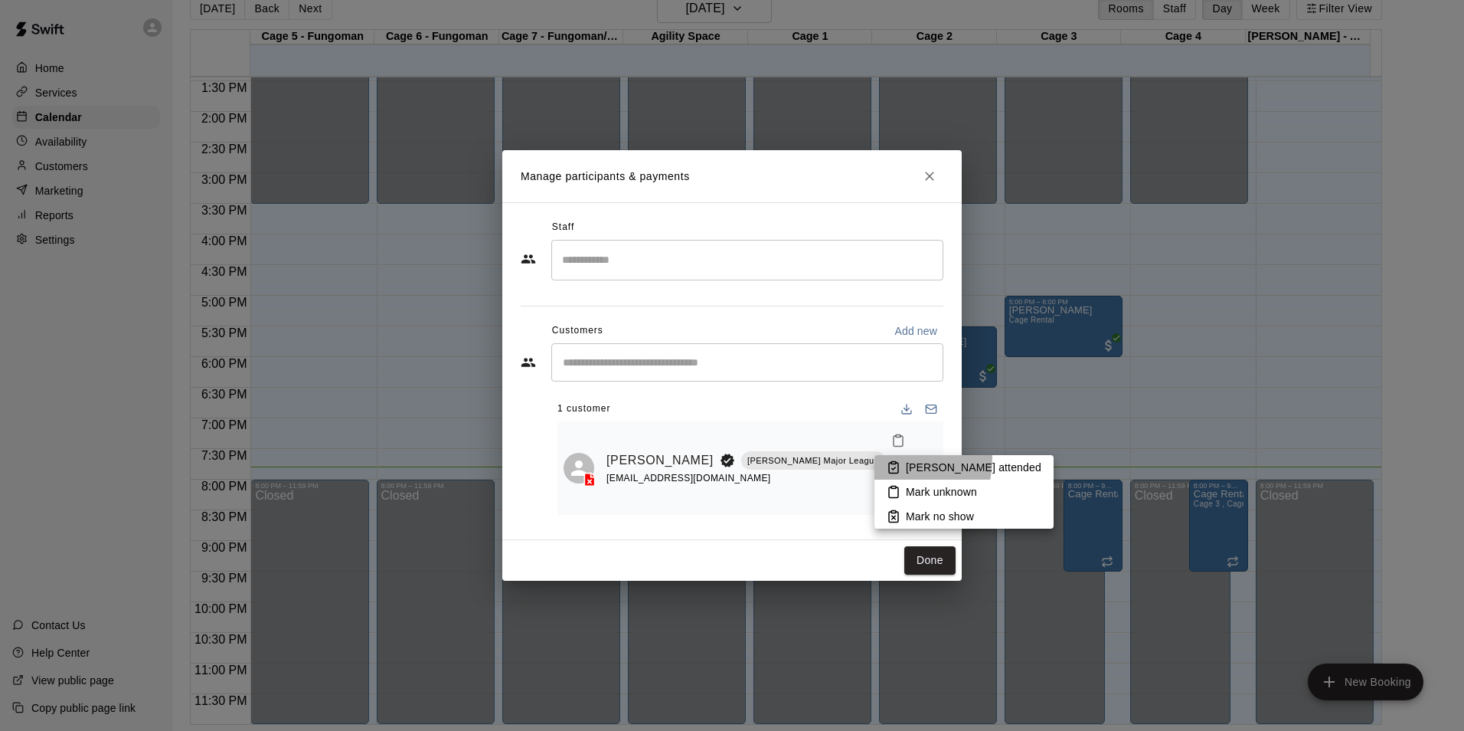
click at [890, 459] on li "[PERSON_NAME] attended" at bounding box center [964, 467] width 179 height 25
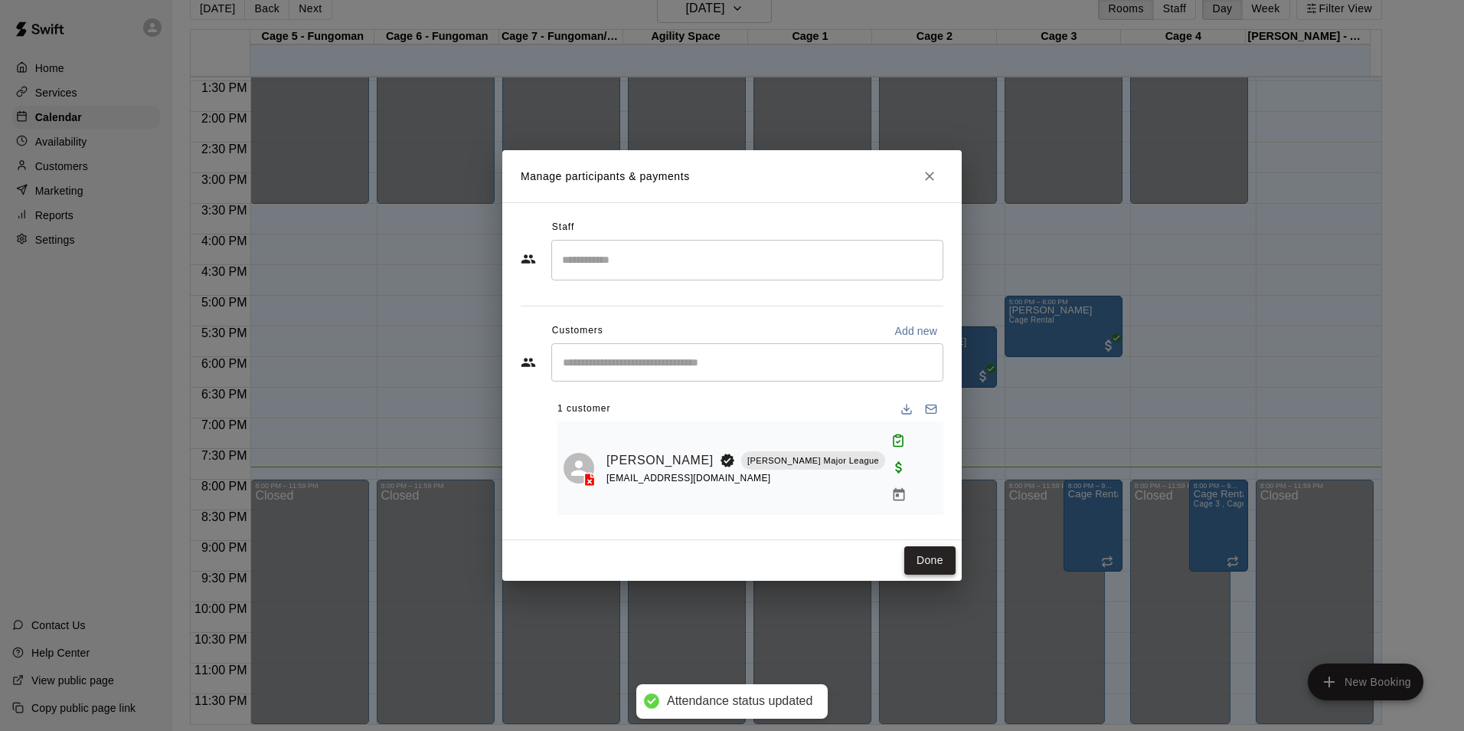
click at [932, 546] on button "Done" at bounding box center [930, 560] width 51 height 28
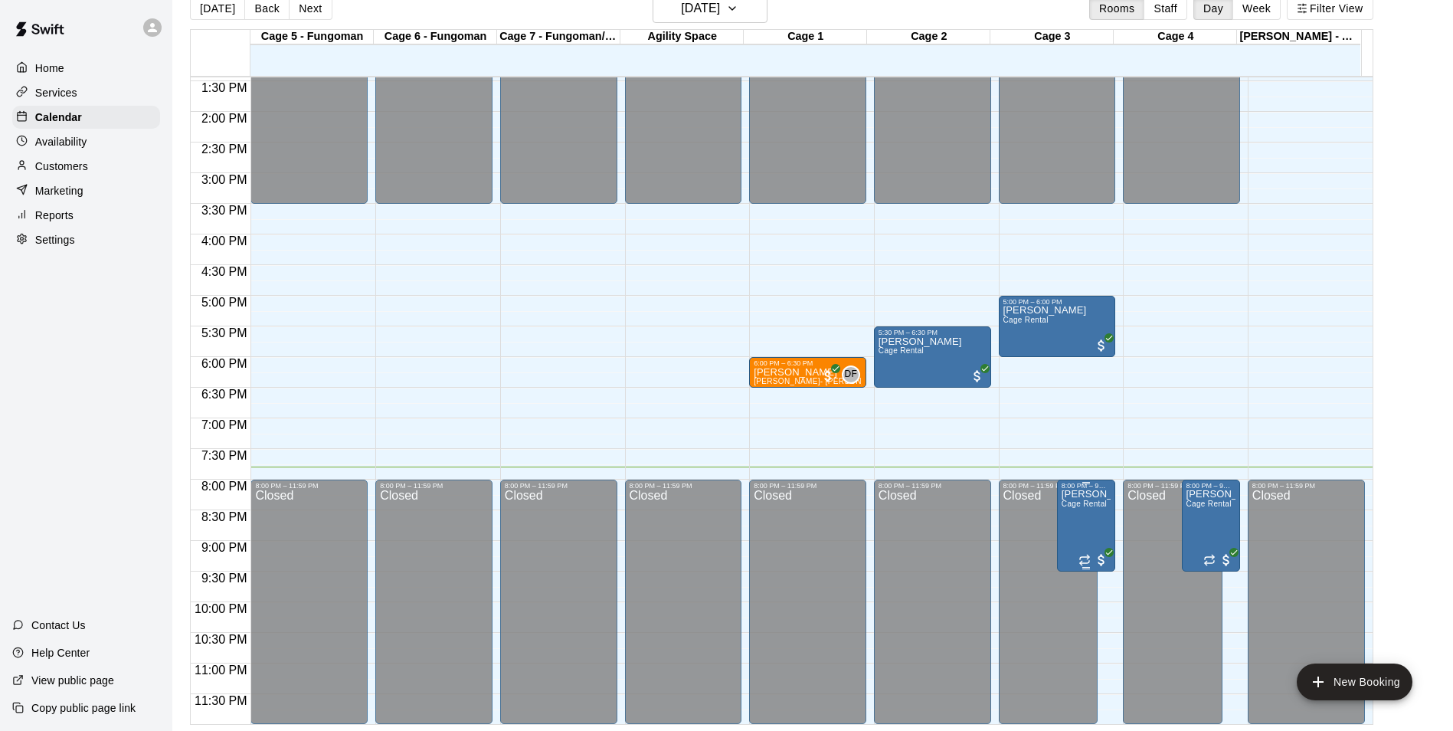
drag, startPoint x: 1239, startPoint y: 525, endPoint x: 1232, endPoint y: 521, distance: 7.9
click at [1239, 524] on div at bounding box center [732, 365] width 1464 height 731
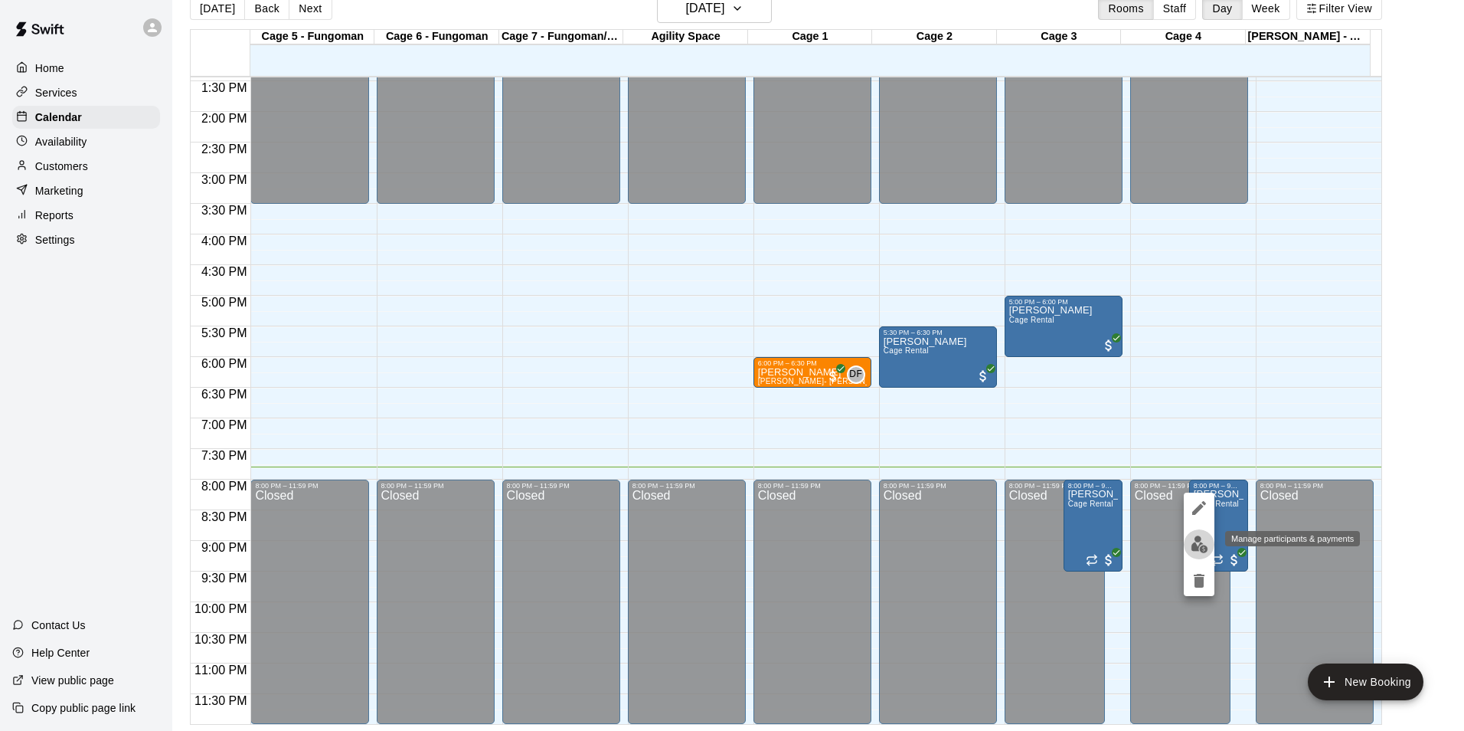
click at [1200, 548] on img "edit" at bounding box center [1200, 544] width 18 height 18
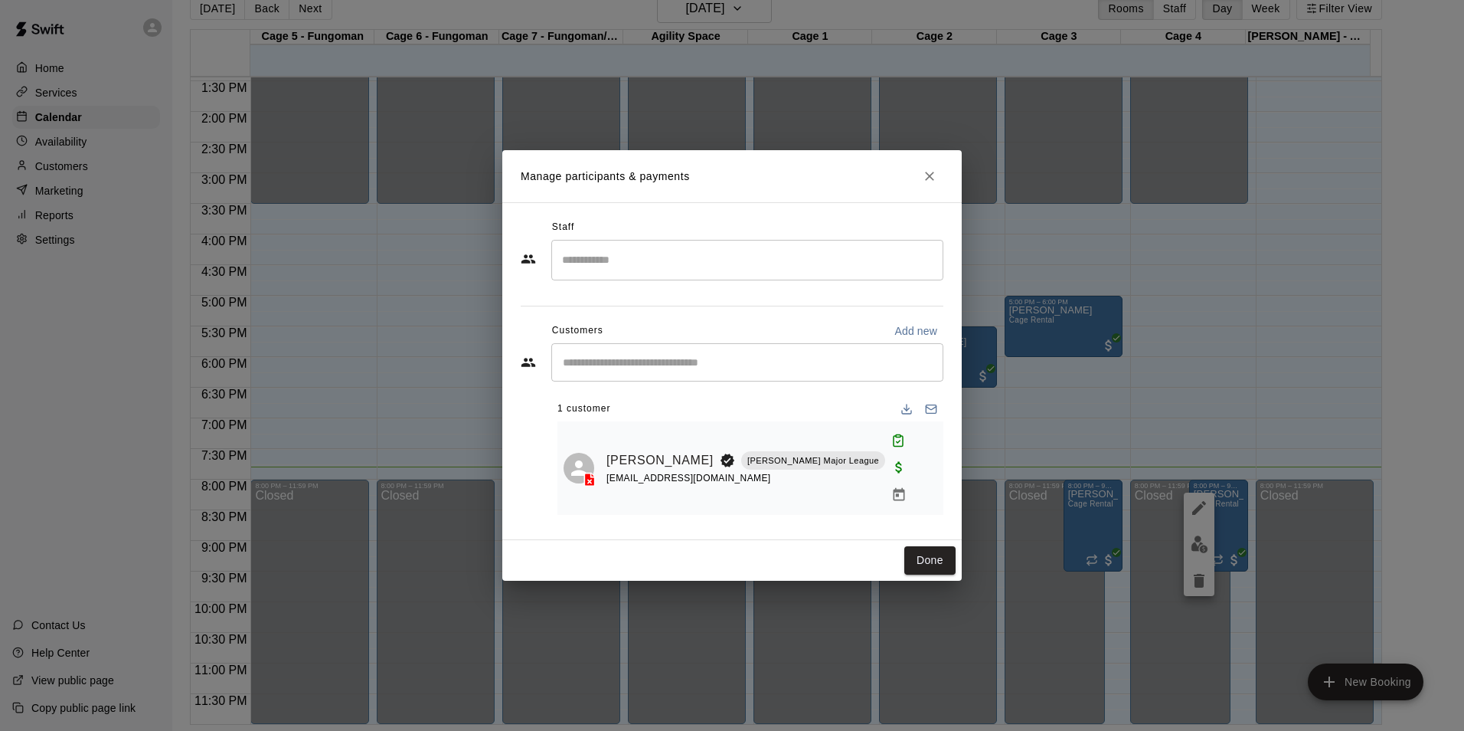
click at [1074, 391] on div "Manage participants & payments Staff ​ Customers Add new ​ 1 customer [PERSON_N…" at bounding box center [732, 365] width 1464 height 731
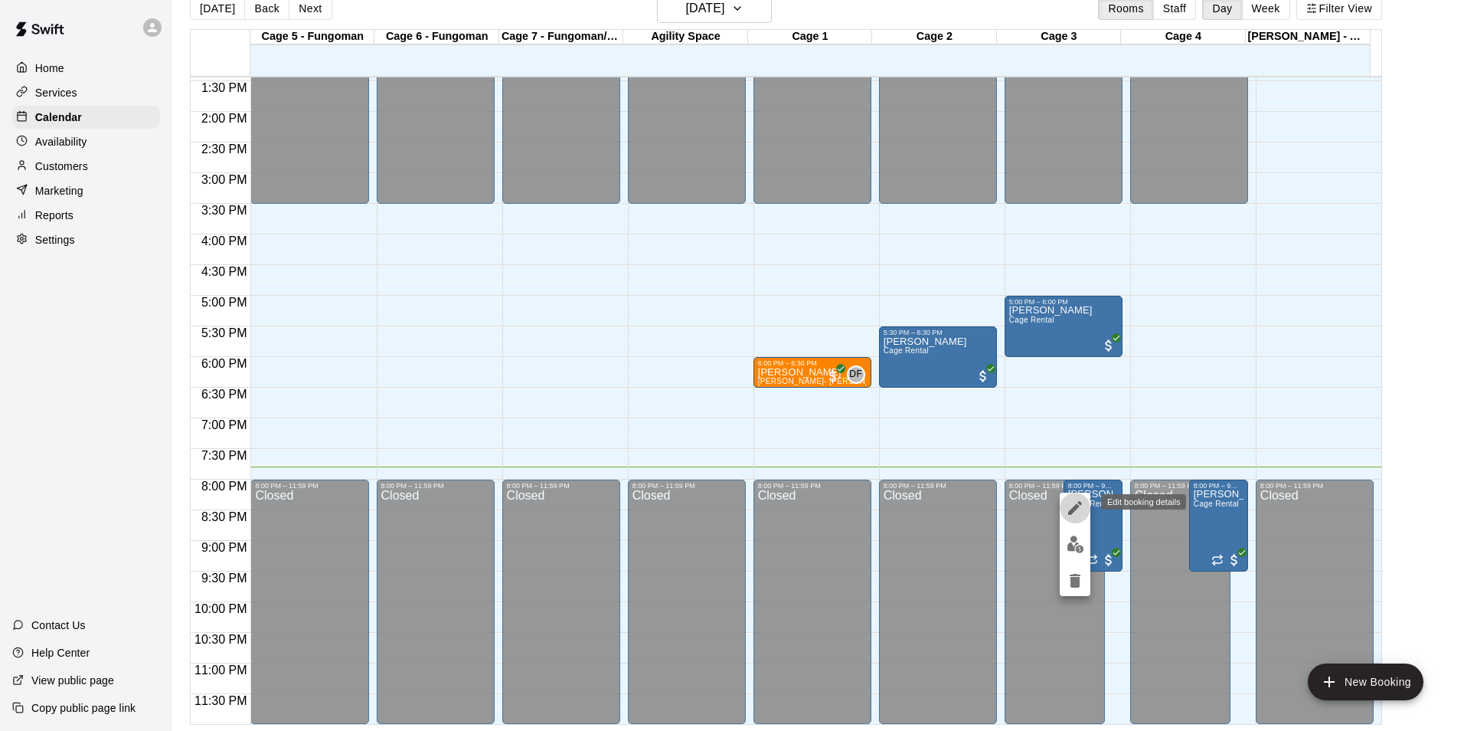
click at [1076, 509] on icon "edit" at bounding box center [1075, 508] width 18 height 18
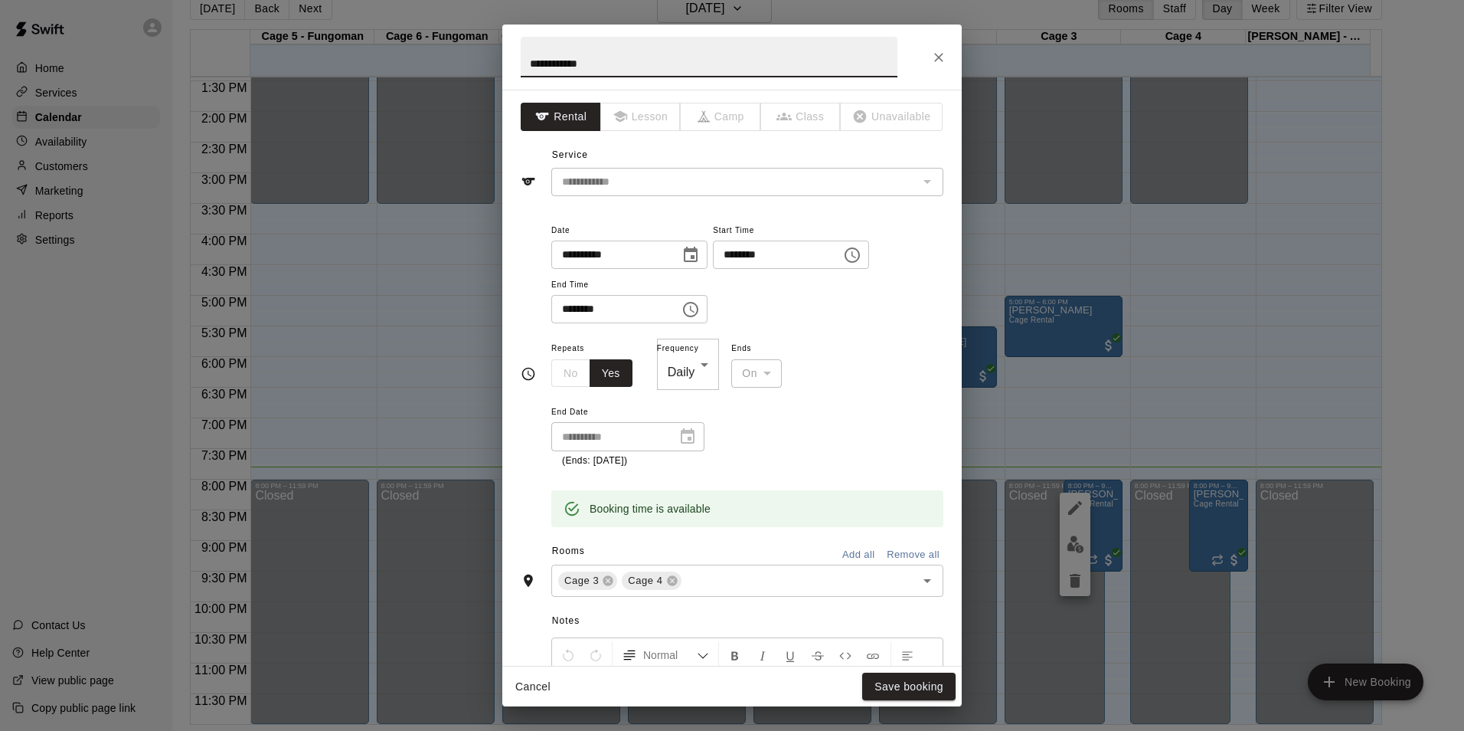
drag, startPoint x: 662, startPoint y: 63, endPoint x: 475, endPoint y: 69, distance: 187.0
click at [475, 69] on div "**********" at bounding box center [732, 365] width 1464 height 731
type input "**********"
click at [937, 682] on button "Save booking" at bounding box center [908, 686] width 93 height 28
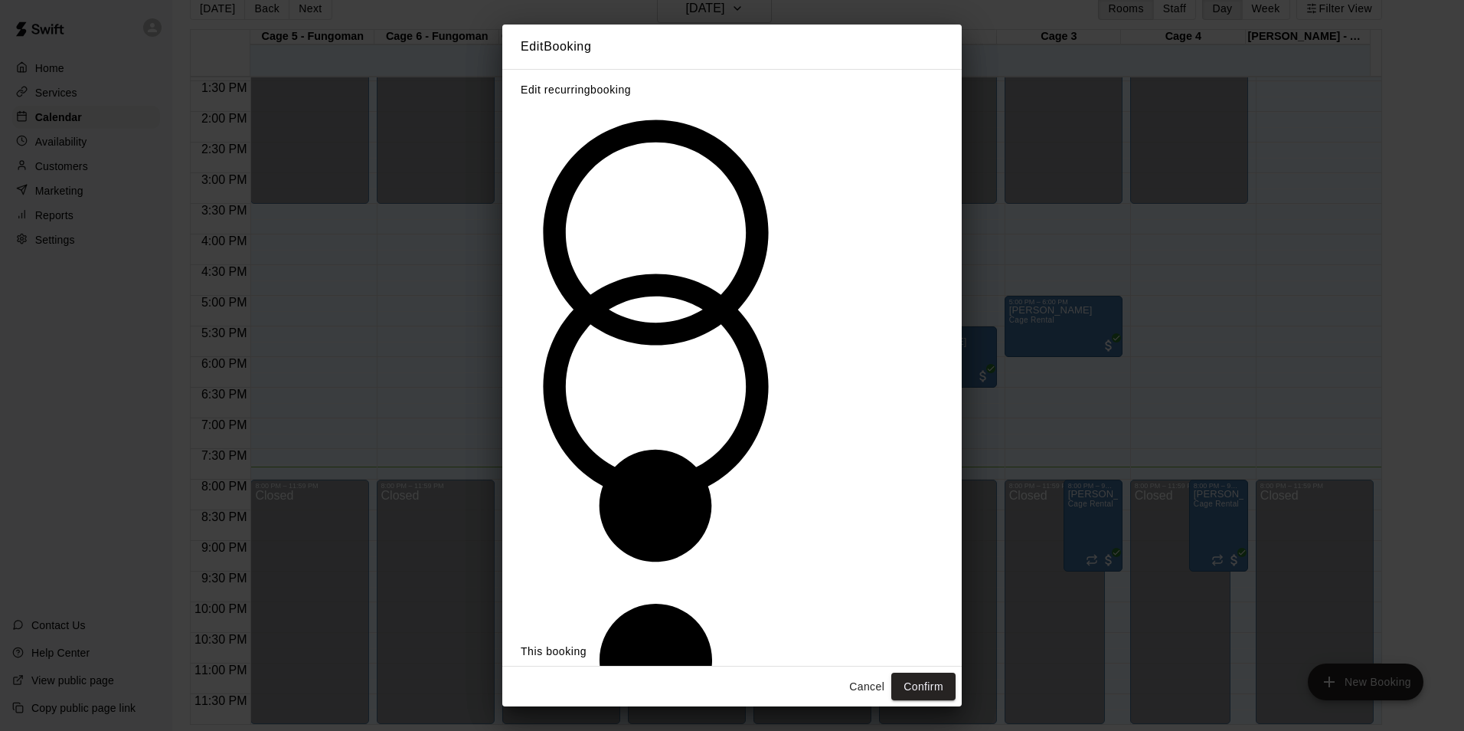
click at [600, 381] on label "This and following bookings in this group at 8:00 PM" at bounding box center [656, 532] width 270 height 563
click at [918, 672] on button "Confirm" at bounding box center [924, 686] width 64 height 28
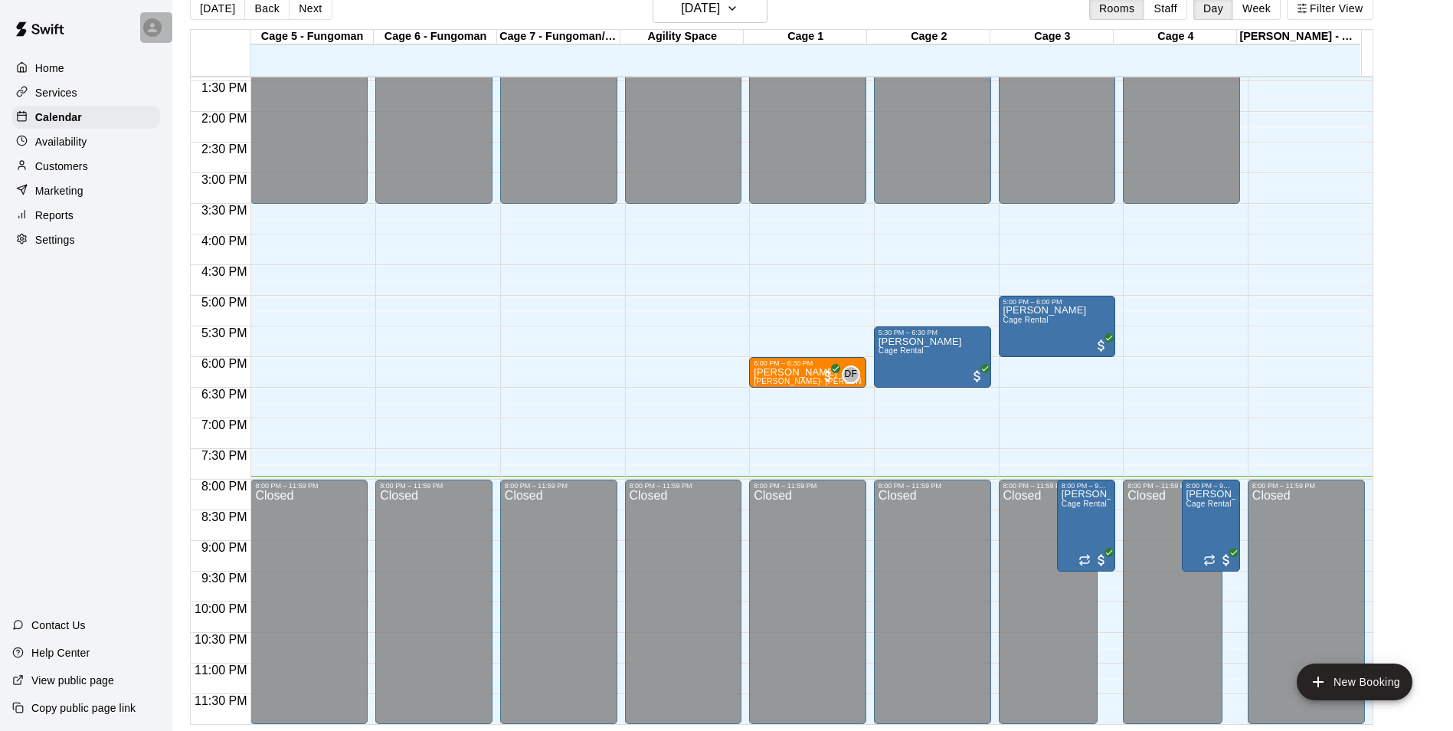
click at [155, 32] on icon at bounding box center [152, 27] width 9 height 9
click at [1417, 162] on div at bounding box center [732, 365] width 1464 height 731
click at [149, 30] on icon at bounding box center [152, 27] width 9 height 9
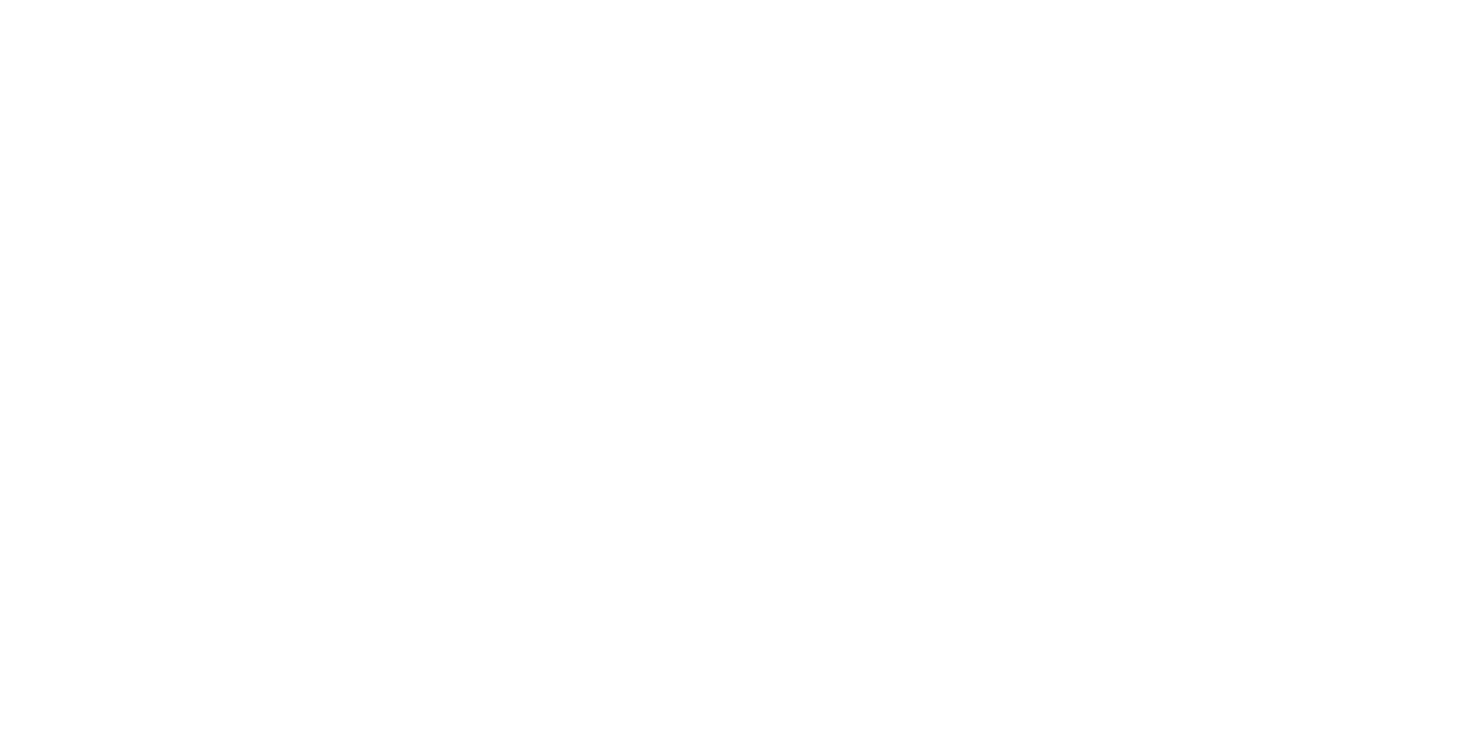
scroll to position [0, 0]
